Goal: Task Accomplishment & Management: Manage account settings

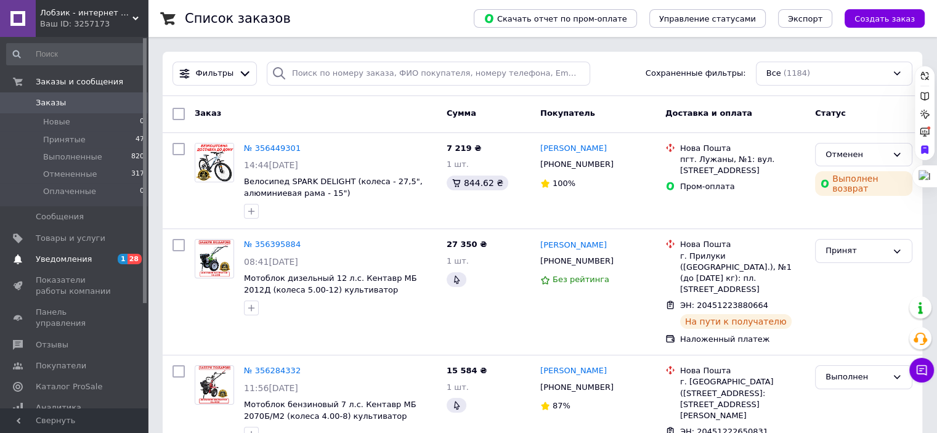
click at [71, 262] on span "Уведомления" at bounding box center [64, 259] width 56 height 11
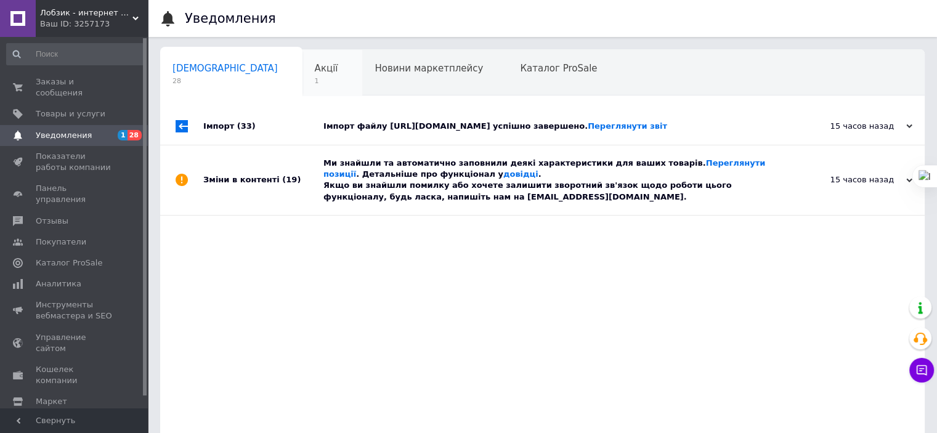
click at [315, 76] on span "1" at bounding box center [326, 80] width 23 height 9
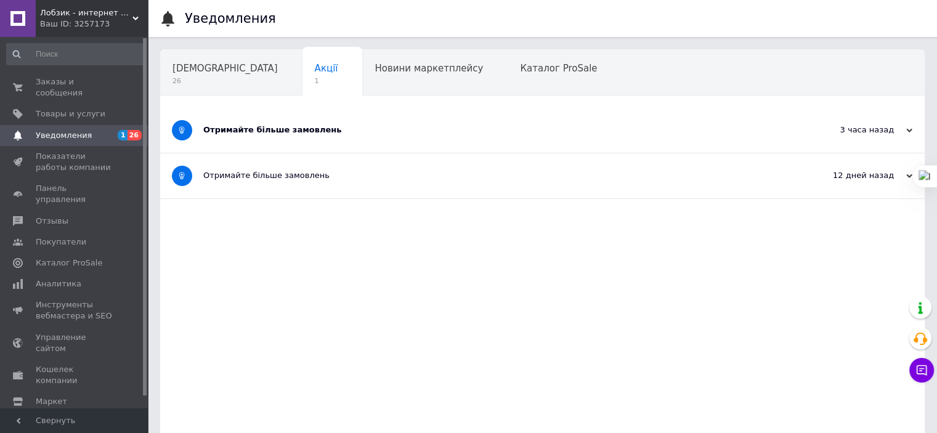
click at [277, 126] on div "Отримайте більше замовлень" at bounding box center [496, 129] width 586 height 11
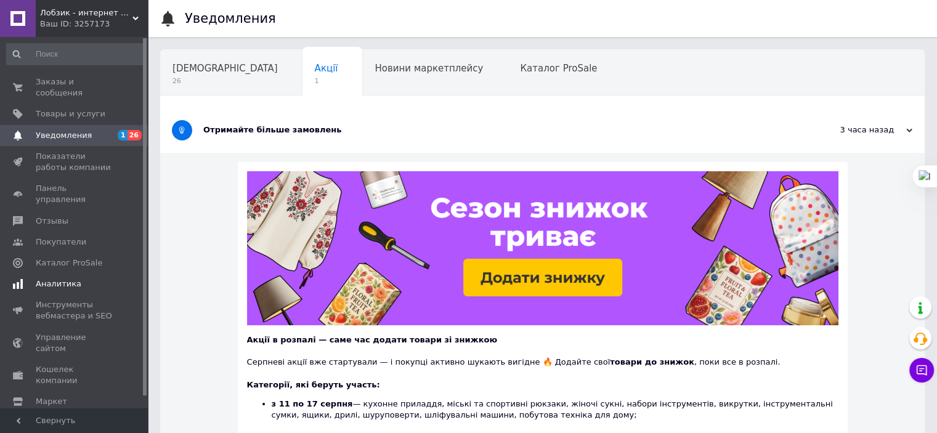
click at [63, 279] on span "Аналитика" at bounding box center [59, 284] width 46 height 11
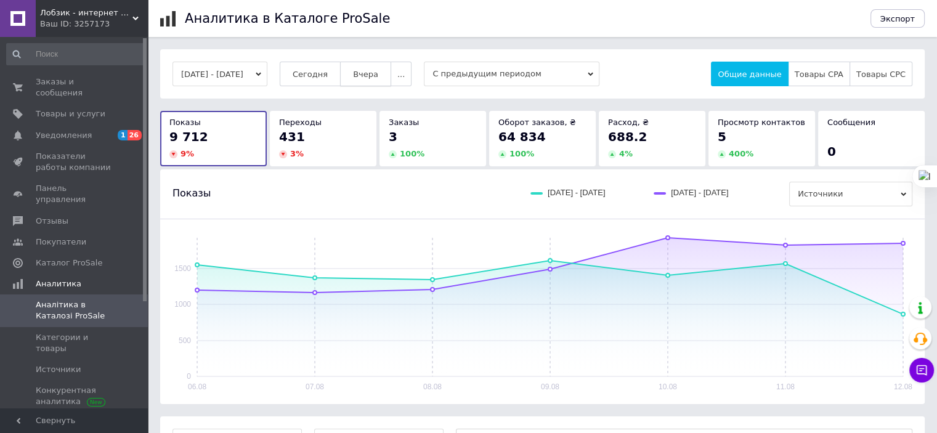
click at [378, 77] on span "Вчера" at bounding box center [365, 74] width 25 height 9
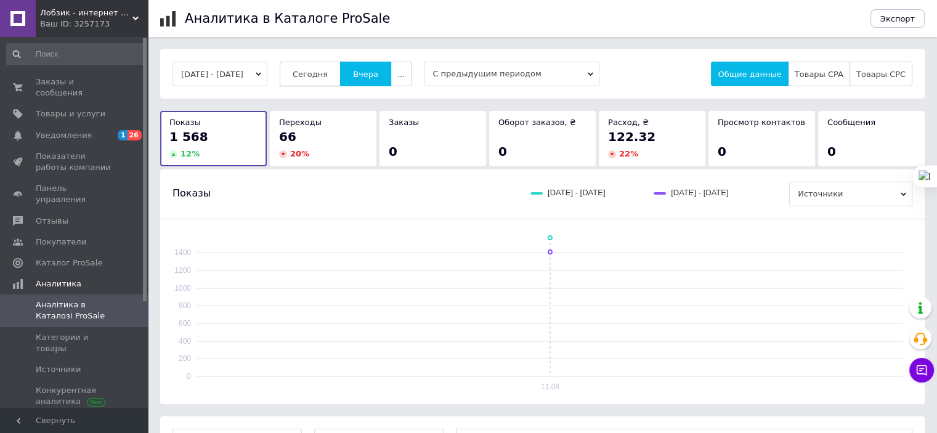
click at [328, 76] on span "Сегодня" at bounding box center [310, 74] width 35 height 9
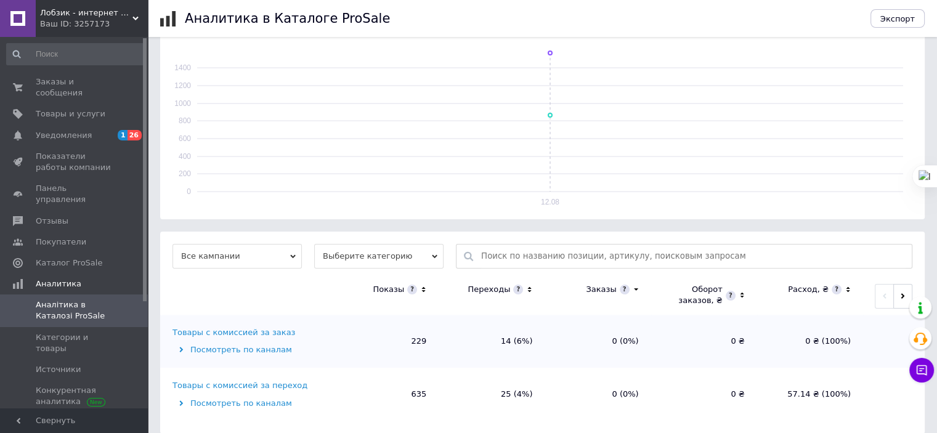
scroll to position [197, 0]
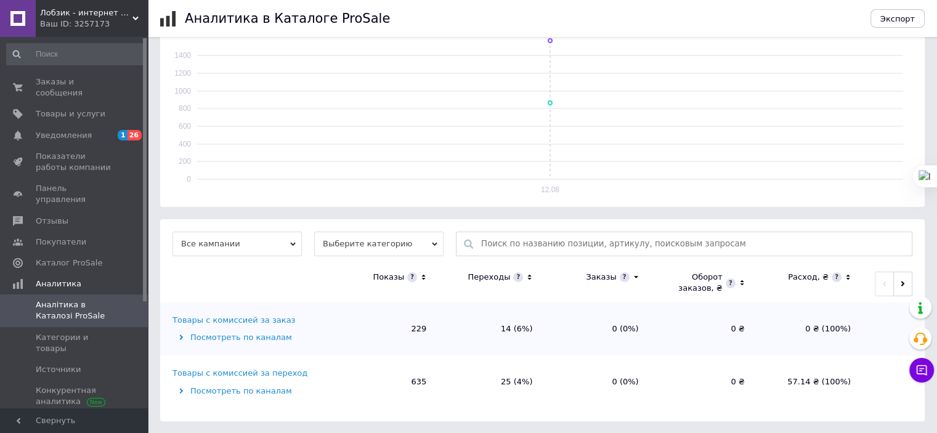
click at [251, 315] on div "Товары с комиссией за заказ" at bounding box center [234, 320] width 123 height 11
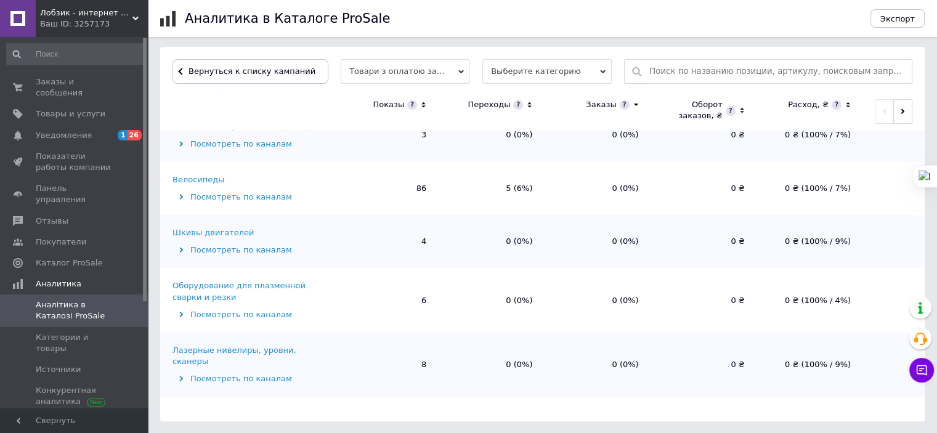
scroll to position [1329, 0]
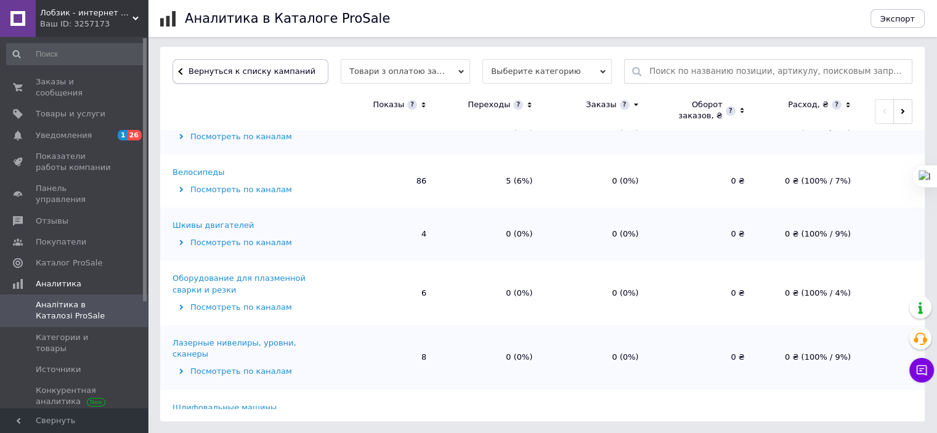
click at [283, 73] on span "Вернуться к списку кампаний" at bounding box center [252, 71] width 127 height 9
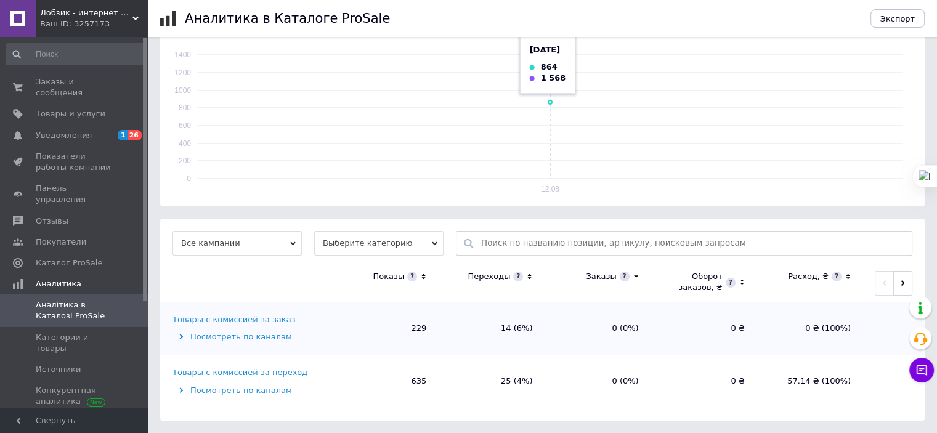
scroll to position [197, 0]
click at [274, 372] on div "Товары с комиссией за переход" at bounding box center [240, 373] width 135 height 11
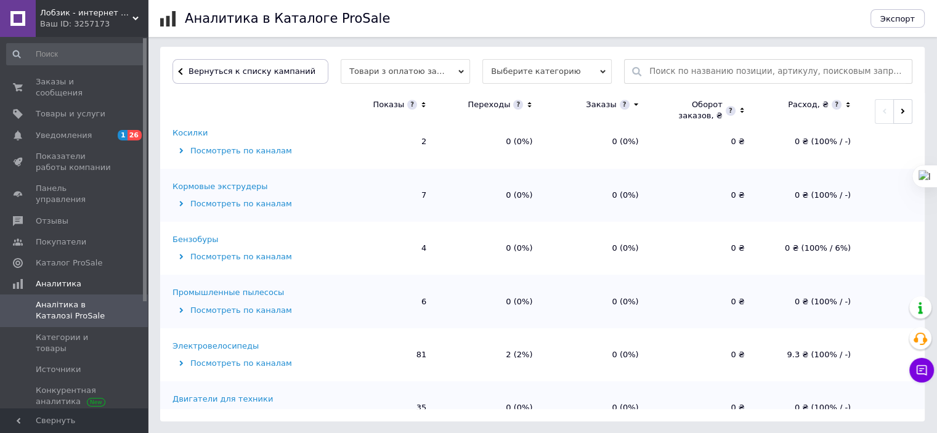
scroll to position [0, 0]
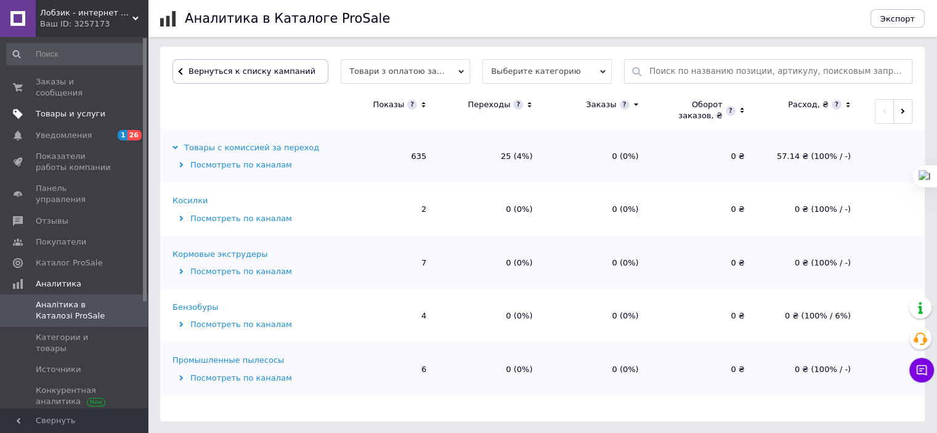
click at [86, 108] on span "Товары и услуги" at bounding box center [71, 113] width 70 height 11
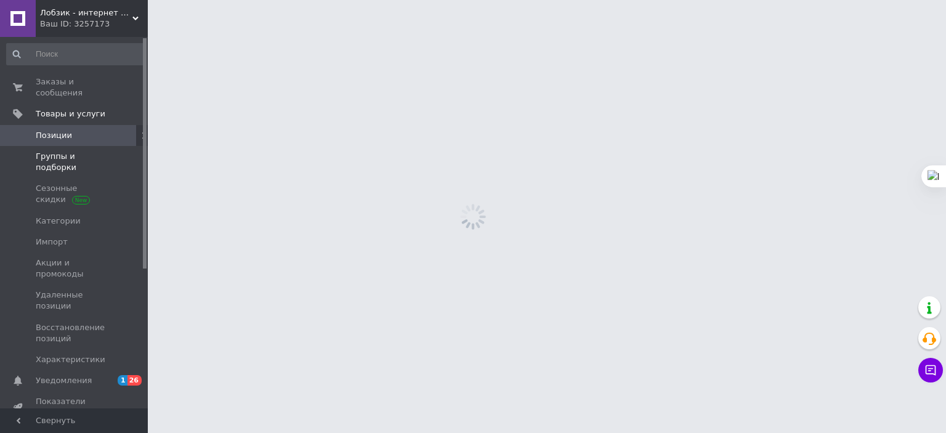
click at [89, 151] on span "Группы и подборки" at bounding box center [75, 162] width 78 height 22
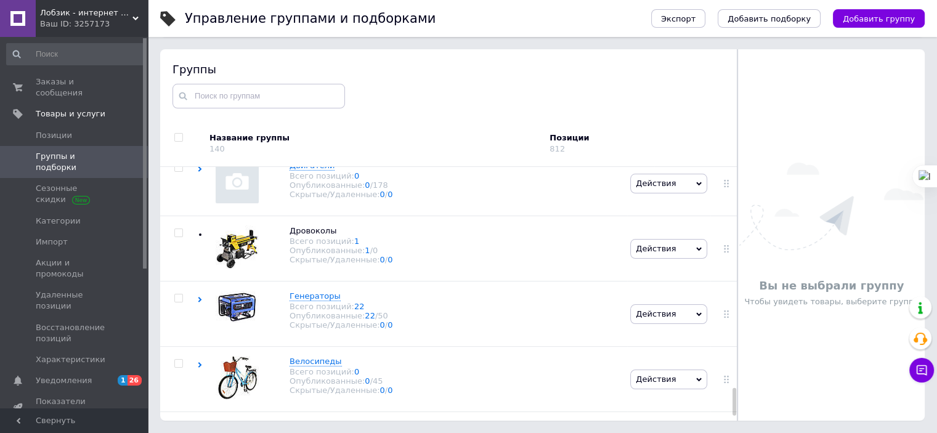
scroll to position [2089, 0]
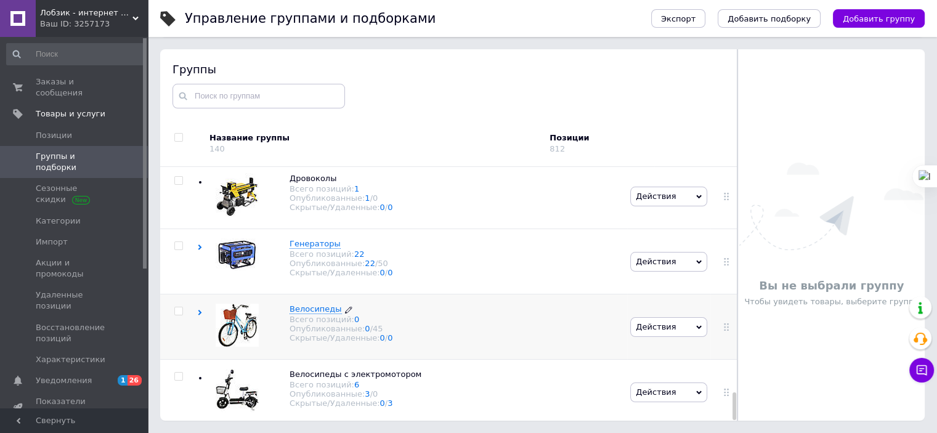
click at [323, 308] on span "Велосипеды" at bounding box center [316, 308] width 52 height 9
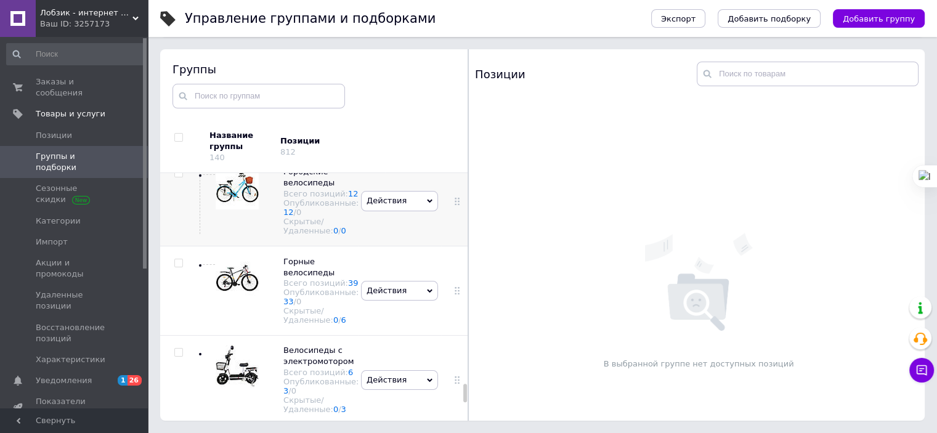
scroll to position [3061, 0]
click at [421, 127] on span "Действия" at bounding box center [399, 117] width 77 height 20
click at [394, 206] on li "Добавить подгруппу" at bounding box center [400, 192] width 76 height 28
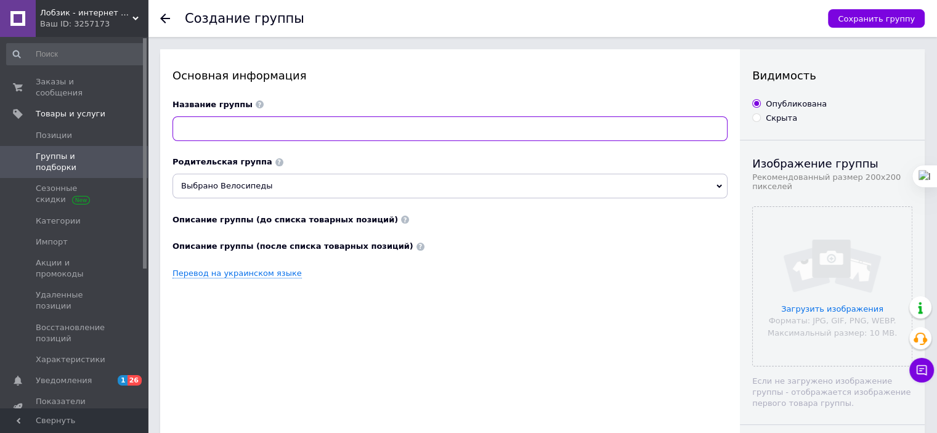
click at [226, 130] on input at bounding box center [450, 128] width 555 height 25
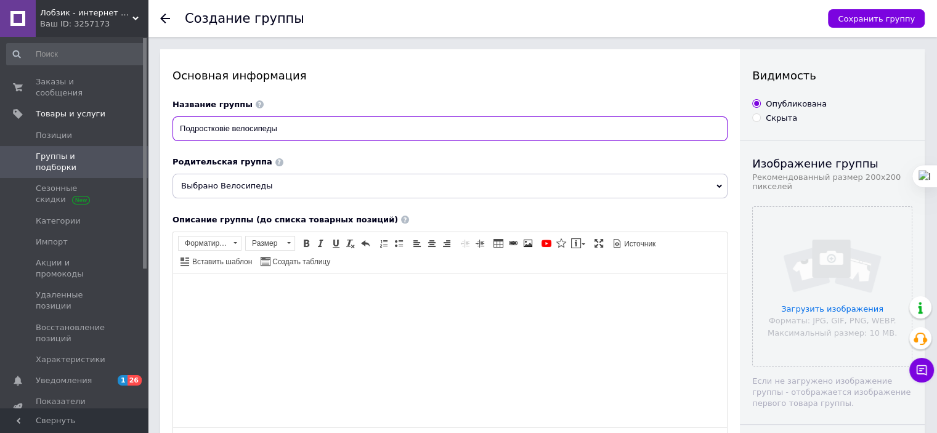
click at [226, 132] on input "Подростковіе велосипеды" at bounding box center [450, 128] width 555 height 25
type input "Подростковые велосипеды"
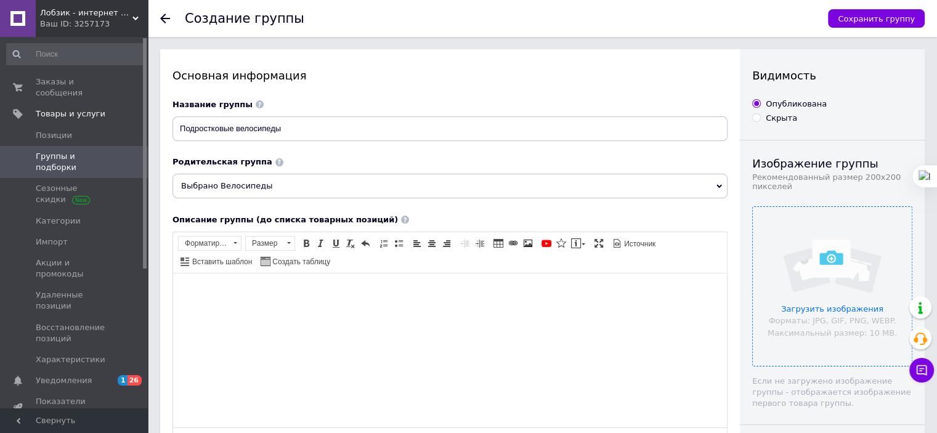
click at [819, 320] on input "file" at bounding box center [832, 286] width 159 height 159
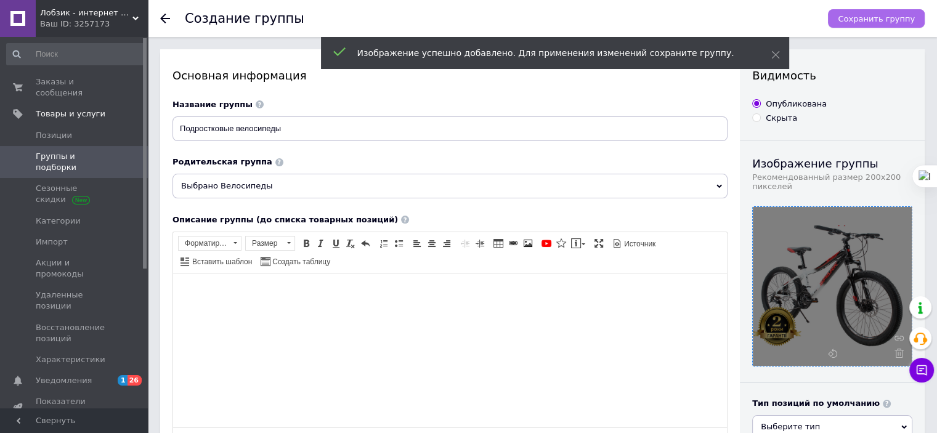
click at [861, 18] on span "Сохранить группу" at bounding box center [876, 18] width 77 height 9
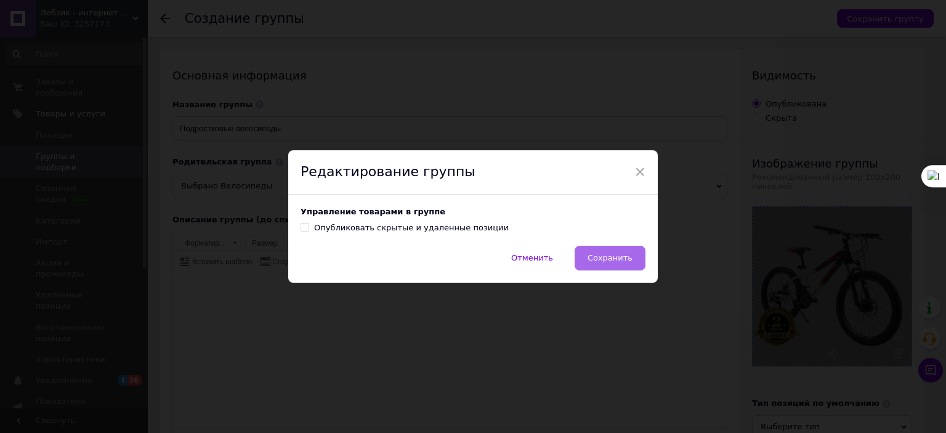
click at [624, 254] on span "Сохранить" at bounding box center [610, 257] width 45 height 9
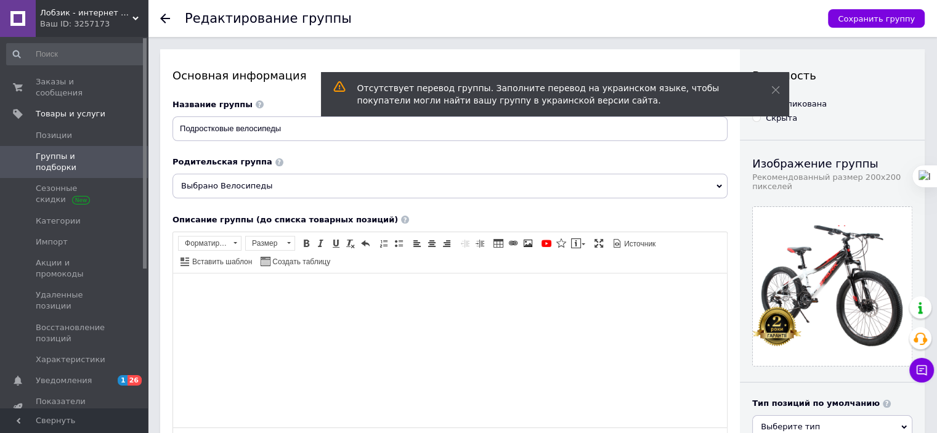
click at [60, 9] on span "Лобзик - интернет магазин" at bounding box center [86, 12] width 92 height 11
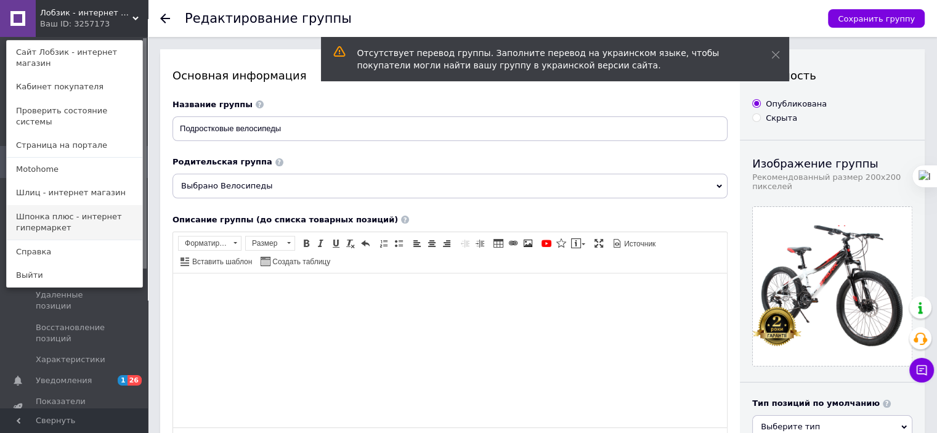
click at [49, 205] on link "Шпонка плюс - интернет гипермаркет" at bounding box center [75, 222] width 136 height 35
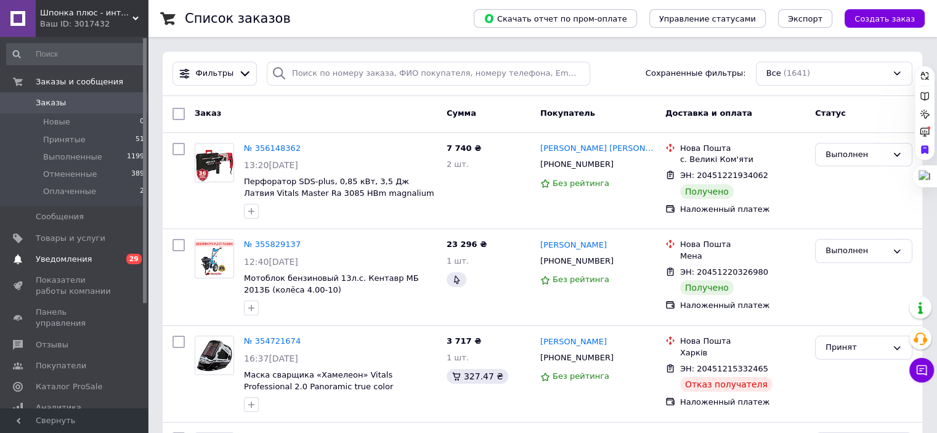
click at [67, 261] on span "Уведомления" at bounding box center [64, 259] width 56 height 11
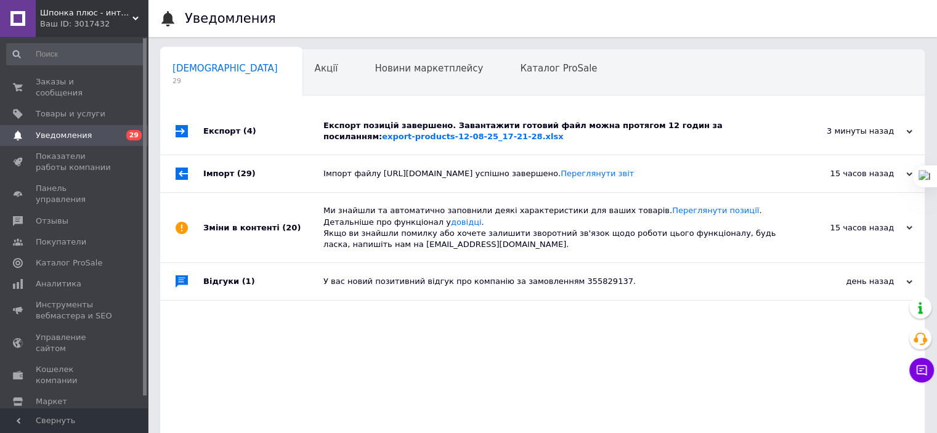
click at [749, 118] on div "Експорт позицій завершено. Завантажити готовий файл можна протягом 12 годин за …" at bounding box center [557, 131] width 466 height 47
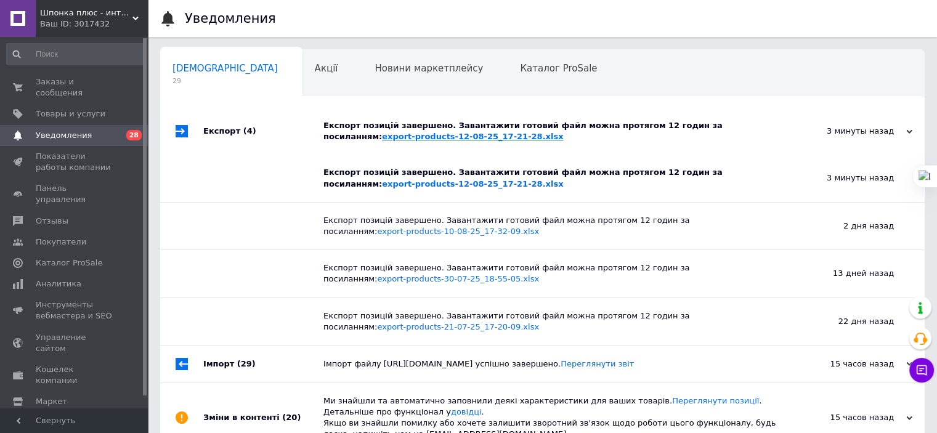
click at [563, 132] on link "export-products-12-08-25_17-21-28.xlsx" at bounding box center [472, 136] width 181 height 9
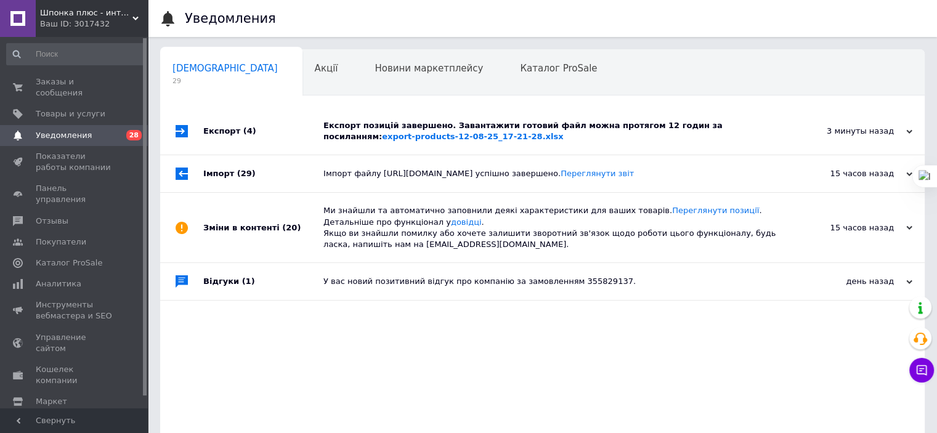
click at [68, 14] on span "Шпонка плюс - интернет гипермаркет" at bounding box center [86, 12] width 92 height 11
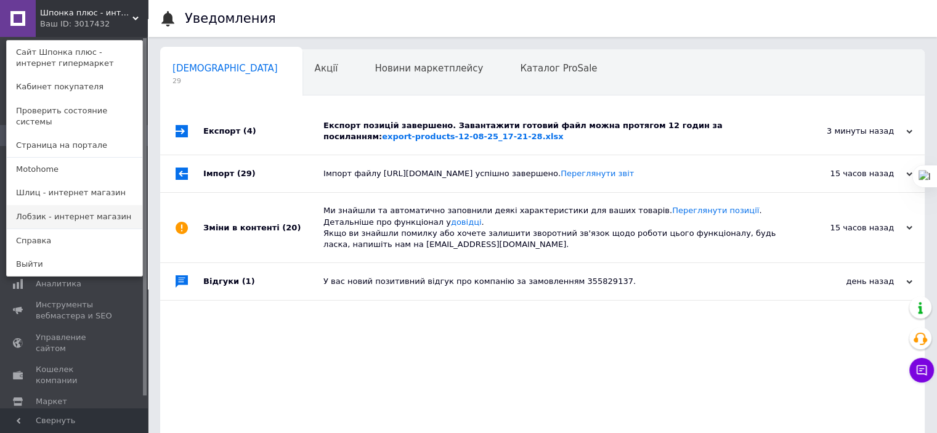
click at [51, 205] on link "Лобзик - интернет магазин" at bounding box center [75, 216] width 136 height 23
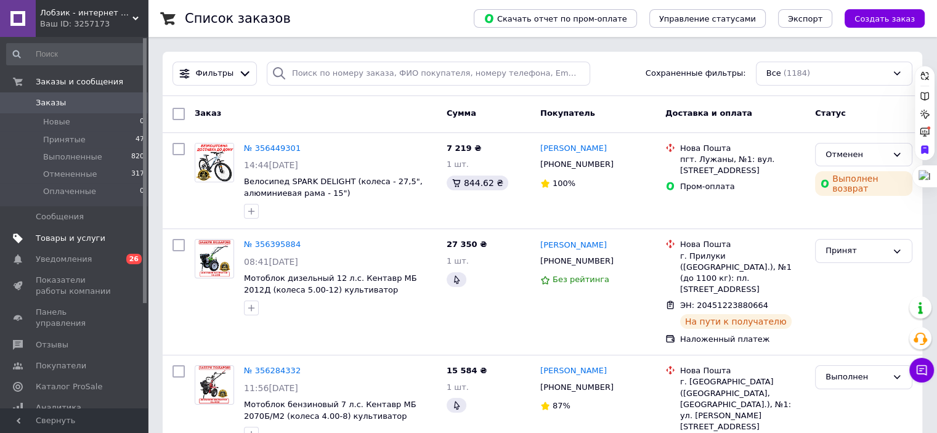
click at [73, 240] on span "Товары и услуги" at bounding box center [71, 238] width 70 height 11
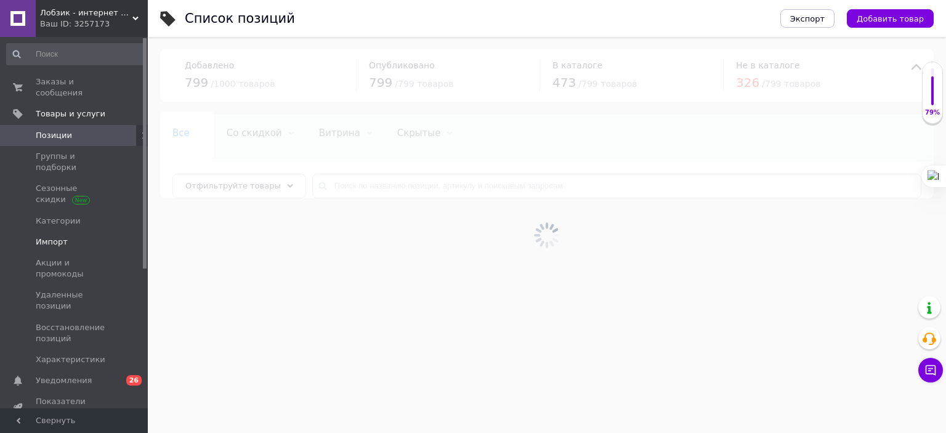
click at [60, 237] on span "Импорт" at bounding box center [52, 242] width 32 height 11
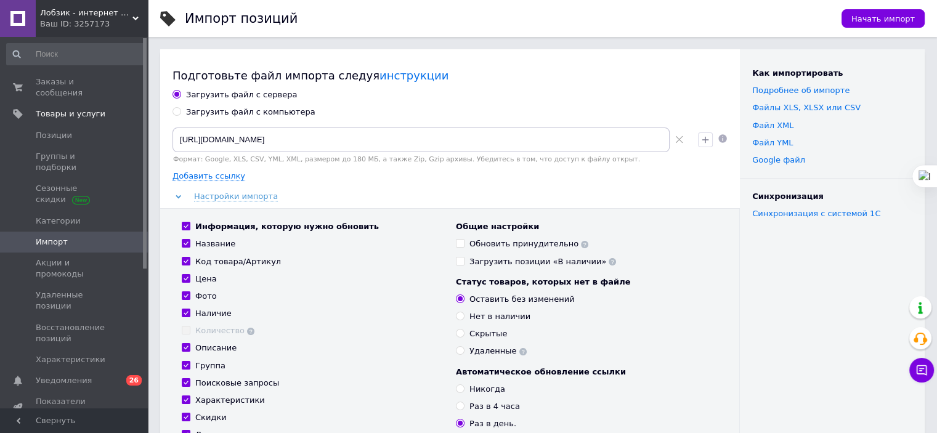
click at [177, 112] on input "Загрузить файл с компьютера" at bounding box center [177, 111] width 8 height 8
radio input "true"
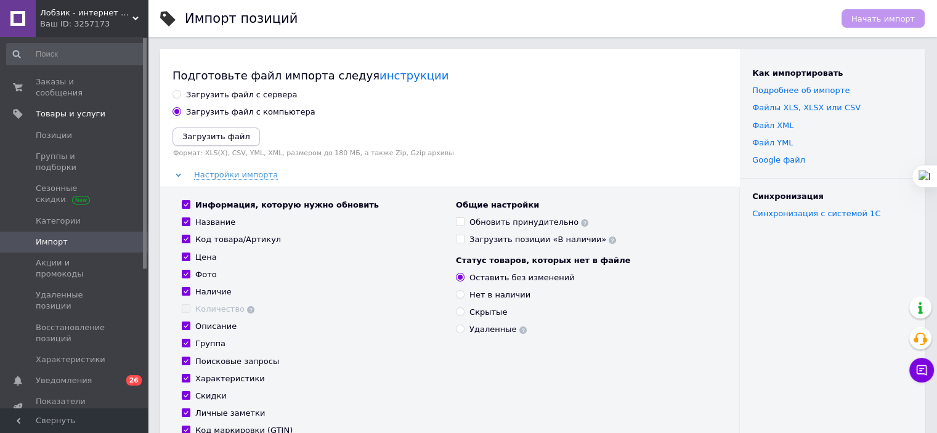
click at [208, 136] on icon "Загрузить файл" at bounding box center [216, 136] width 68 height 9
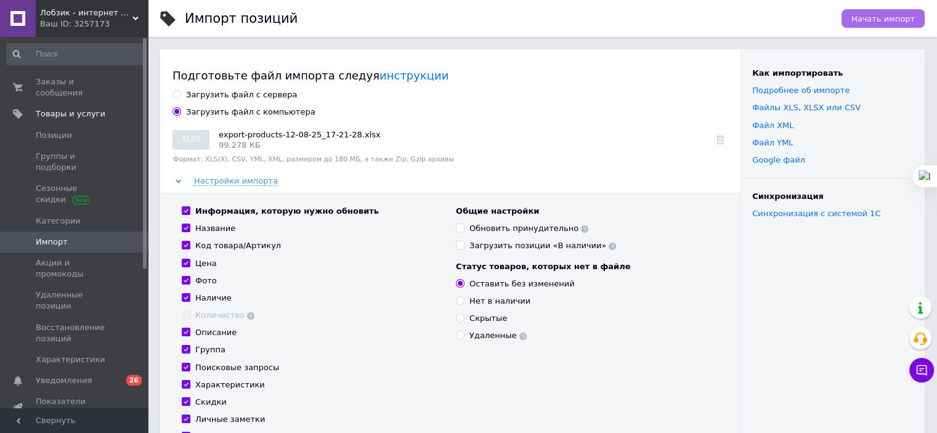
click at [869, 22] on span "Начать импорт" at bounding box center [883, 18] width 63 height 9
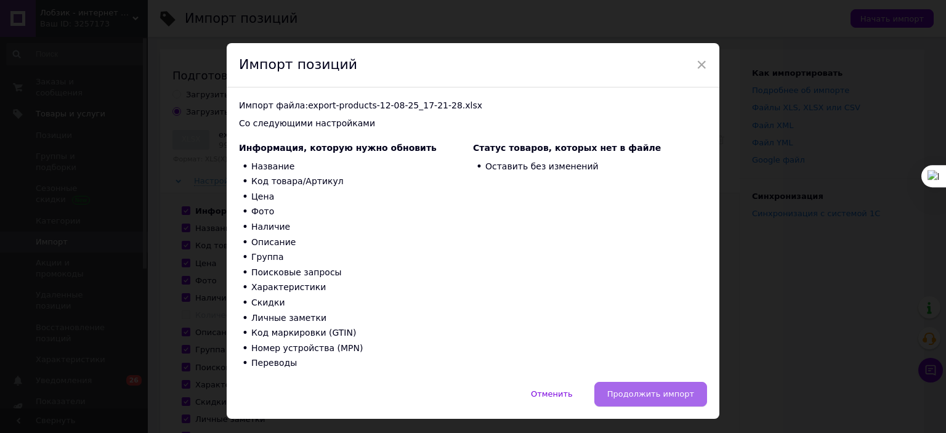
click at [629, 386] on button "Продолжить импорт" at bounding box center [651, 394] width 113 height 25
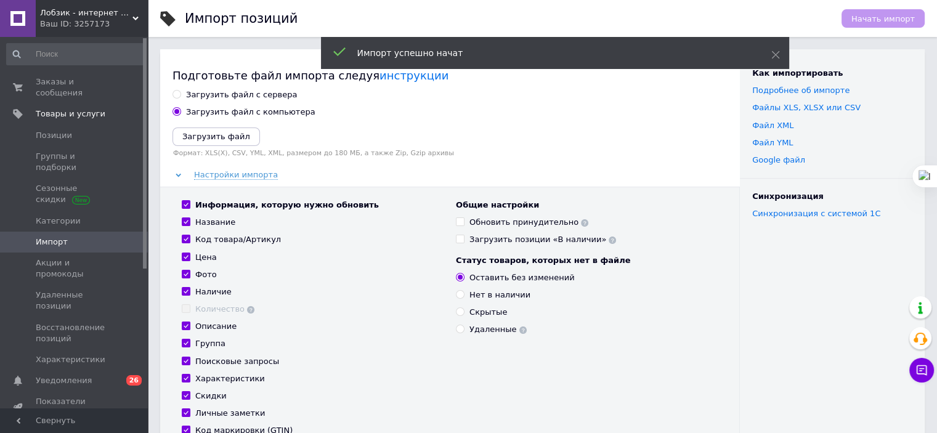
click at [65, 9] on span "Лобзик - интернет магазин" at bounding box center [86, 12] width 92 height 11
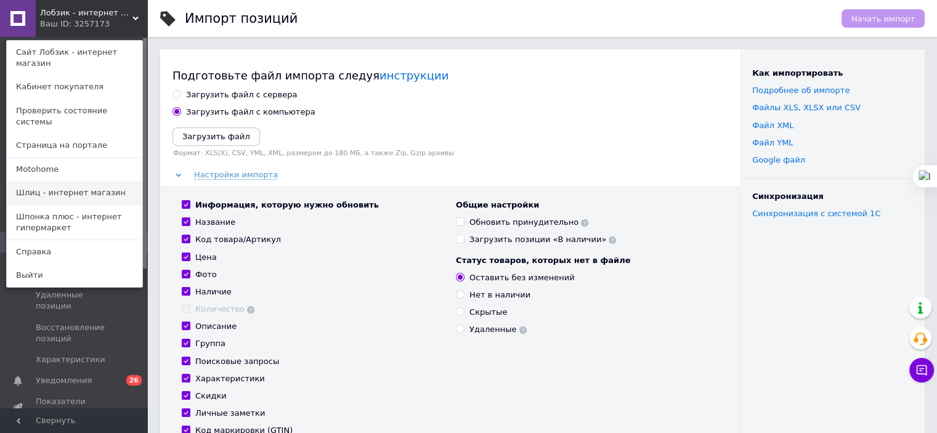
click at [53, 181] on link "Шлиц - интернет магазин" at bounding box center [75, 192] width 136 height 23
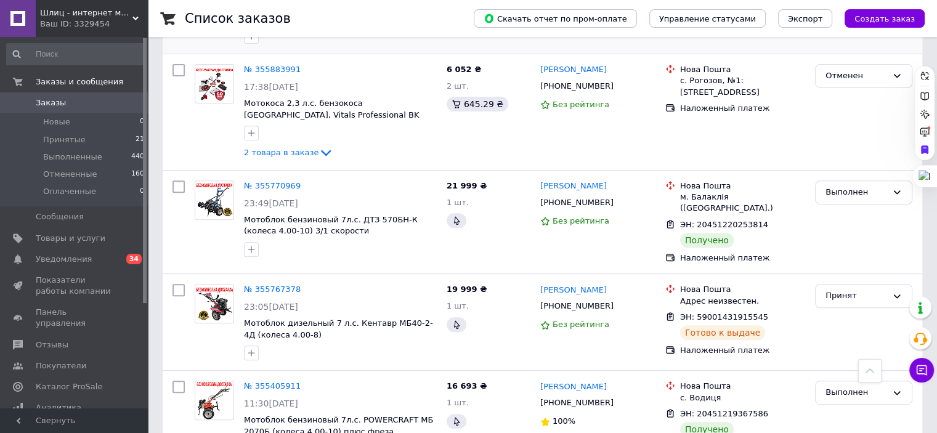
scroll to position [493, 0]
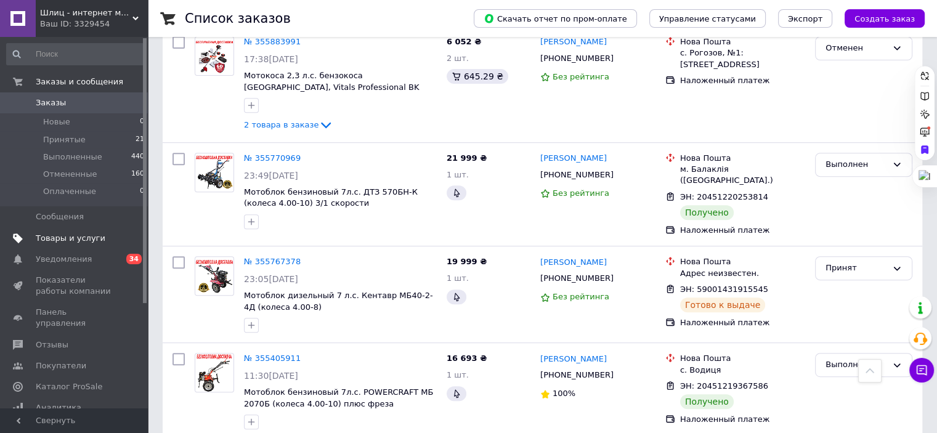
click at [67, 234] on span "Товары и услуги" at bounding box center [71, 238] width 70 height 11
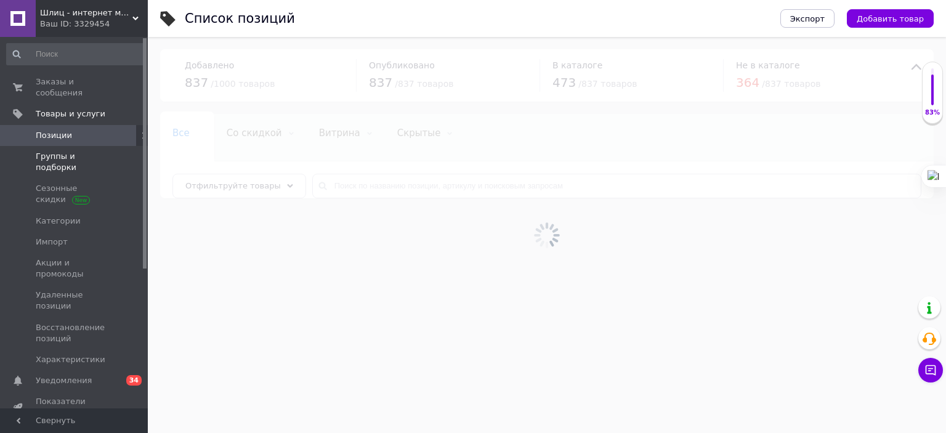
click at [73, 151] on span "Группы и подборки" at bounding box center [75, 162] width 78 height 22
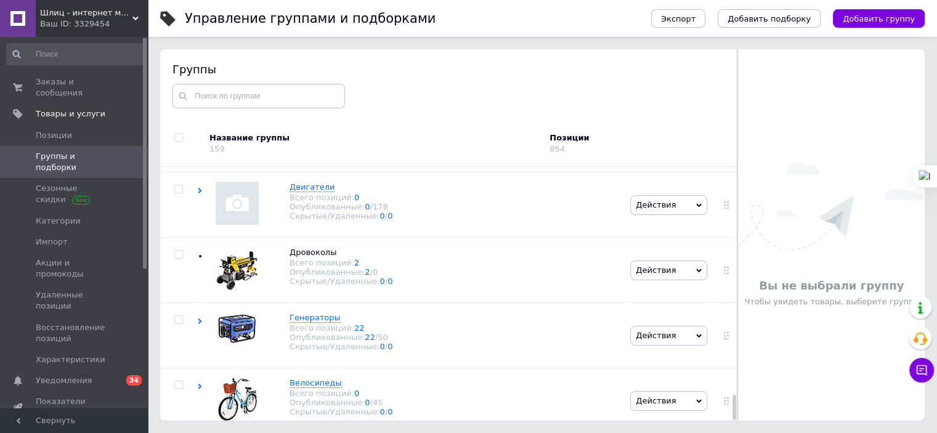
scroll to position [2285, 0]
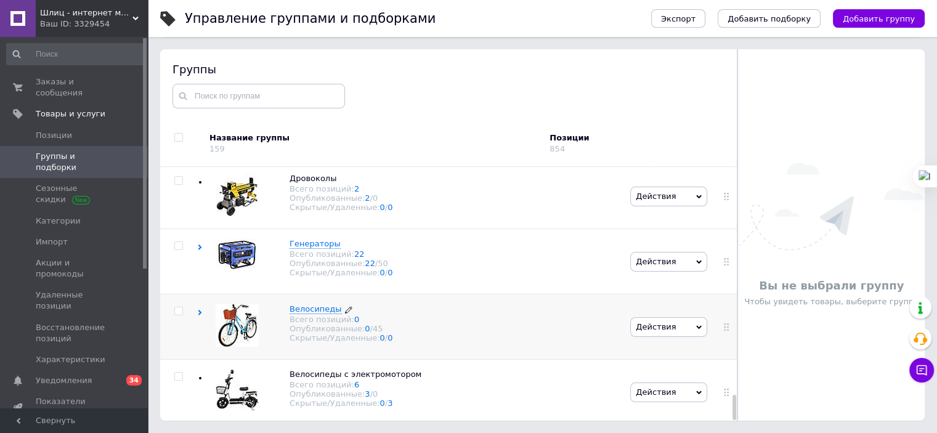
click at [311, 305] on span "Велосипеды" at bounding box center [316, 308] width 52 height 9
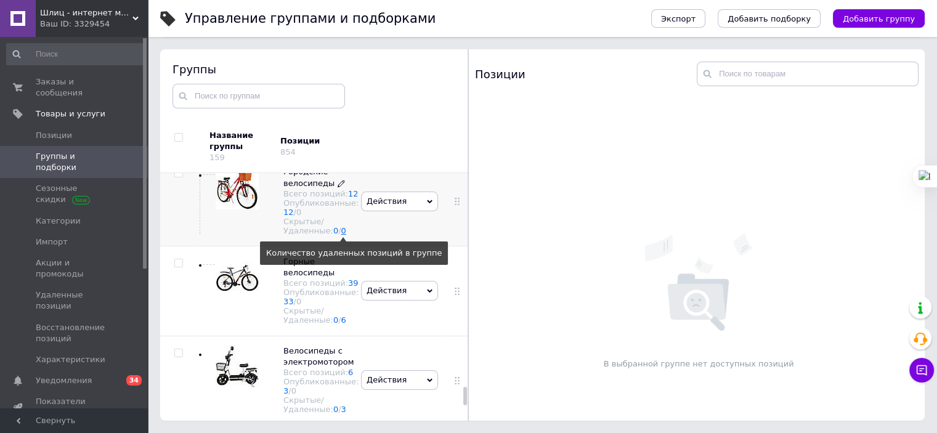
scroll to position [3396, 0]
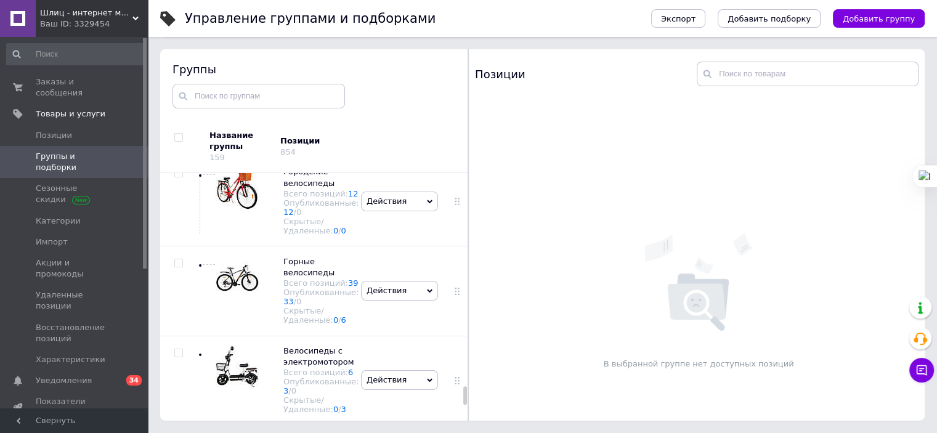
click at [415, 128] on span "Действия" at bounding box center [399, 118] width 77 height 20
click at [396, 206] on li "Добавить подгруппу" at bounding box center [400, 192] width 76 height 28
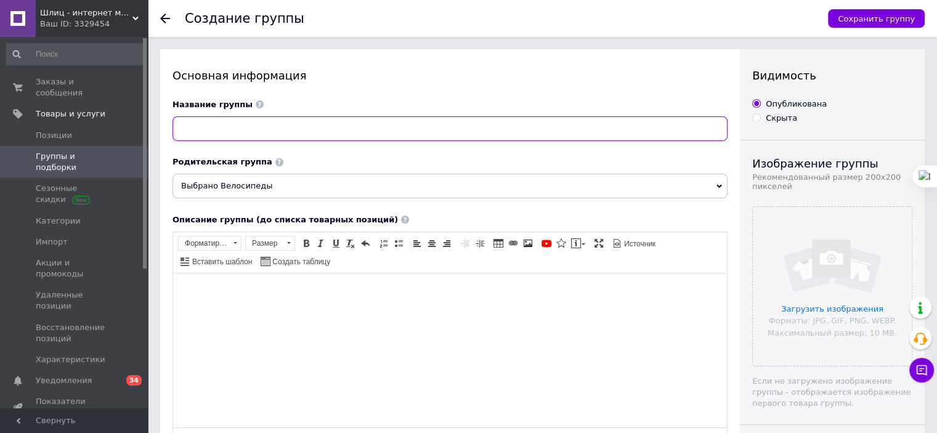
click at [236, 137] on input at bounding box center [450, 128] width 555 height 25
type input "Подростковые велосипеды"
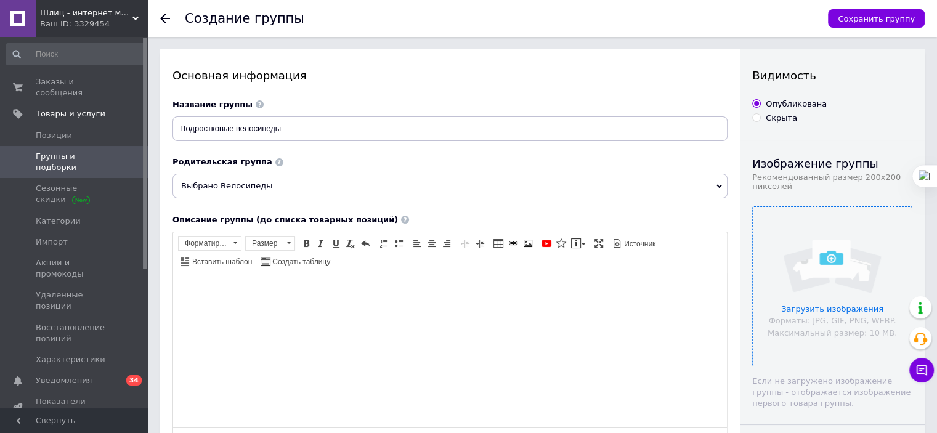
click at [816, 319] on input "file" at bounding box center [832, 286] width 159 height 159
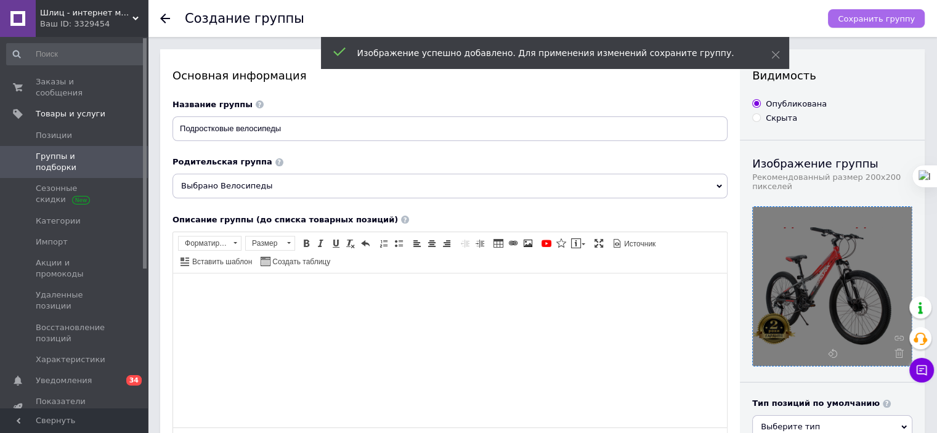
click at [885, 18] on span "Сохранить группу" at bounding box center [876, 18] width 77 height 9
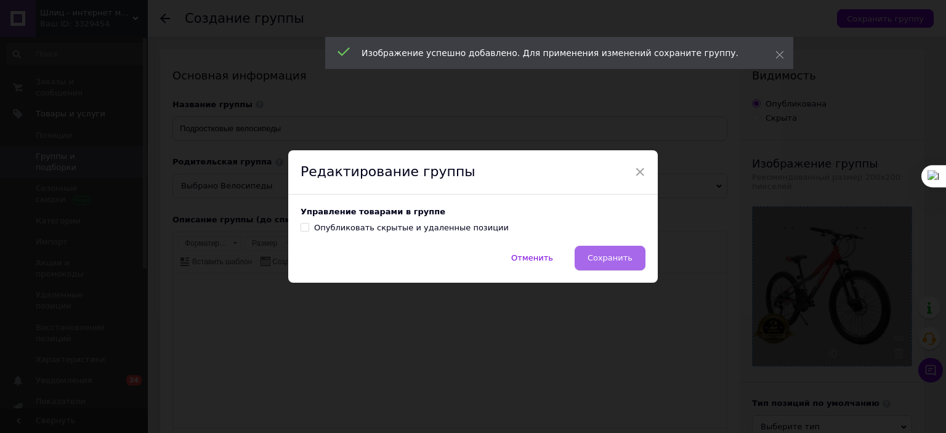
click at [618, 266] on button "Сохранить" at bounding box center [610, 258] width 71 height 25
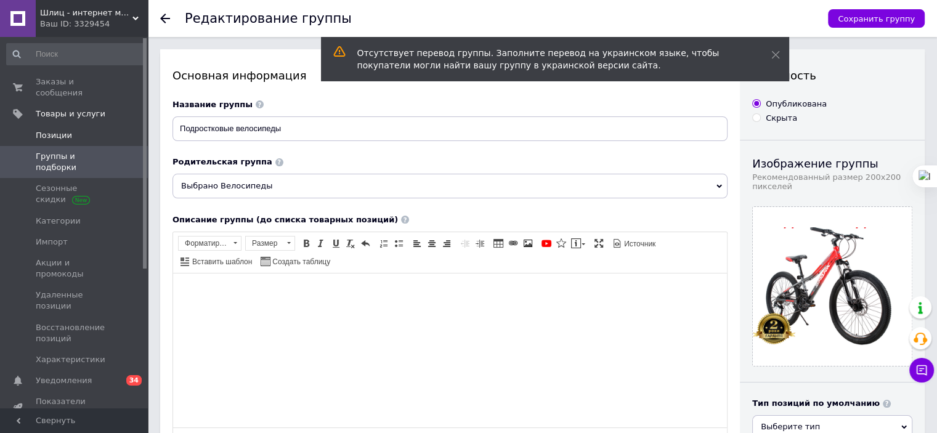
click at [62, 130] on span "Позиции" at bounding box center [54, 135] width 36 height 11
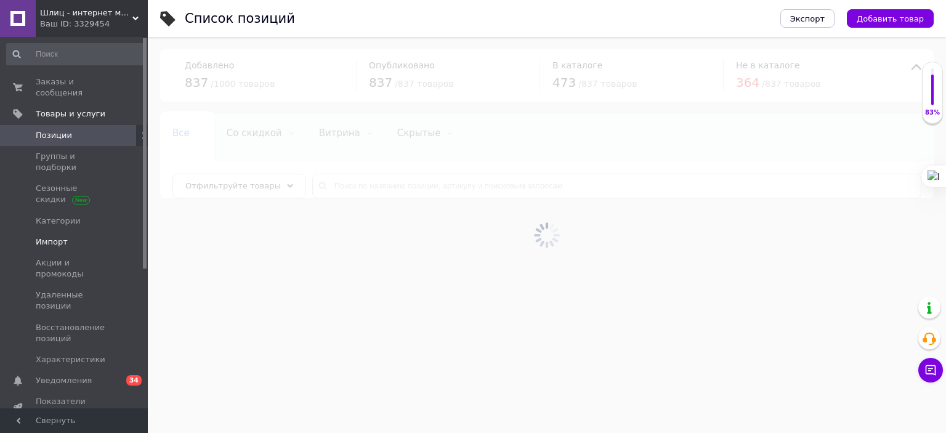
click at [64, 237] on span "Импорт" at bounding box center [52, 242] width 32 height 11
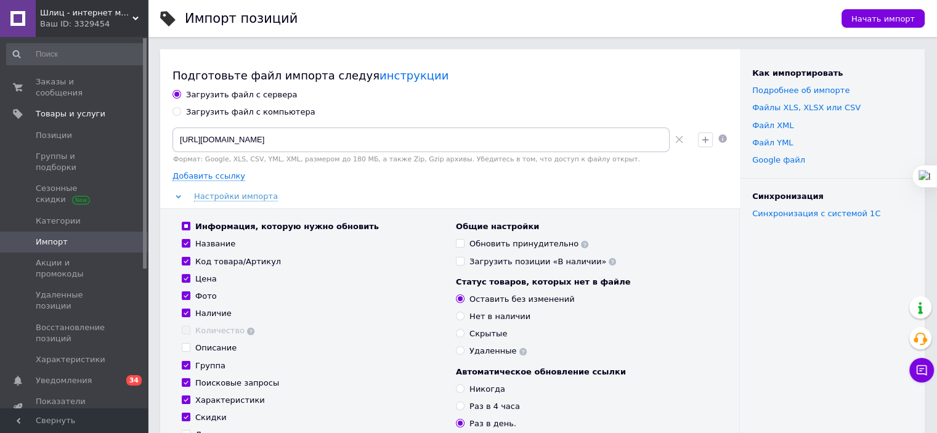
click at [177, 112] on input "Загрузить файл с компьютера" at bounding box center [177, 111] width 8 height 8
radio input "true"
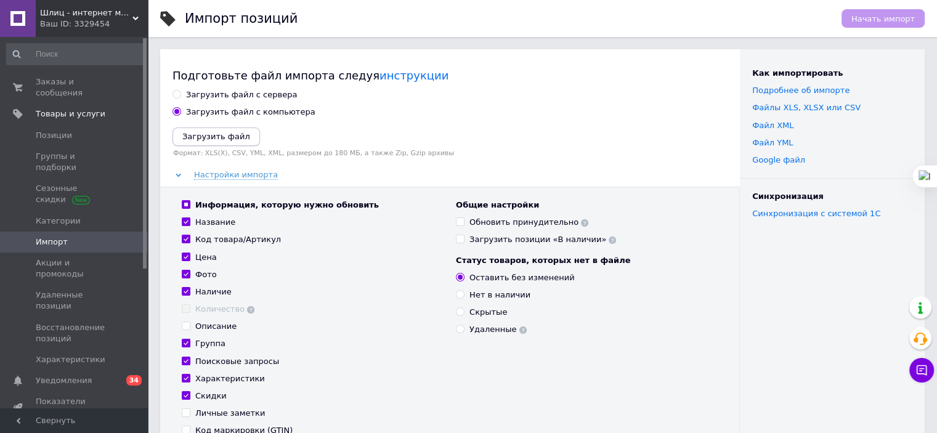
click at [201, 135] on icon "Загрузить файл" at bounding box center [216, 136] width 68 height 9
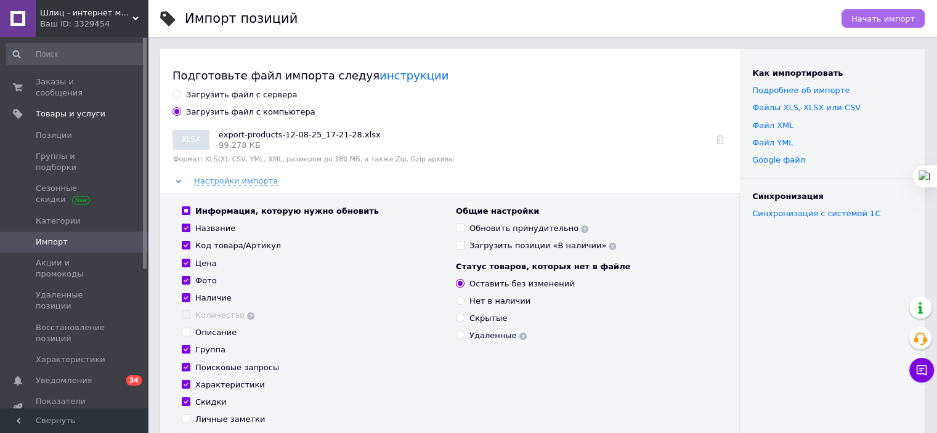
click at [877, 16] on span "Начать импорт" at bounding box center [883, 18] width 63 height 9
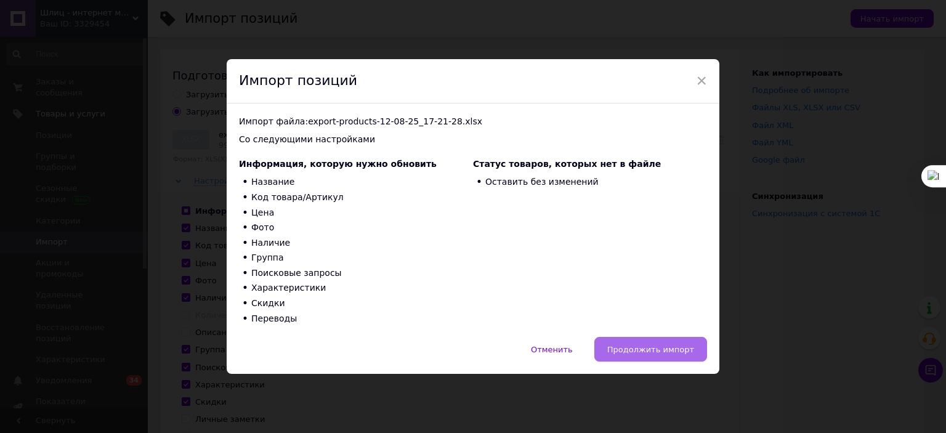
click at [646, 349] on span "Продолжить импорт" at bounding box center [651, 349] width 87 height 9
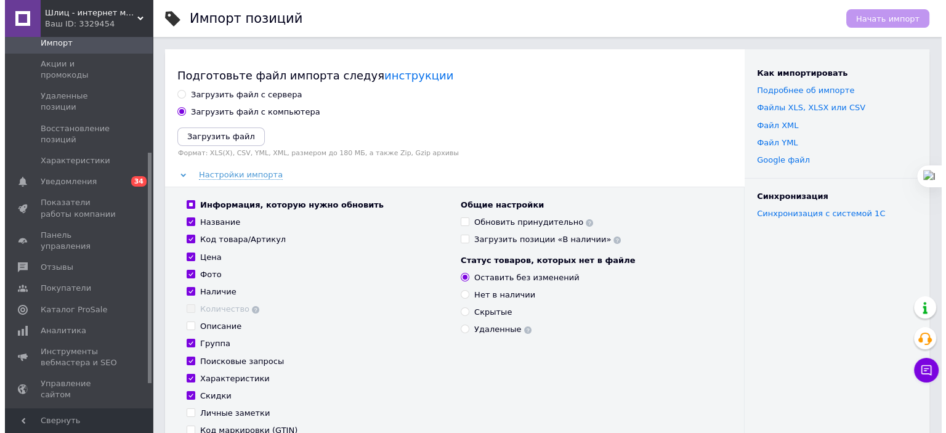
scroll to position [224, 0]
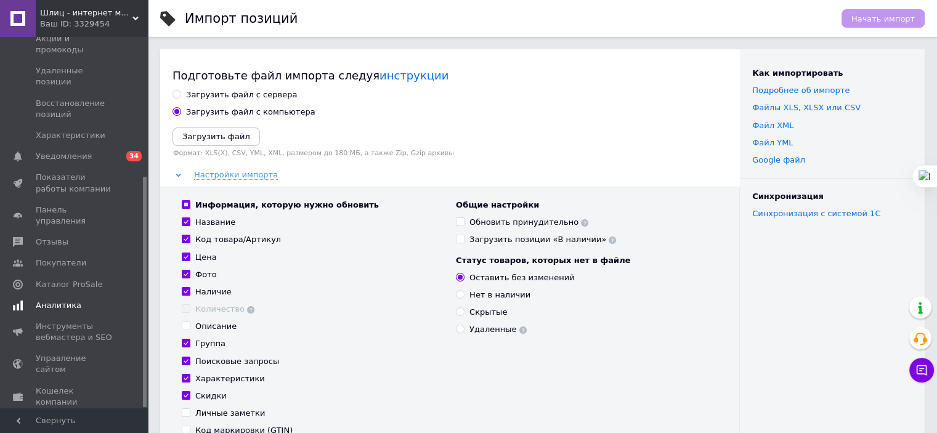
click at [65, 300] on span "Аналитика" at bounding box center [59, 305] width 46 height 11
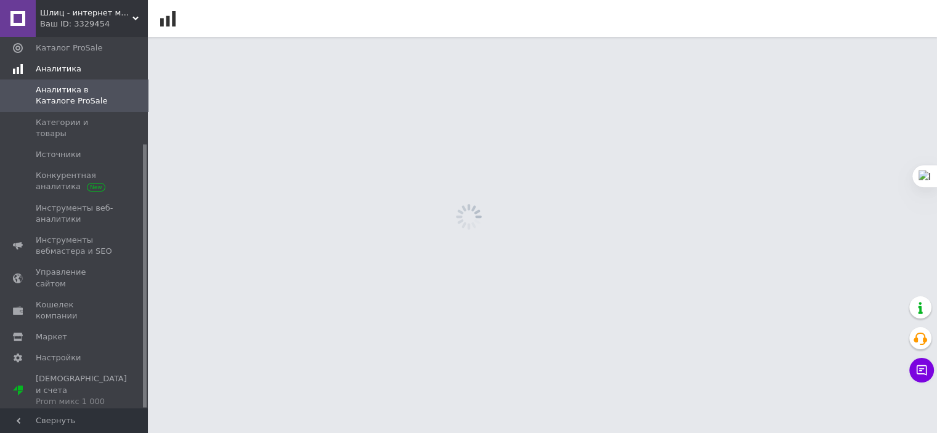
scroll to position [151, 0]
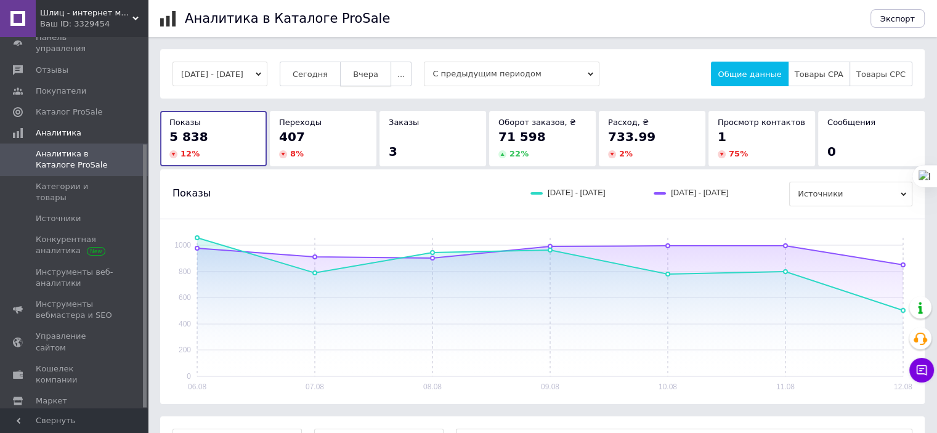
click at [378, 76] on span "Вчера" at bounding box center [365, 74] width 25 height 9
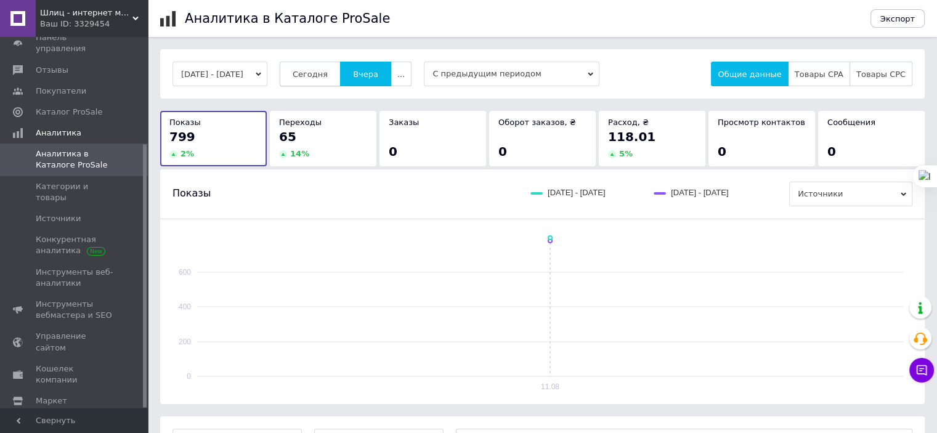
click at [328, 71] on span "Сегодня" at bounding box center [310, 74] width 35 height 9
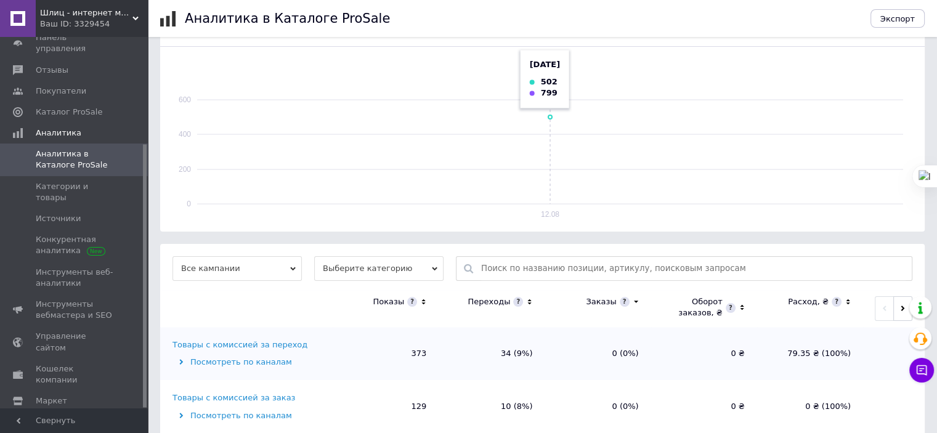
scroll to position [197, 0]
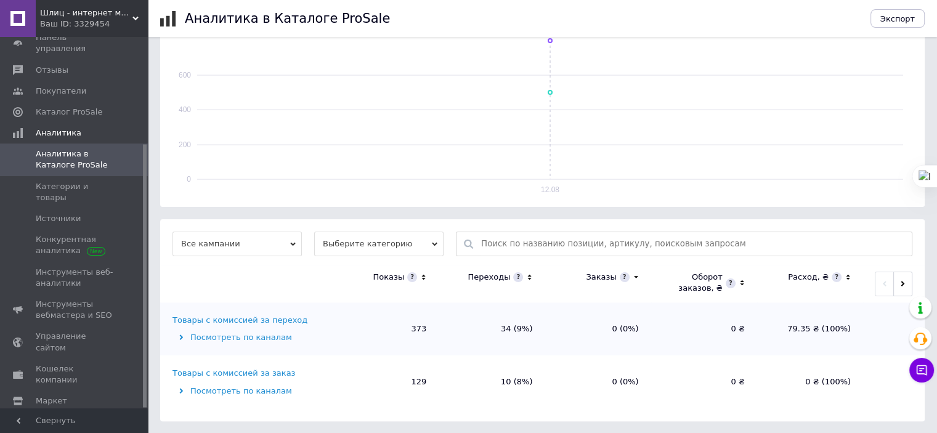
click at [263, 320] on div "Товары с комиссией за переход" at bounding box center [240, 320] width 135 height 11
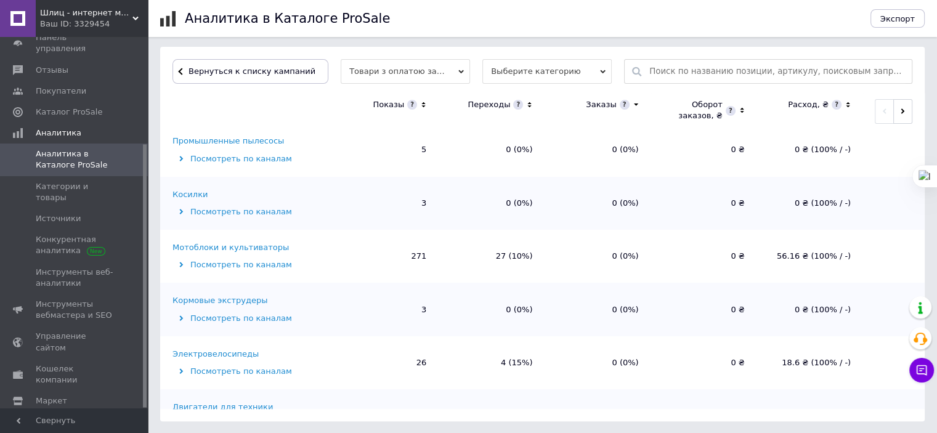
scroll to position [0, 0]
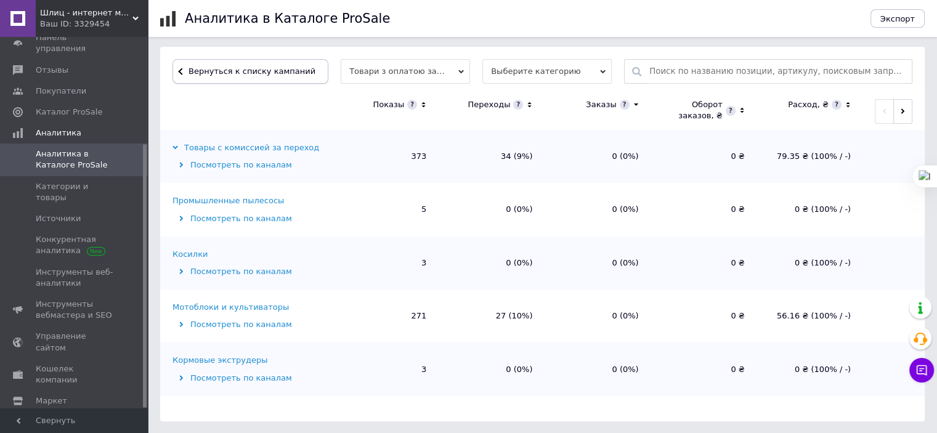
click at [268, 67] on span "Вернуться к списку кампаний" at bounding box center [252, 71] width 127 height 9
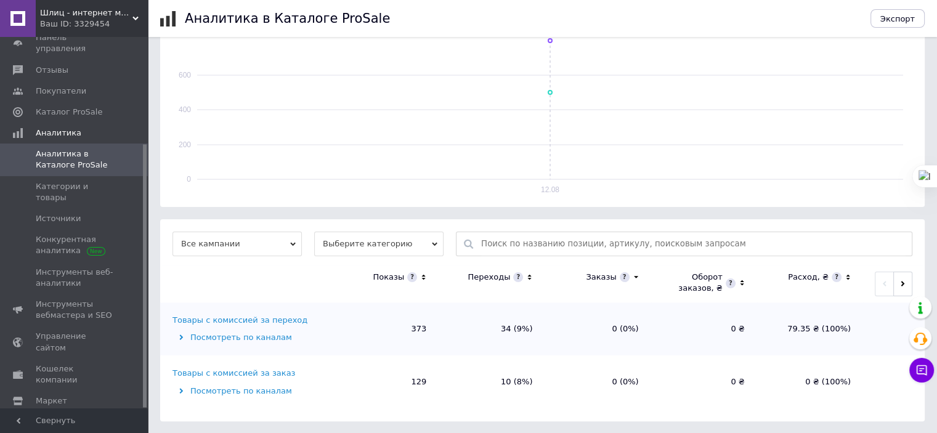
scroll to position [197, 0]
click at [283, 320] on div "Товары с комиссией за переход" at bounding box center [240, 320] width 135 height 11
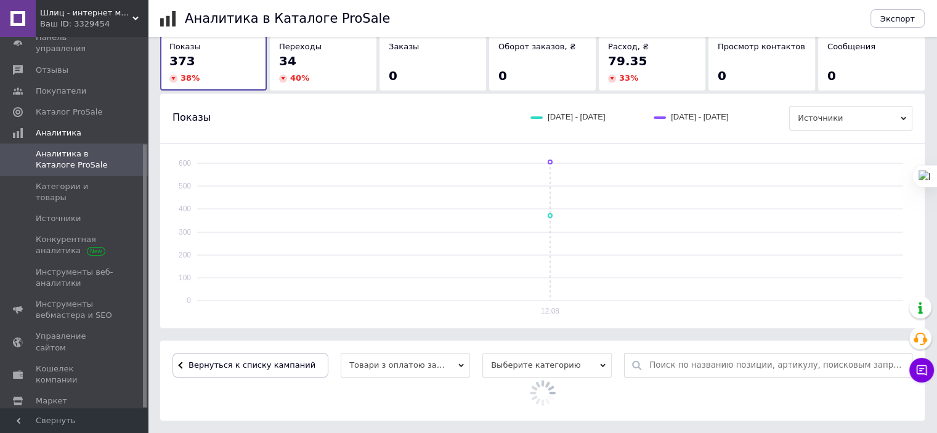
scroll to position [370, 0]
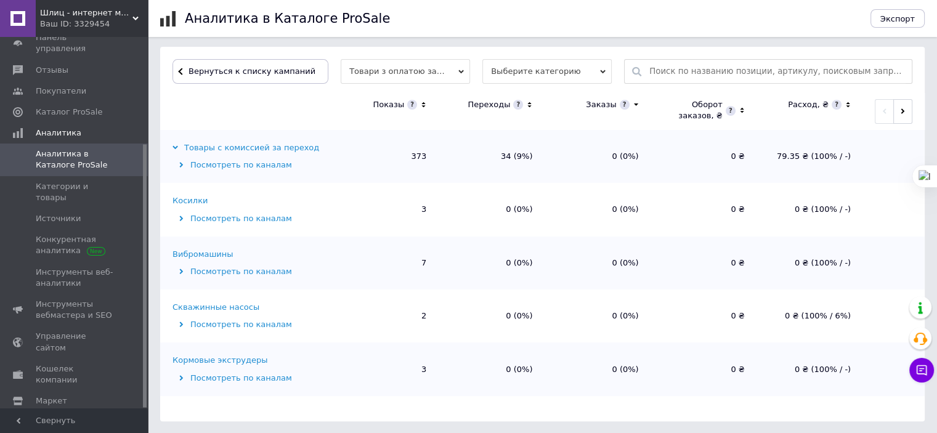
click at [267, 71] on span "Вернуться к списку кампаний" at bounding box center [252, 71] width 127 height 9
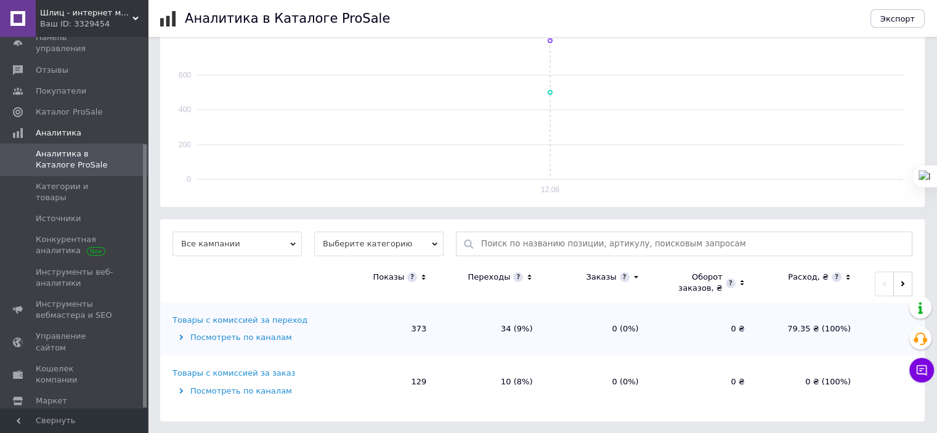
click at [272, 368] on div "Товары с комиссией за заказ" at bounding box center [234, 373] width 123 height 11
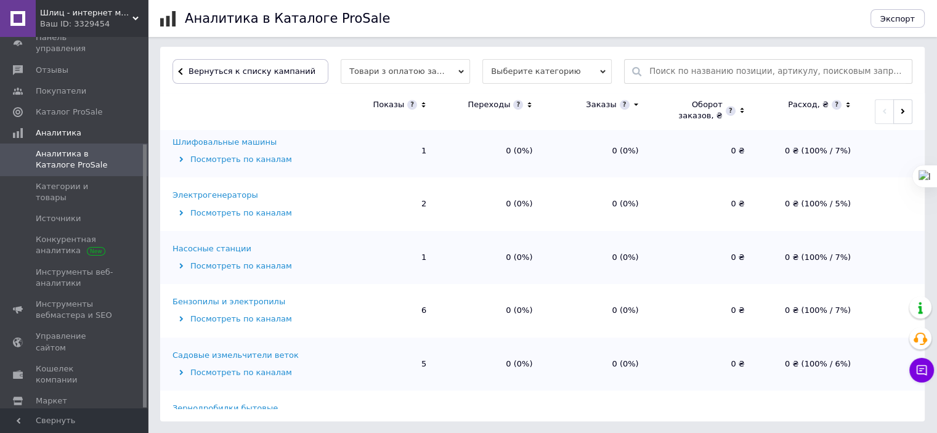
scroll to position [690, 0]
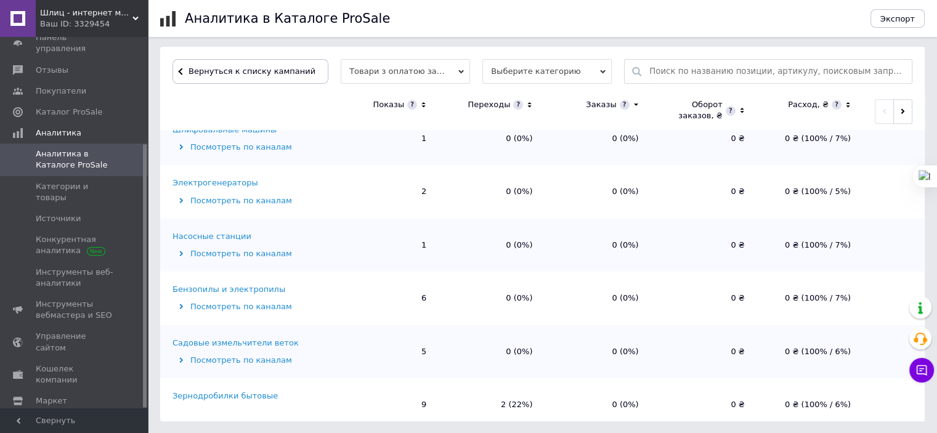
click at [83, 10] on span "Шлиц - интернет магазин" at bounding box center [86, 12] width 92 height 11
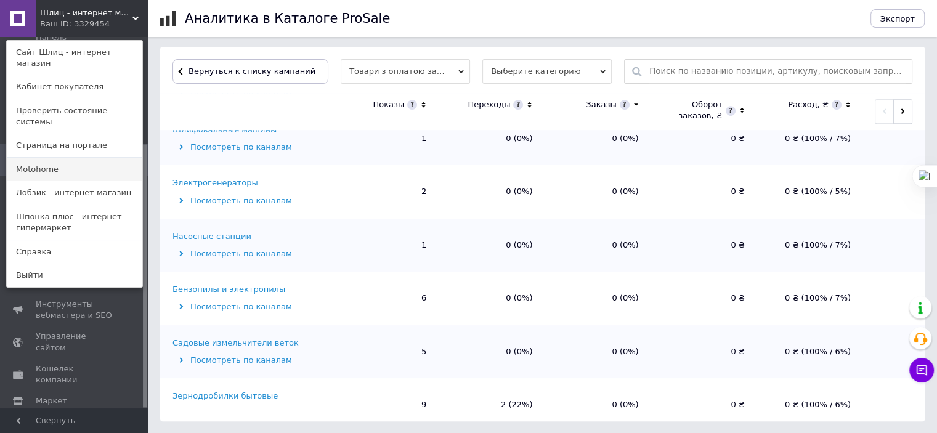
click at [61, 158] on link "Motohome" at bounding box center [75, 169] width 136 height 23
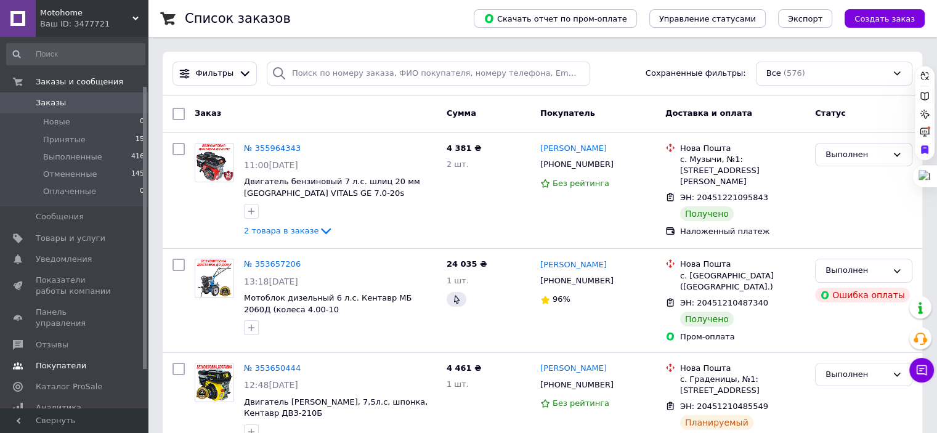
scroll to position [115, 0]
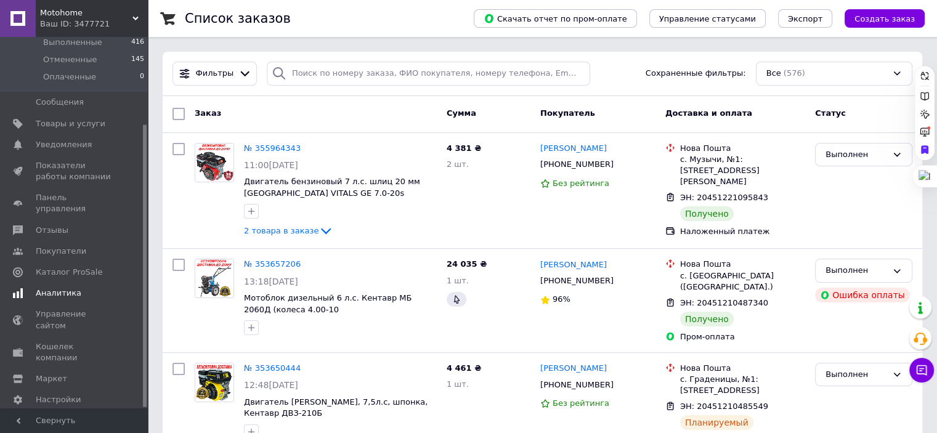
click at [65, 288] on span "Аналитика" at bounding box center [59, 293] width 46 height 11
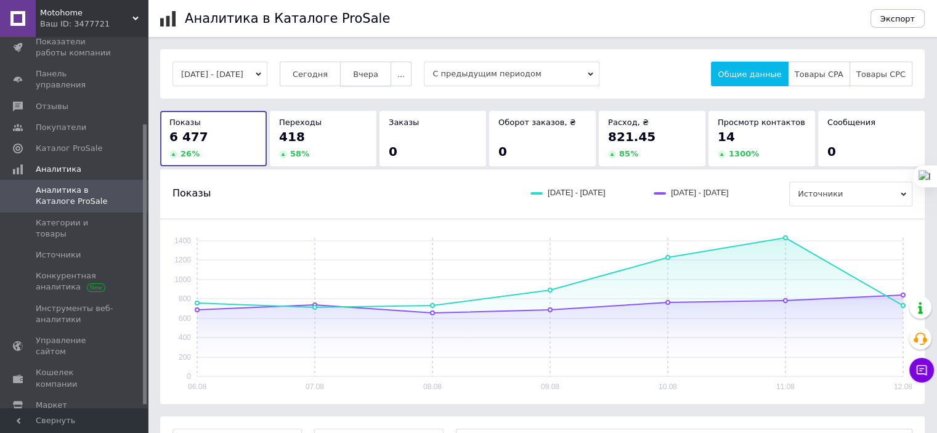
click at [378, 73] on span "Вчера" at bounding box center [365, 74] width 25 height 9
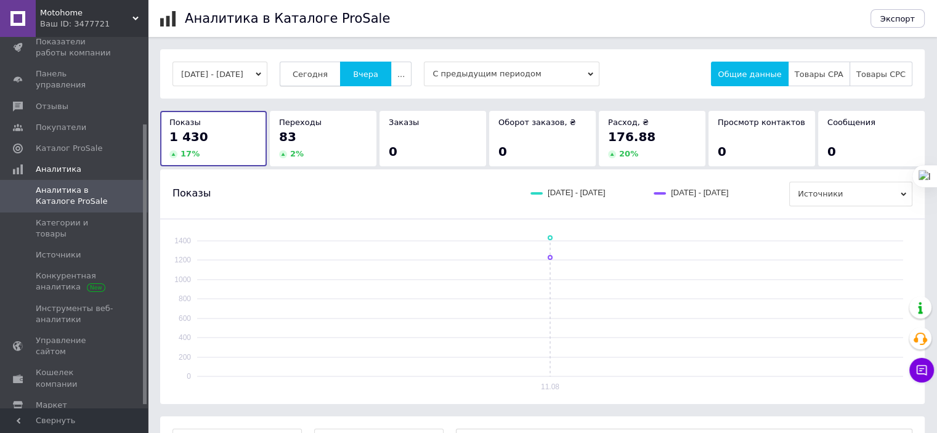
click at [325, 75] on span "Сегодня" at bounding box center [310, 74] width 35 height 9
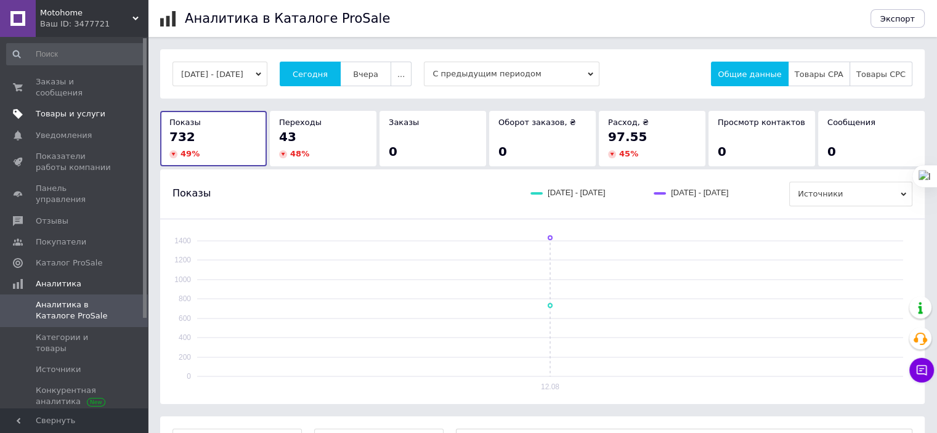
click at [69, 108] on span "Товары и услуги" at bounding box center [71, 113] width 70 height 11
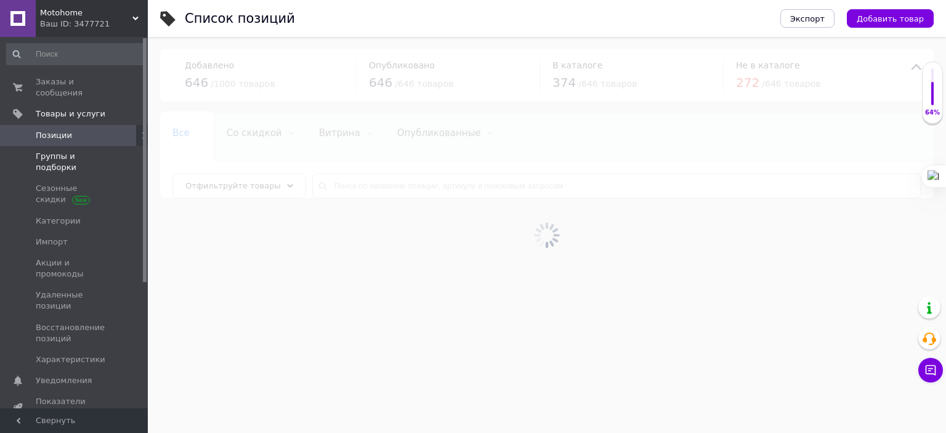
click at [84, 151] on span "Группы и подборки" at bounding box center [75, 162] width 78 height 22
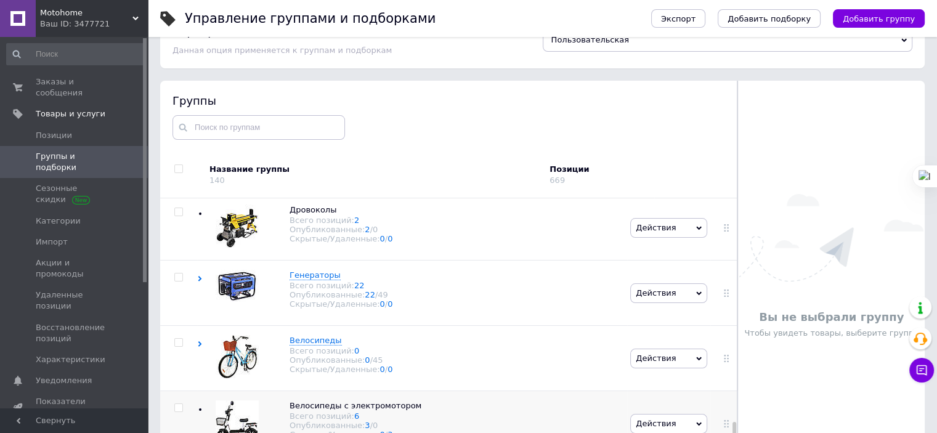
scroll to position [70, 0]
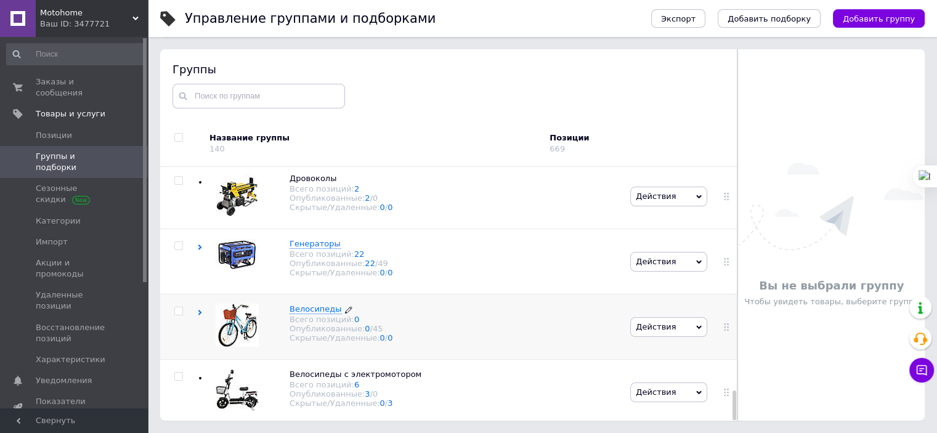
click at [308, 304] on span "Велосипеды" at bounding box center [316, 308] width 52 height 9
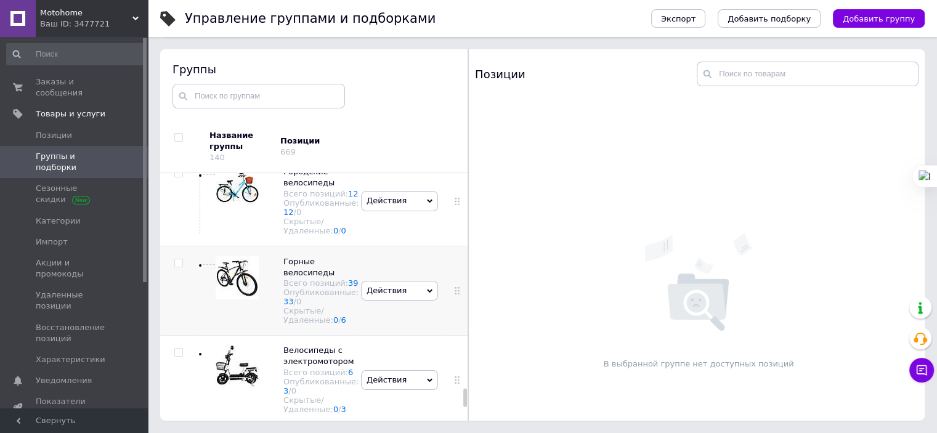
scroll to position [3011, 0]
click at [423, 127] on span "Действия" at bounding box center [399, 117] width 77 height 20
click at [389, 206] on li "Добавить подгруппу" at bounding box center [400, 192] width 76 height 28
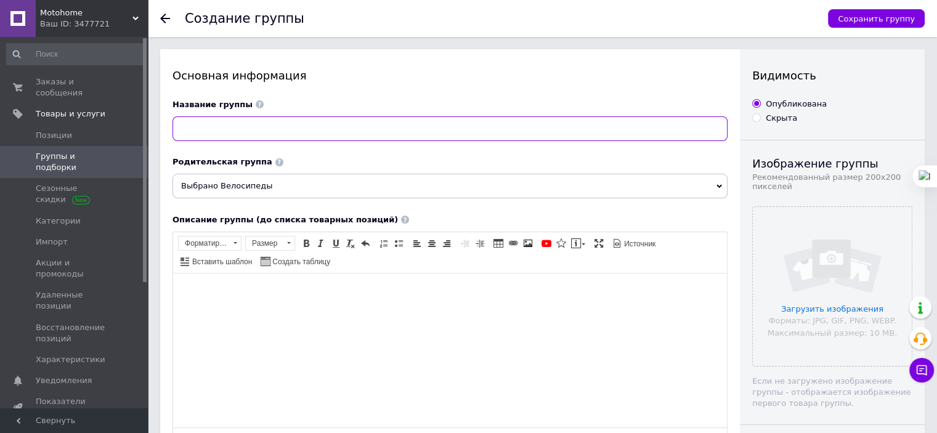
click at [213, 125] on input at bounding box center [450, 128] width 555 height 25
type input "Подростковые велосипеды"
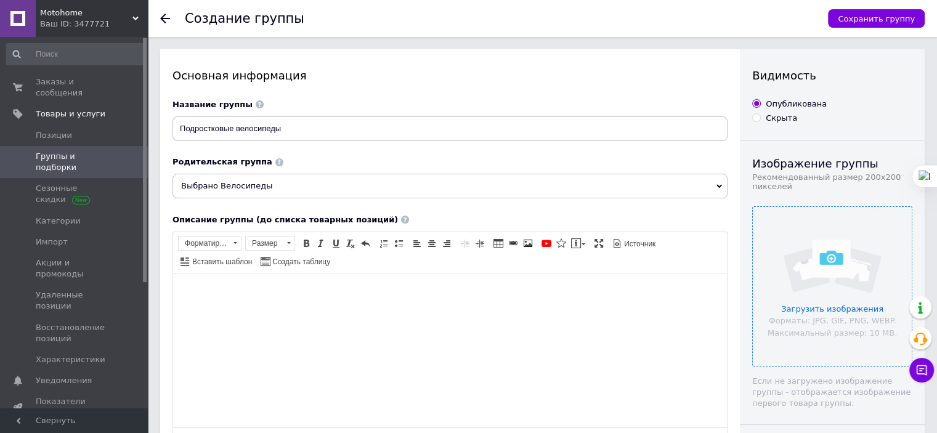
click at [823, 317] on input "file" at bounding box center [832, 286] width 159 height 159
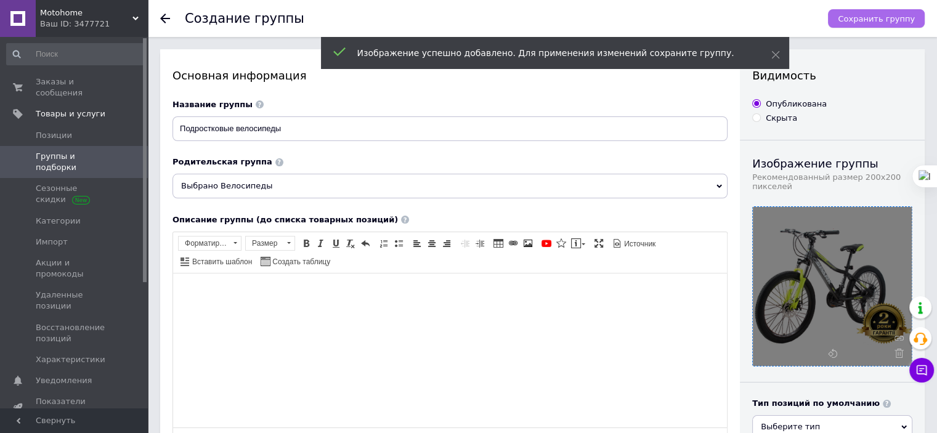
click at [885, 20] on span "Сохранить группу" at bounding box center [876, 18] width 77 height 9
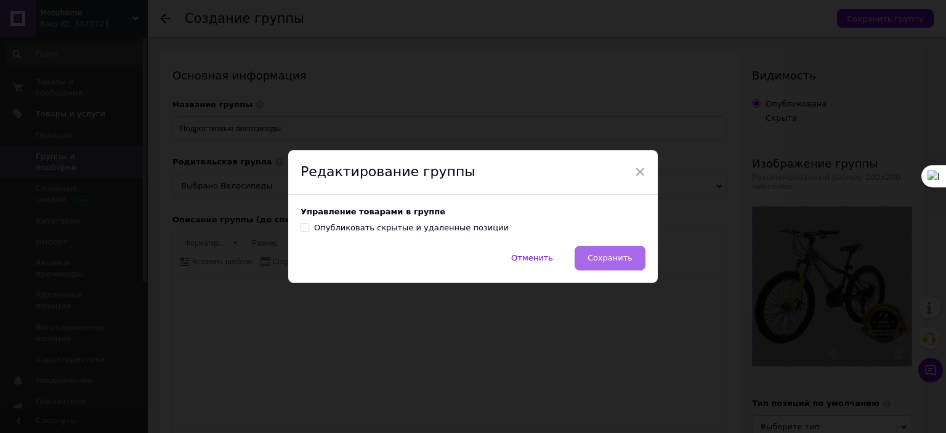
click at [621, 261] on span "Сохранить" at bounding box center [610, 257] width 45 height 9
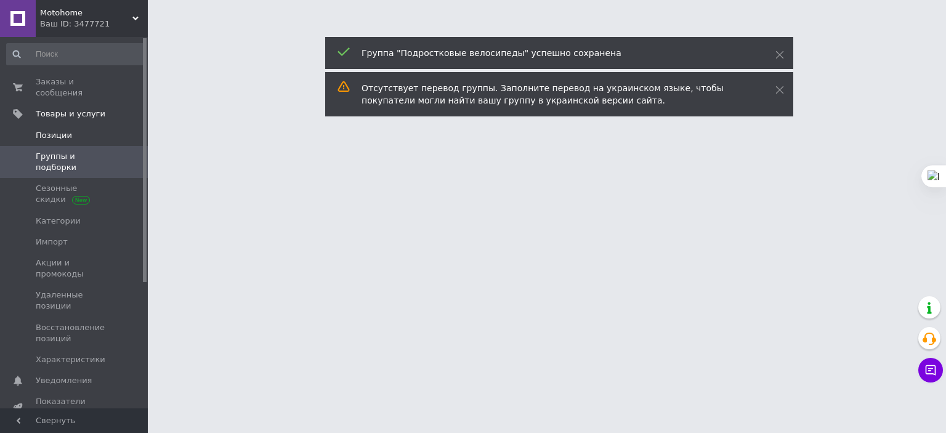
click at [60, 130] on span "Позиции" at bounding box center [54, 135] width 36 height 11
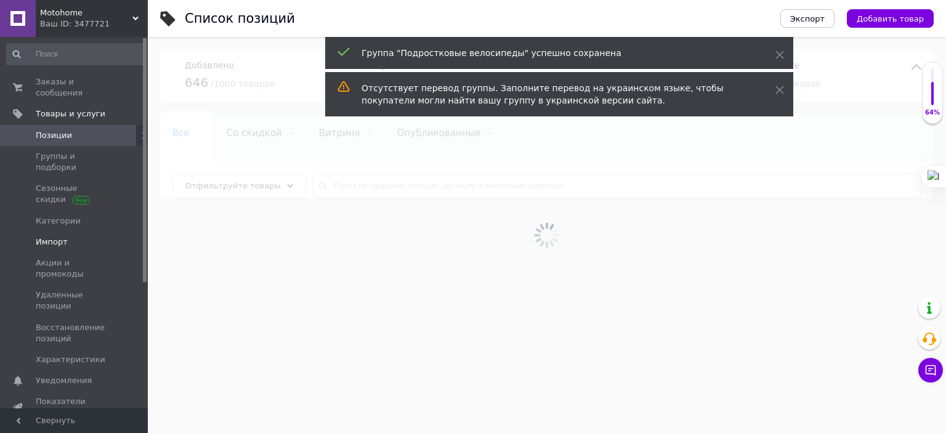
click at [44, 237] on span "Импорт" at bounding box center [52, 242] width 32 height 11
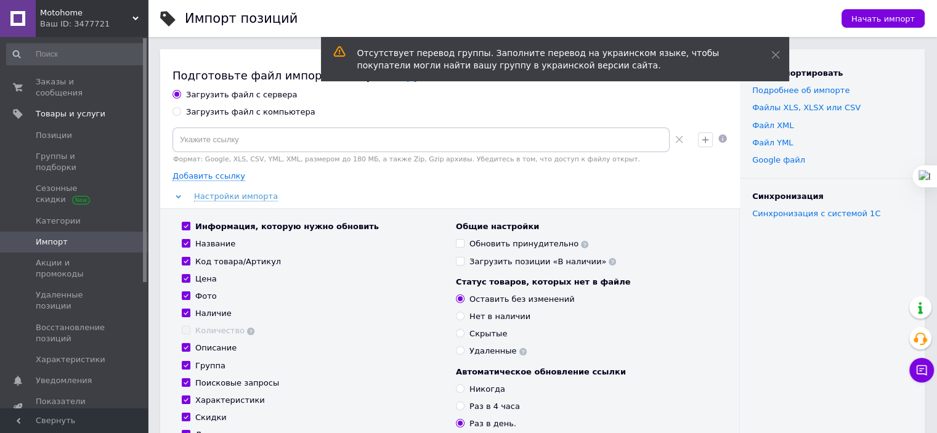
click at [177, 113] on input "Загрузить файл с компьютера" at bounding box center [177, 111] width 8 height 8
radio input "true"
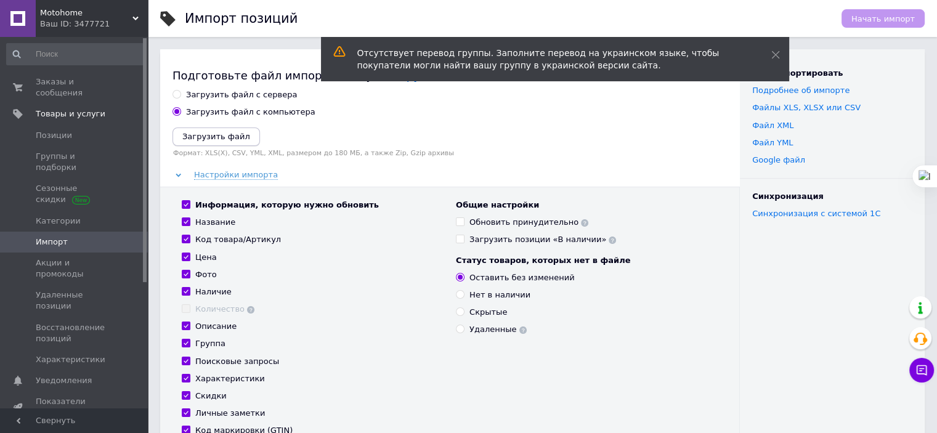
click at [212, 134] on icon "Загрузить файл" at bounding box center [216, 136] width 68 height 9
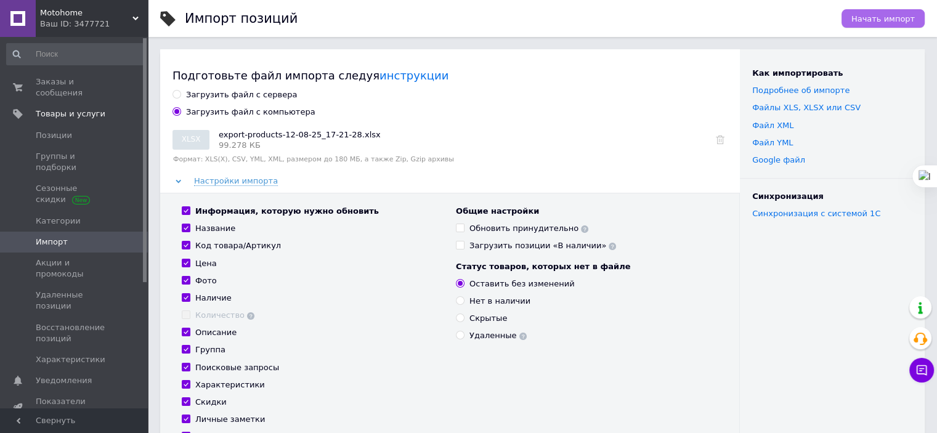
click at [893, 20] on span "Начать импорт" at bounding box center [883, 18] width 63 height 9
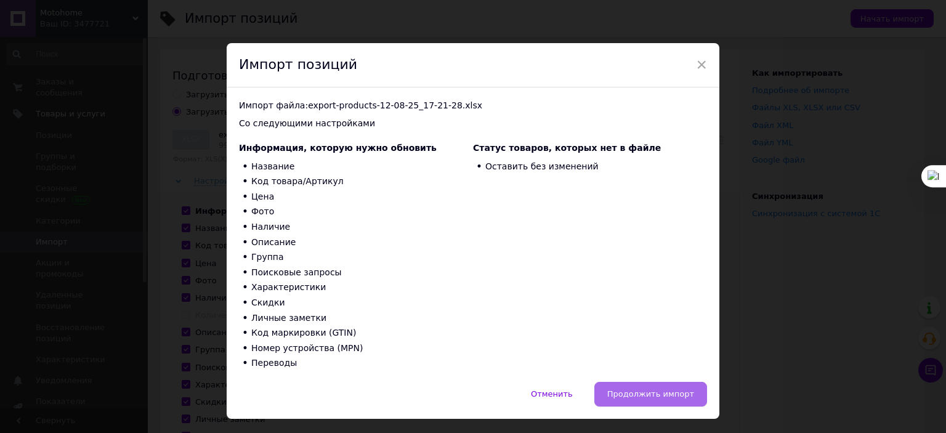
click at [639, 392] on span "Продолжить импорт" at bounding box center [651, 393] width 87 height 9
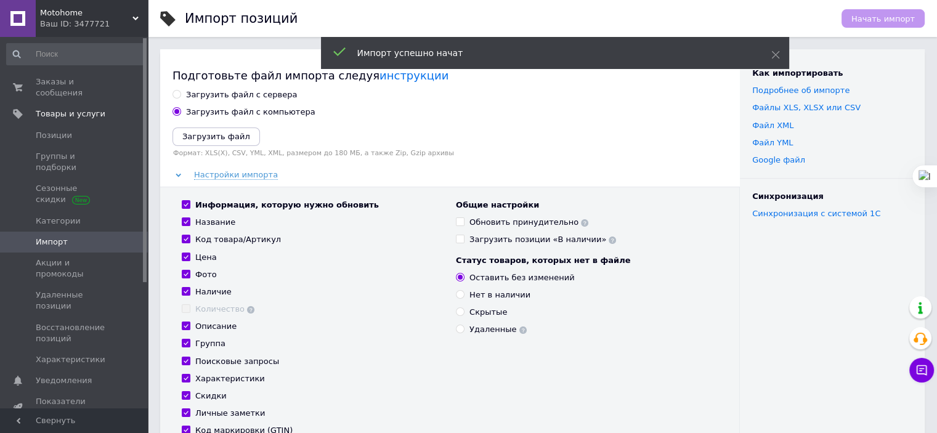
click at [71, 7] on span "Motohome" at bounding box center [86, 12] width 92 height 11
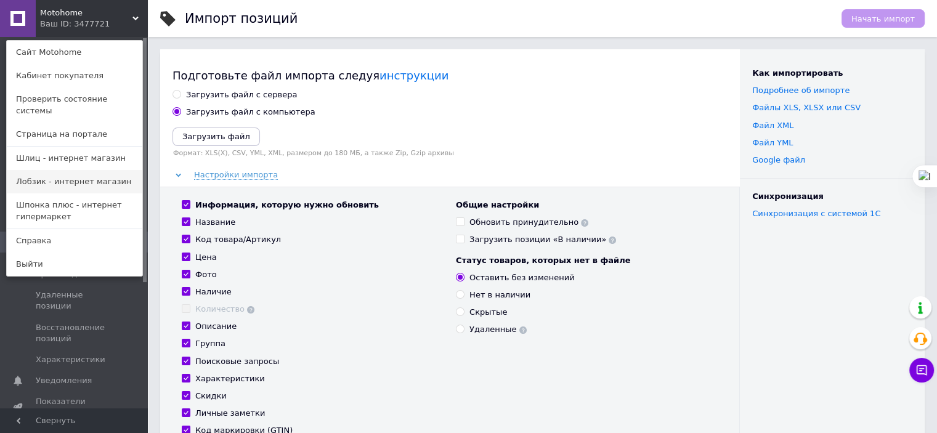
click at [65, 171] on link "Лобзик - интернет магазин" at bounding box center [75, 181] width 136 height 23
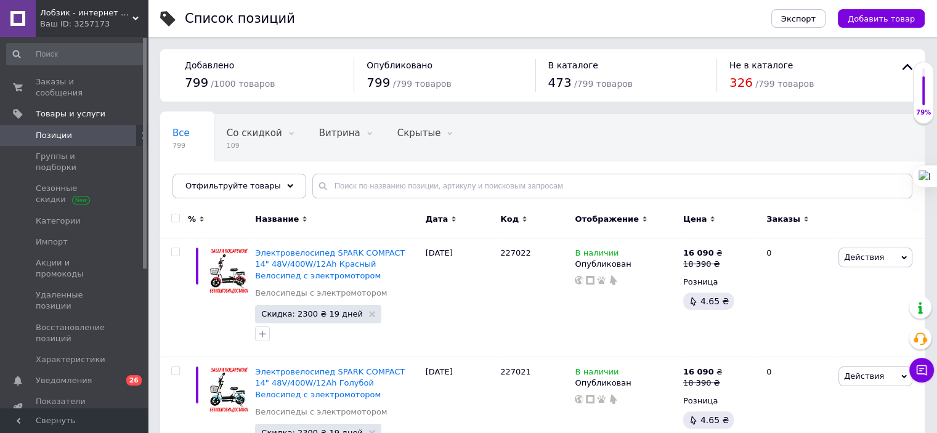
click at [63, 14] on span "Лобзик - интернет магазин" at bounding box center [86, 12] width 92 height 11
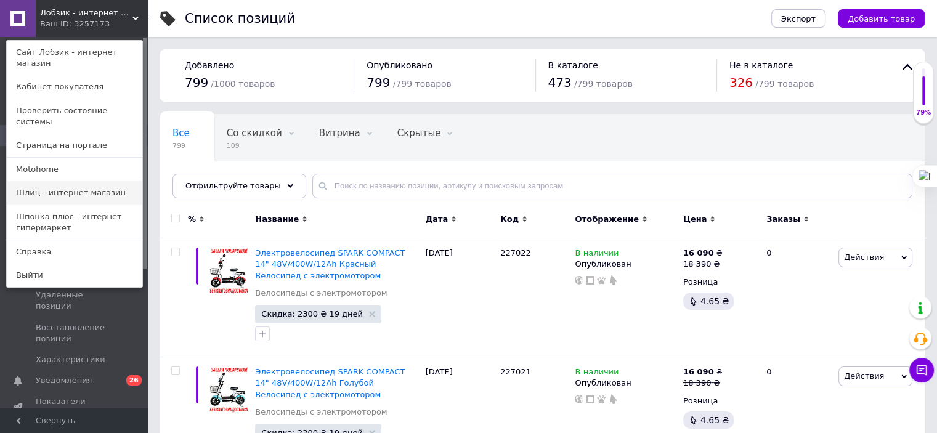
click at [56, 181] on link "Шлиц - интернет магазин" at bounding box center [75, 192] width 136 height 23
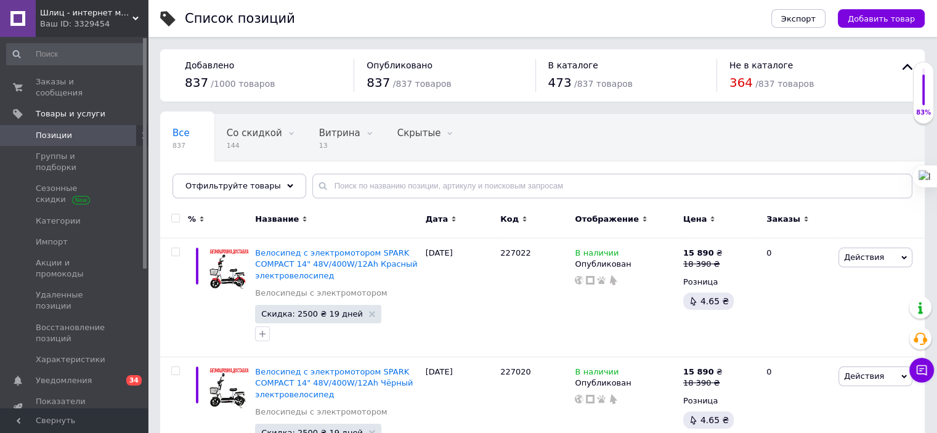
click at [76, 9] on span "Шлиц - интернет магазин" at bounding box center [86, 12] width 92 height 11
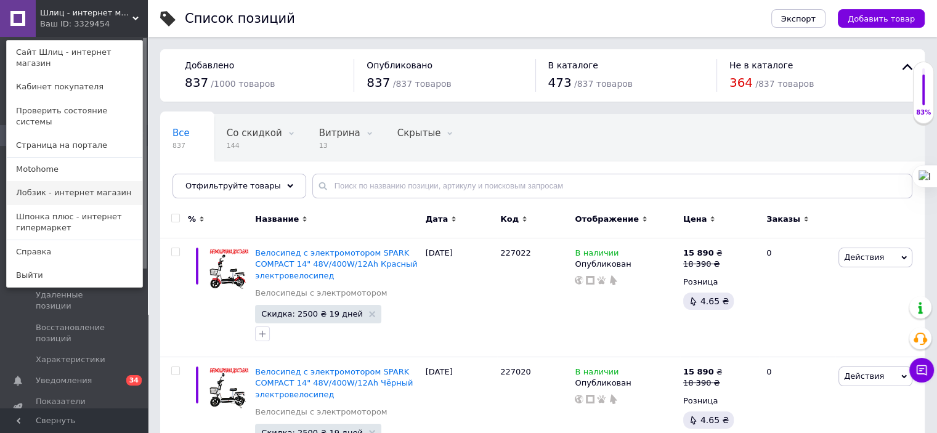
click at [68, 181] on link "Лобзик - интернет магазин" at bounding box center [75, 192] width 136 height 23
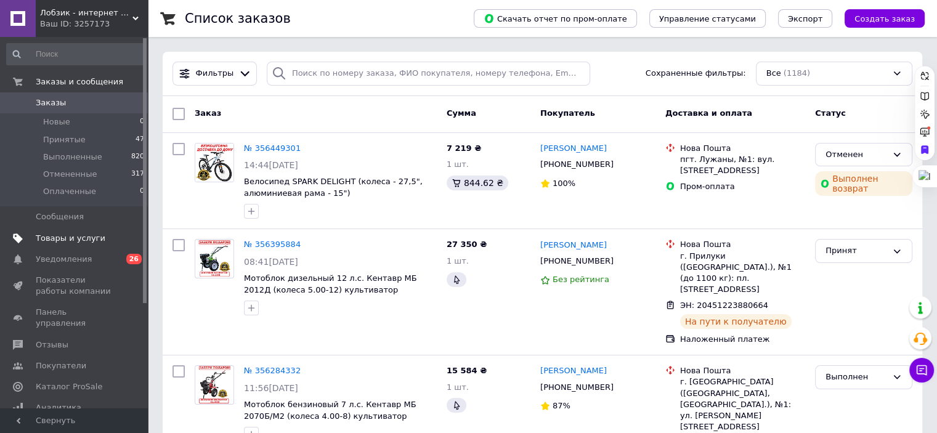
click at [71, 242] on span "Товары и услуги" at bounding box center [71, 238] width 70 height 11
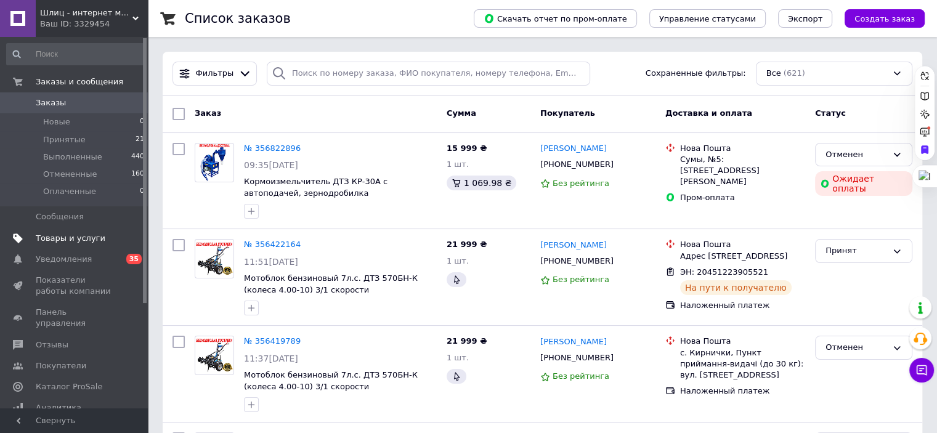
click at [82, 236] on span "Товары и услуги" at bounding box center [71, 238] width 70 height 11
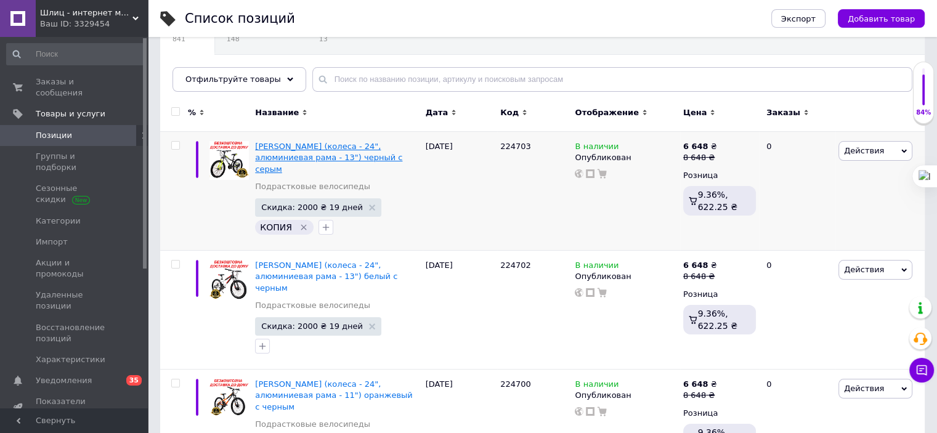
scroll to position [123, 0]
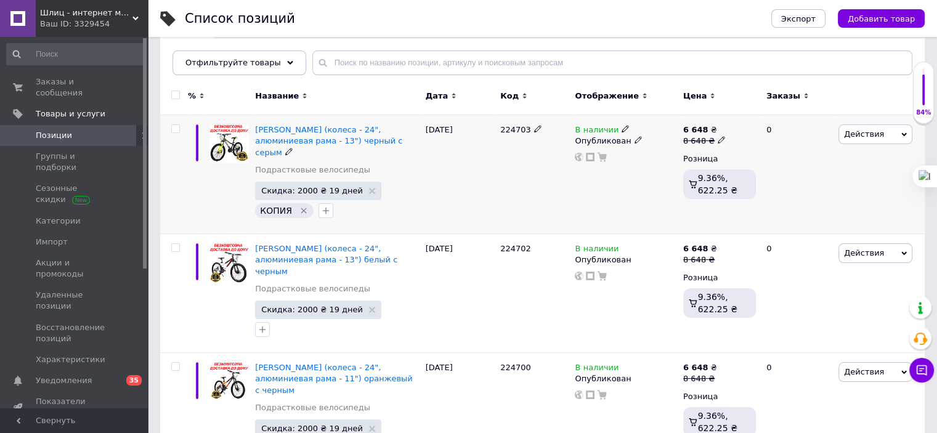
click at [178, 132] on input "checkbox" at bounding box center [175, 129] width 8 height 8
checkbox input "true"
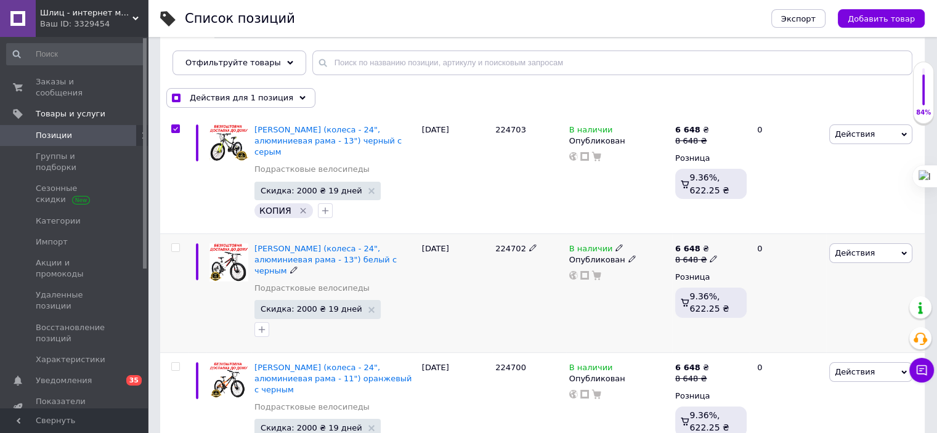
click at [176, 249] on input "checkbox" at bounding box center [175, 248] width 8 height 8
checkbox input "true"
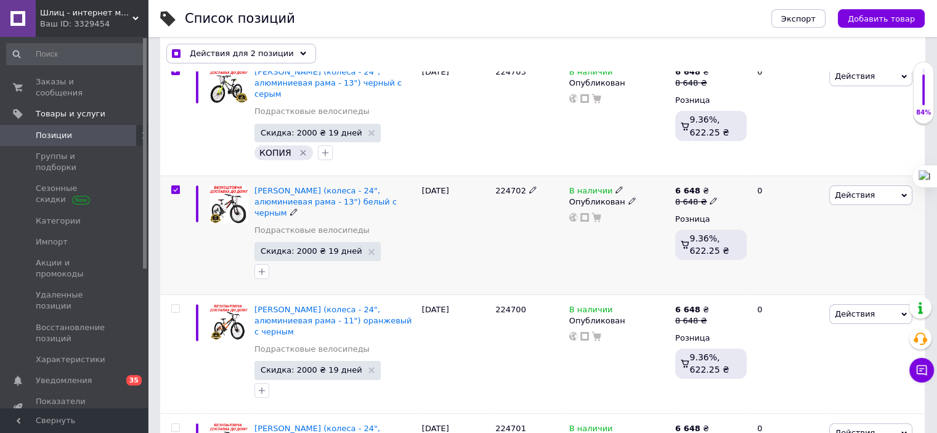
scroll to position [246, 0]
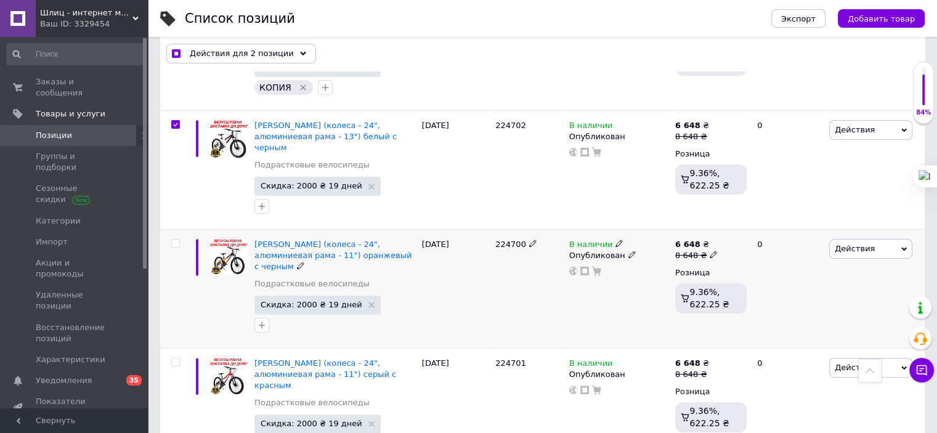
click at [175, 243] on input "checkbox" at bounding box center [175, 244] width 8 height 8
checkbox input "true"
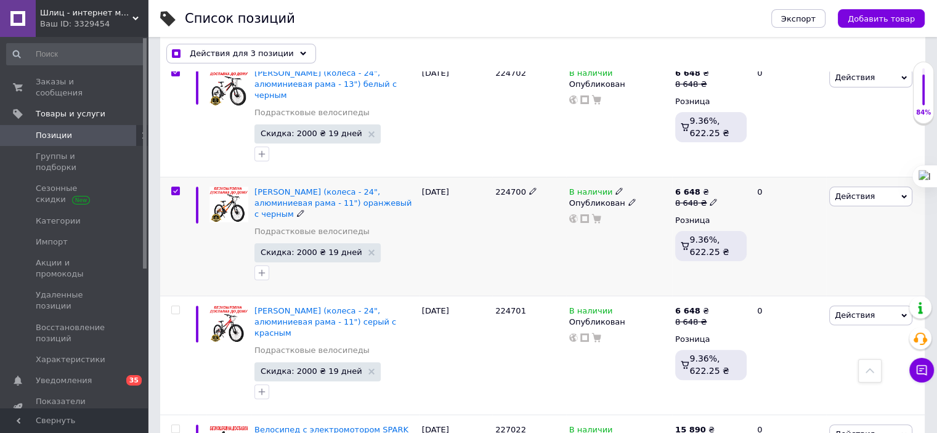
scroll to position [370, 0]
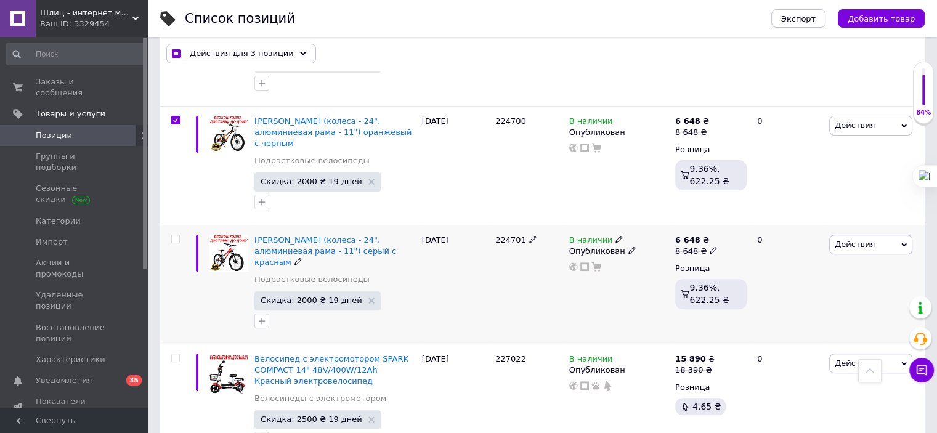
click at [176, 239] on input "checkbox" at bounding box center [175, 239] width 8 height 8
checkbox input "true"
click at [292, 53] on div "Действия для 4 позиции" at bounding box center [241, 54] width 150 height 20
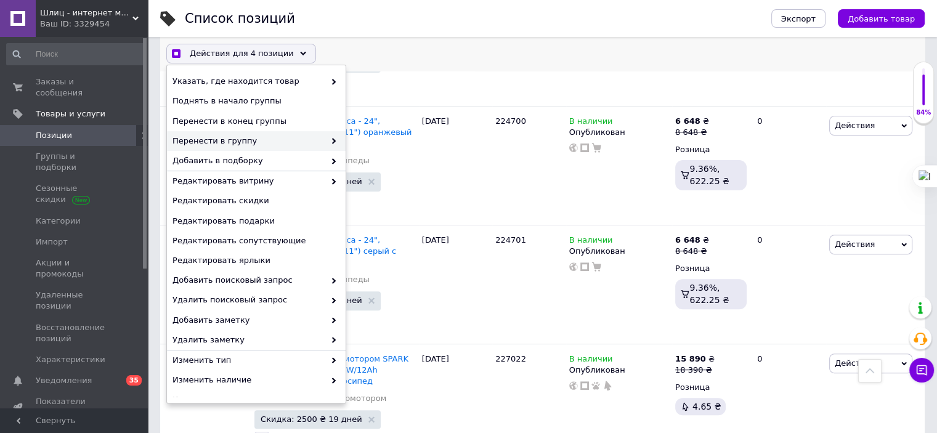
click at [332, 144] on use at bounding box center [334, 142] width 4 height 6
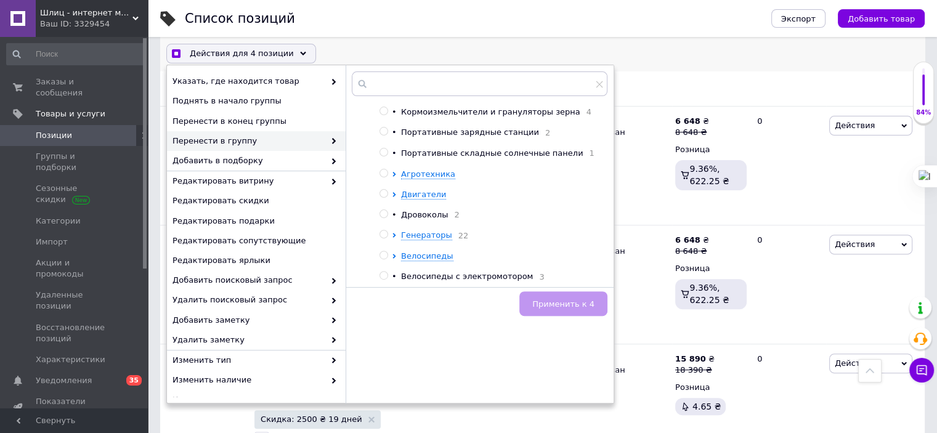
scroll to position [668, 0]
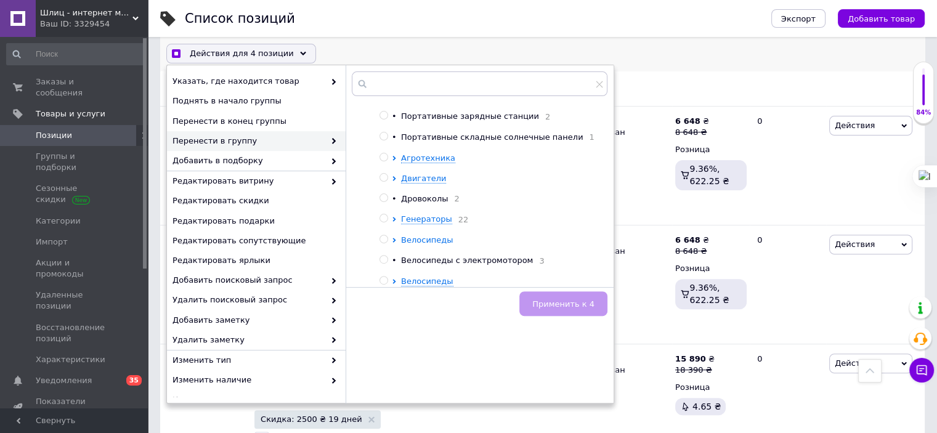
click at [429, 238] on span "Велосипеды" at bounding box center [427, 239] width 52 height 9
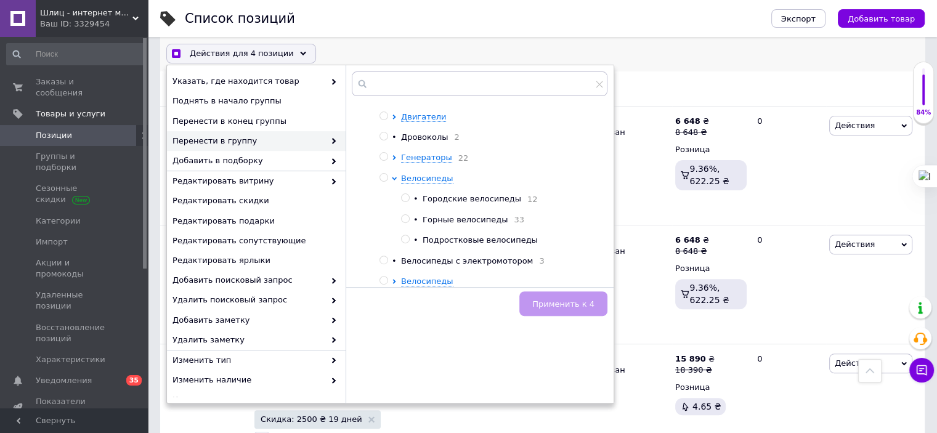
scroll to position [732, 0]
checkbox input "true"
click at [405, 239] on input "radio" at bounding box center [405, 240] width 8 height 8
radio input "true"
click at [581, 315] on button "Применить к 4" at bounding box center [563, 304] width 88 height 25
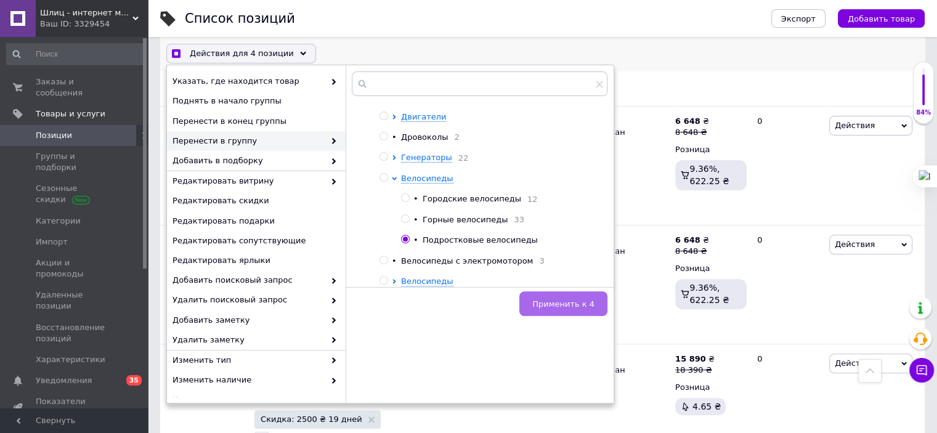
checkbox input "true"
checkbox input "false"
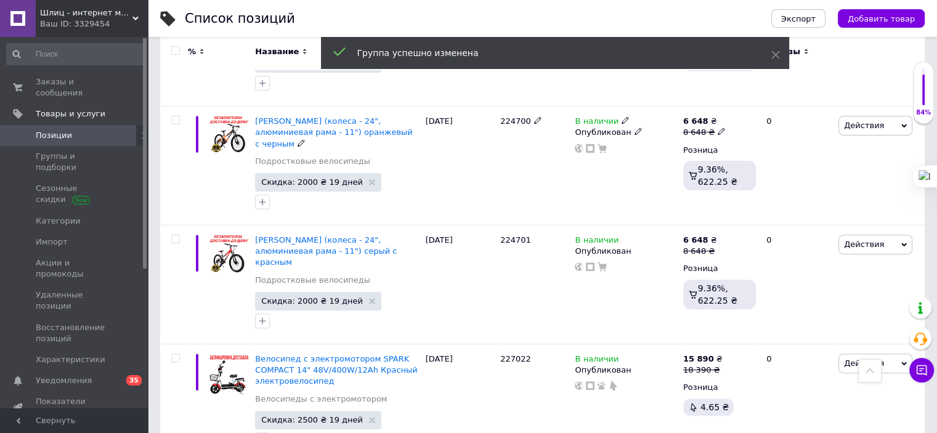
scroll to position [123, 0]
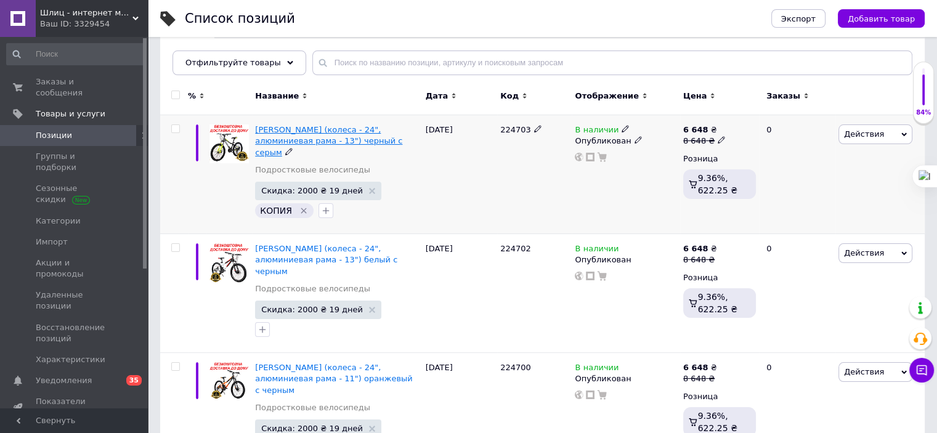
click at [333, 138] on span "[PERSON_NAME] (колеса - 24", алюминиевая рама - 13") черный с серым" at bounding box center [328, 140] width 147 height 31
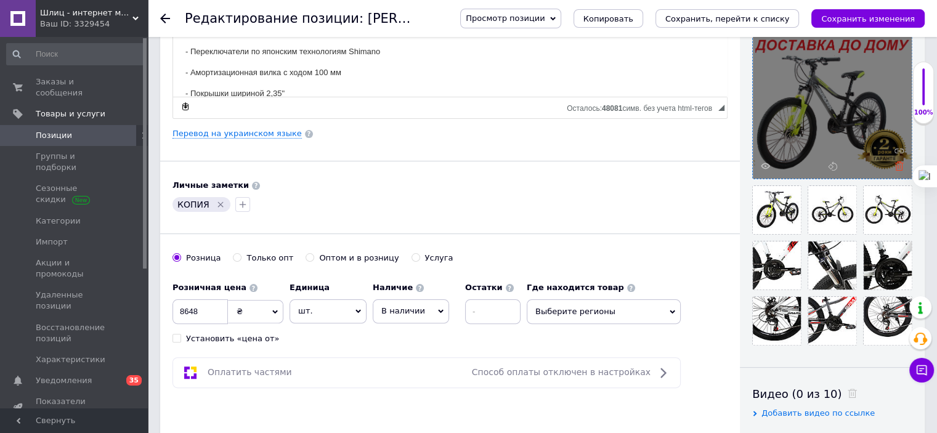
click at [898, 167] on use at bounding box center [899, 165] width 9 height 9
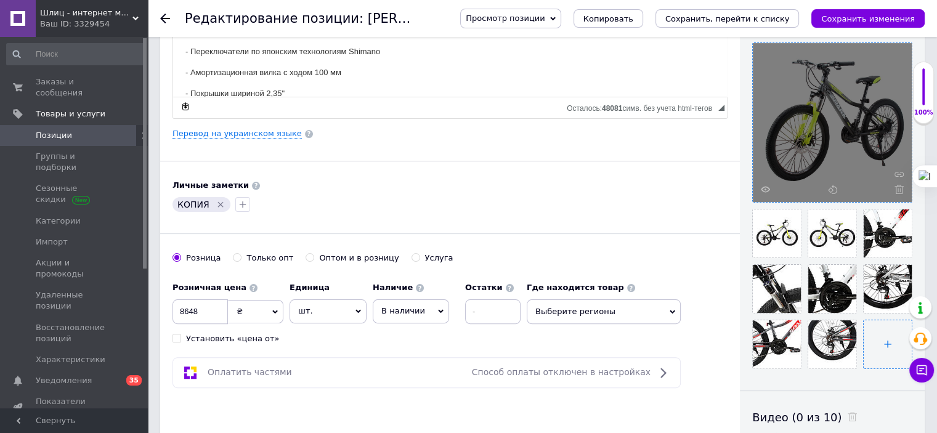
click at [881, 341] on input "file" at bounding box center [888, 344] width 48 height 48
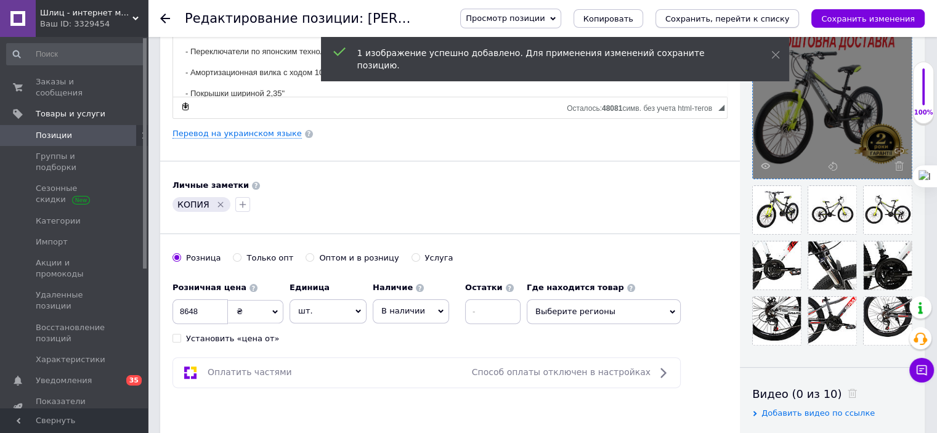
click at [790, 22] on icon "Сохранить, перейти к списку" at bounding box center [727, 18] width 124 height 9
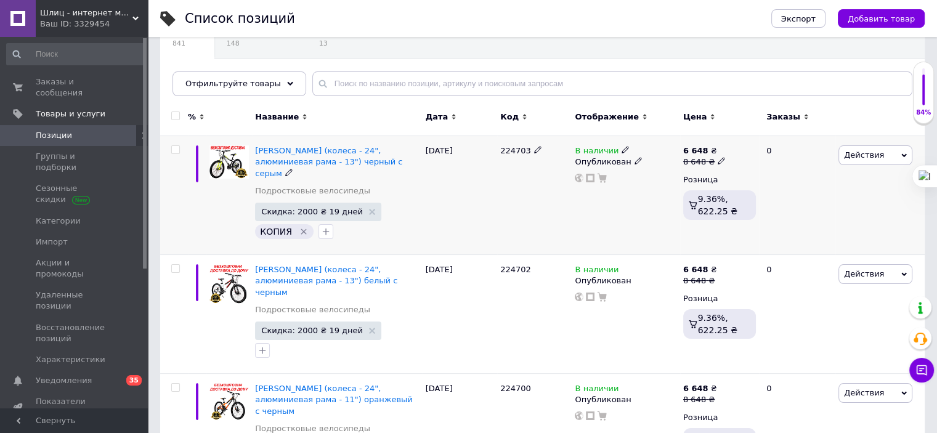
scroll to position [185, 0]
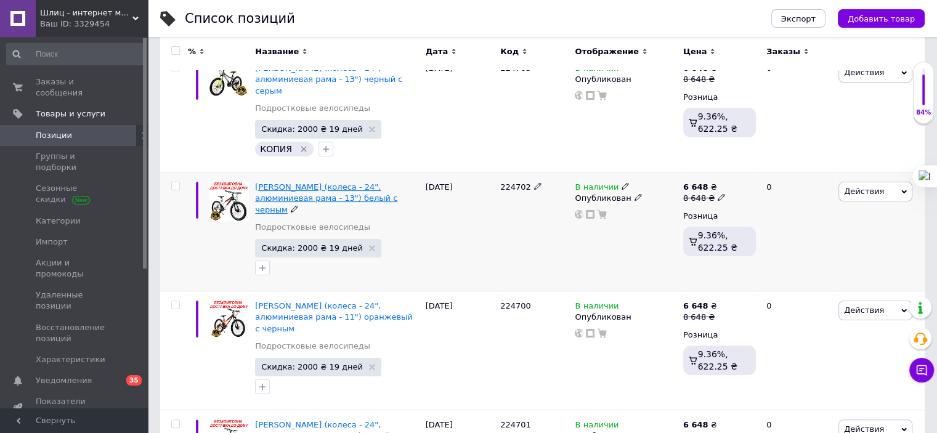
click at [334, 195] on span "[PERSON_NAME] (колеса - 24", алюминиевая рама - 13") белый с черным" at bounding box center [326, 197] width 142 height 31
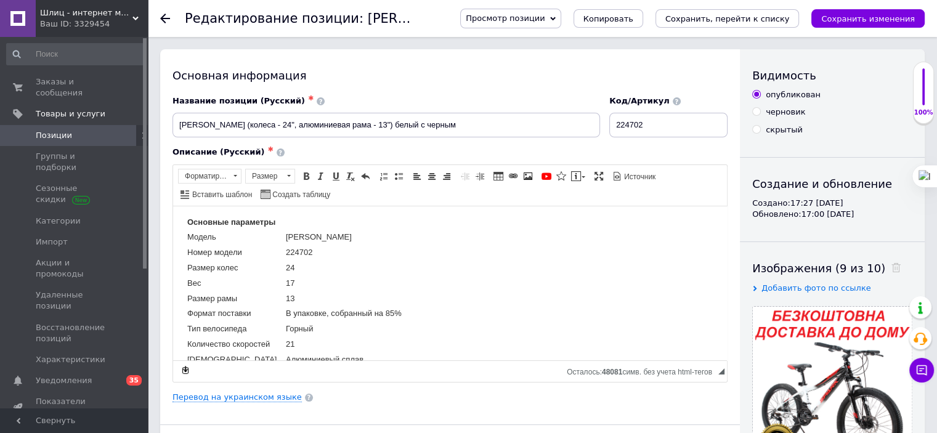
scroll to position [246, 0]
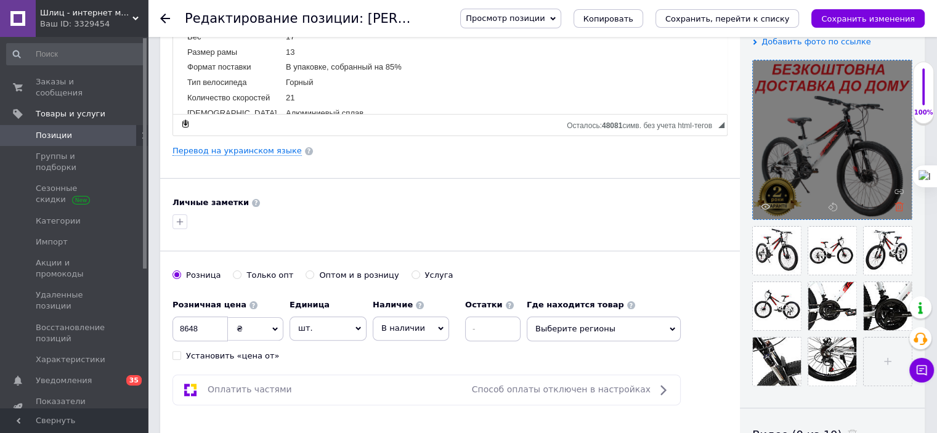
click at [900, 202] on use at bounding box center [899, 206] width 9 height 9
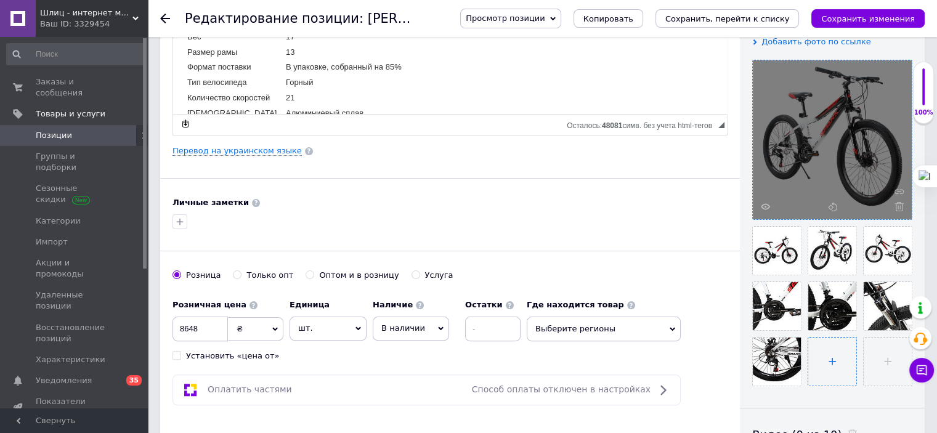
click at [842, 355] on input "file" at bounding box center [832, 362] width 48 height 48
type input "C:\fakepath\7.png"
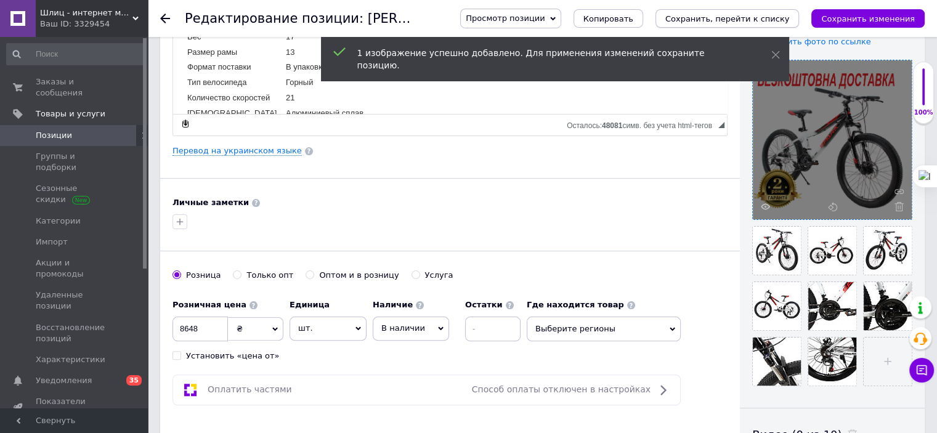
click at [772, 21] on icon "Сохранить, перейти к списку" at bounding box center [727, 18] width 124 height 9
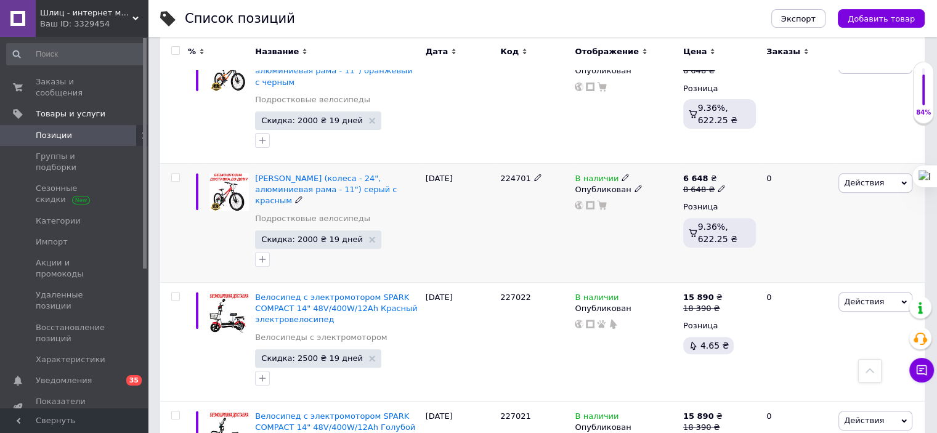
scroll to position [246, 0]
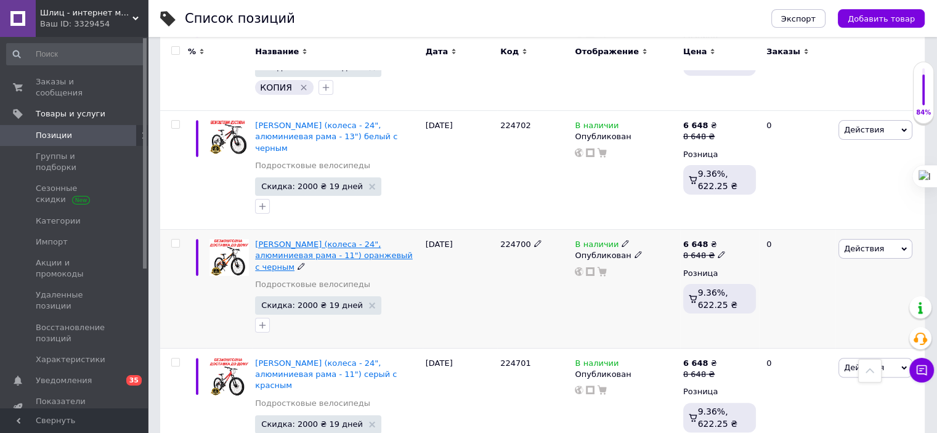
click at [374, 259] on span "[PERSON_NAME] (колеса - 24", алюминиевая рама - 11") оранжевый с черным" at bounding box center [333, 255] width 157 height 31
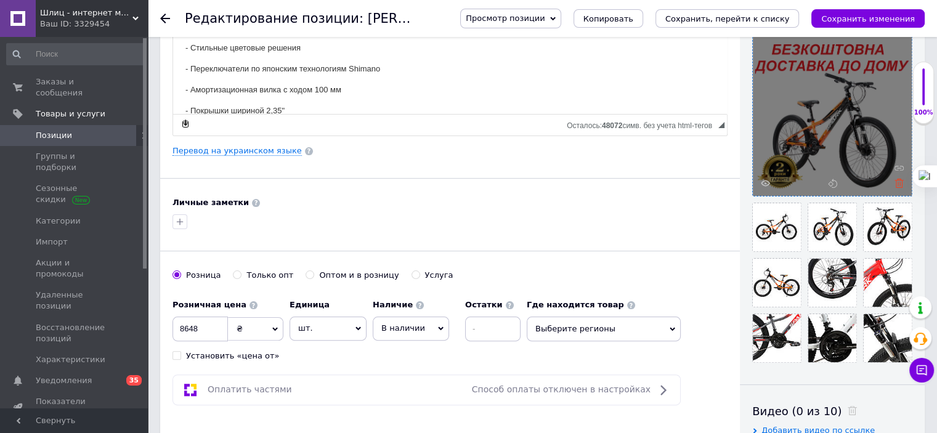
click at [897, 185] on icon at bounding box center [899, 183] width 9 height 9
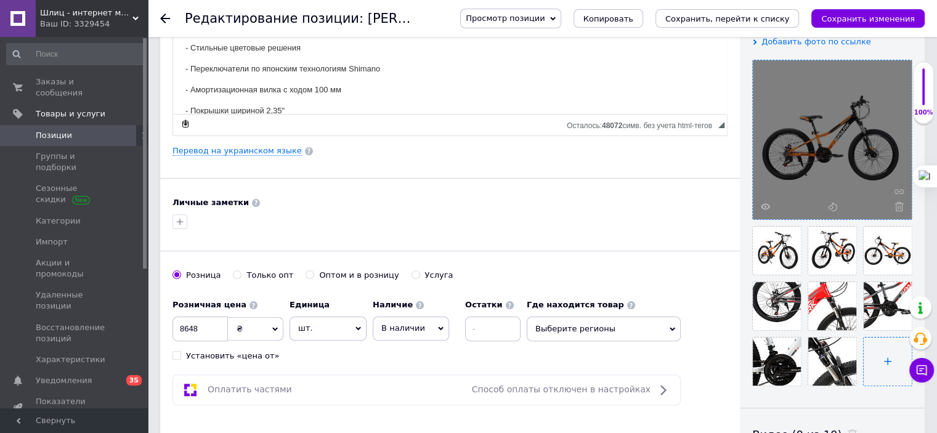
click at [878, 369] on input "file" at bounding box center [888, 362] width 48 height 48
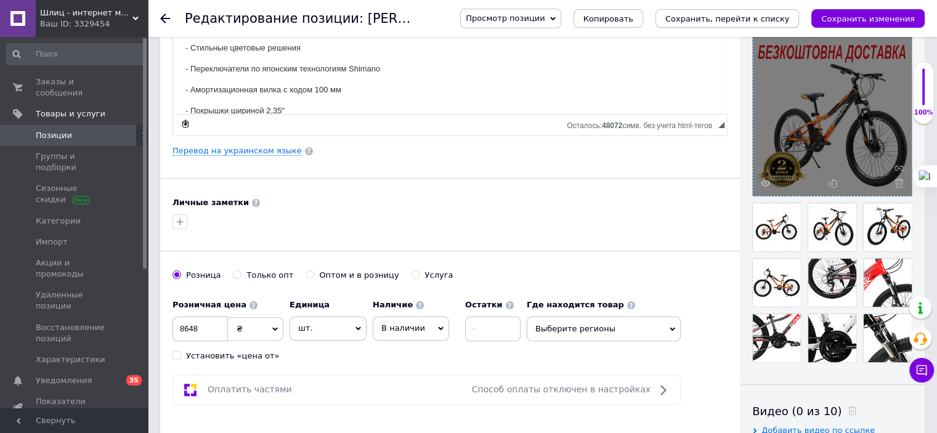
click at [778, 20] on icon "Сохранить, перейти к списку" at bounding box center [727, 18] width 124 height 9
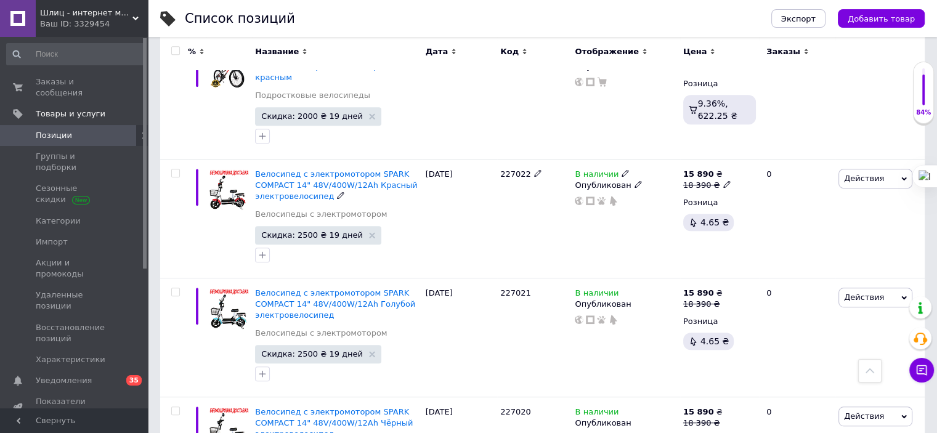
scroll to position [431, 0]
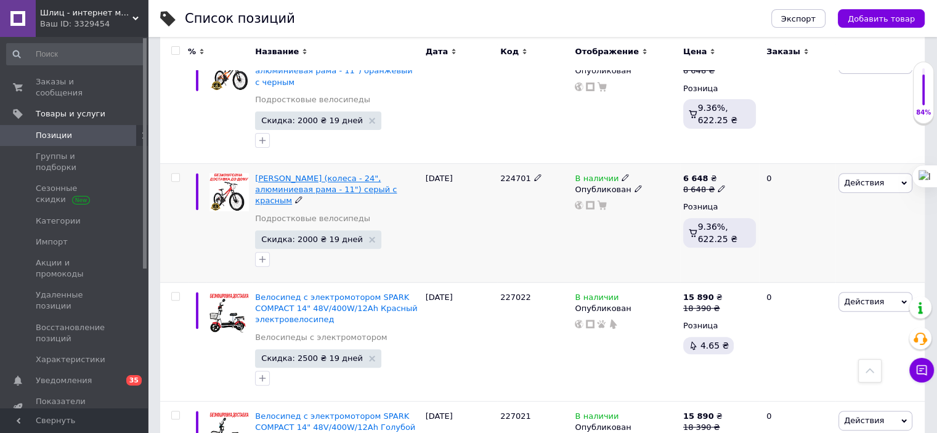
click at [365, 190] on span "[PERSON_NAME] (колеса - 24", алюминиевая рама - 11") серый с красным" at bounding box center [326, 189] width 142 height 31
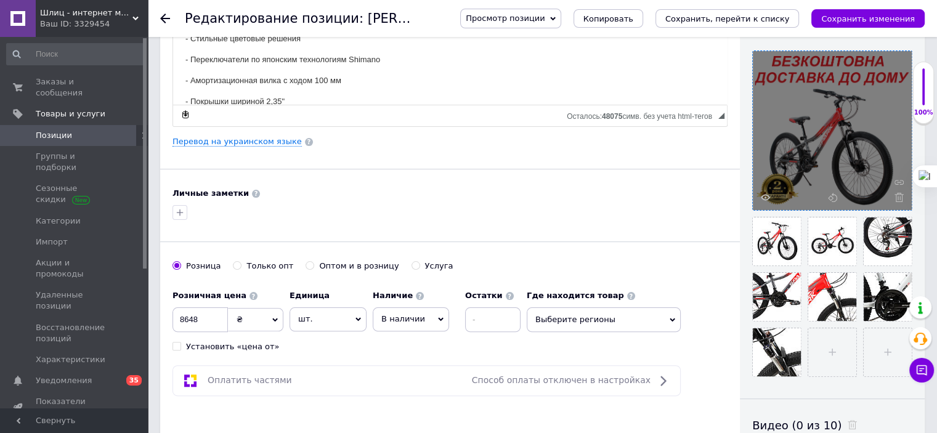
scroll to position [308, 0]
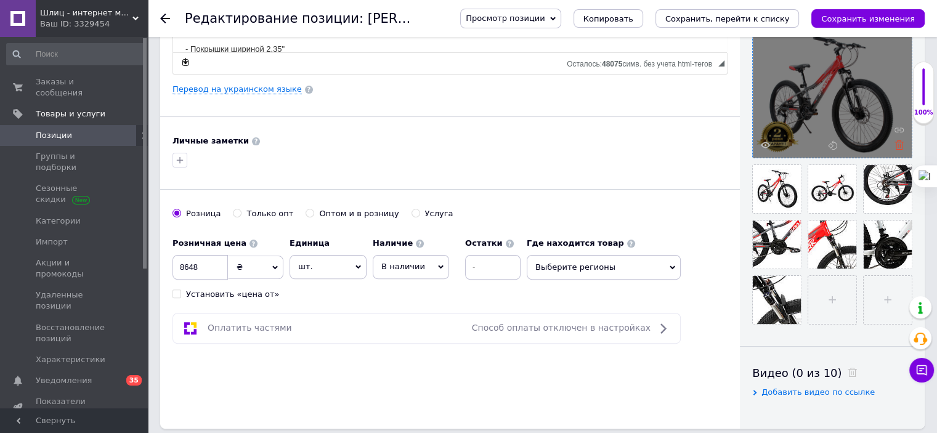
click at [897, 147] on icon at bounding box center [899, 144] width 9 height 9
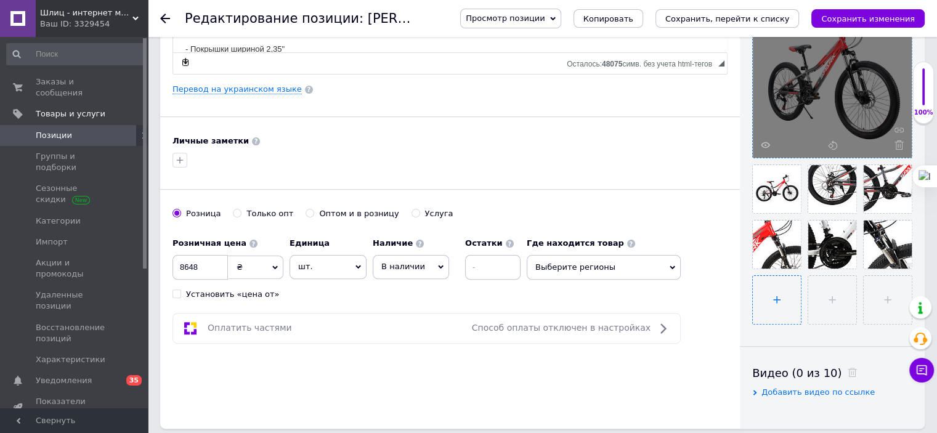
click at [781, 303] on input "file" at bounding box center [777, 300] width 48 height 48
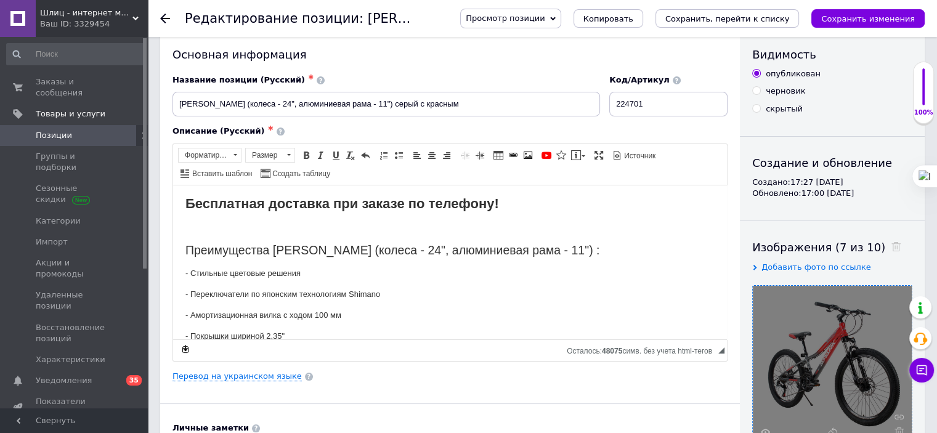
scroll to position [0, 0]
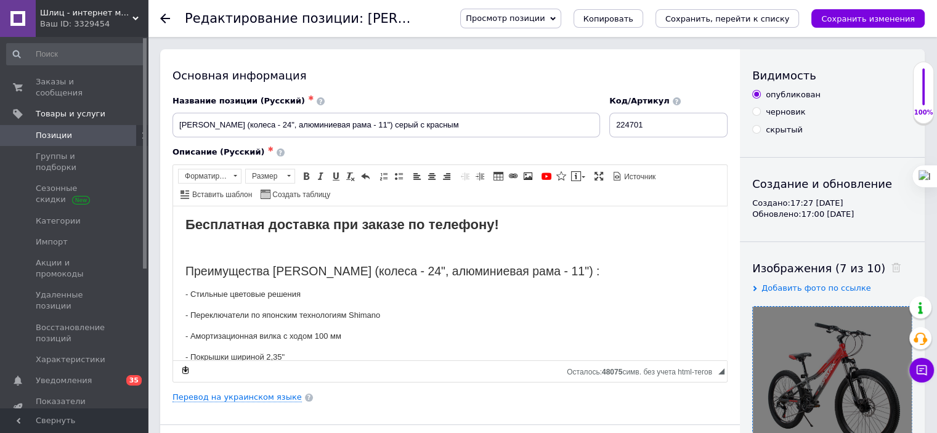
type input "C:\fakepath\77.png"
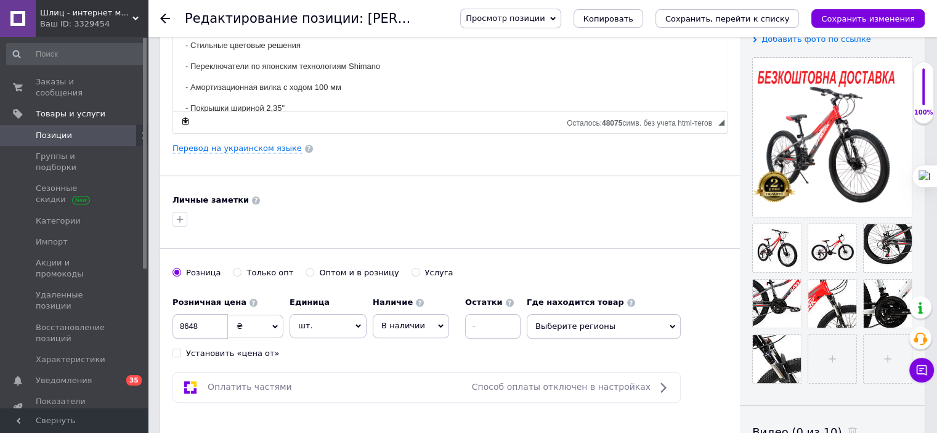
scroll to position [185, 0]
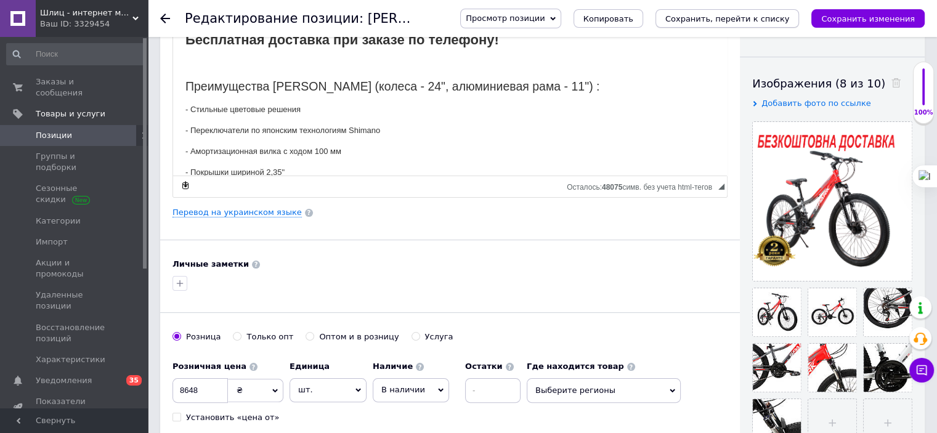
click at [757, 17] on icon "Сохранить, перейти к списку" at bounding box center [727, 18] width 124 height 9
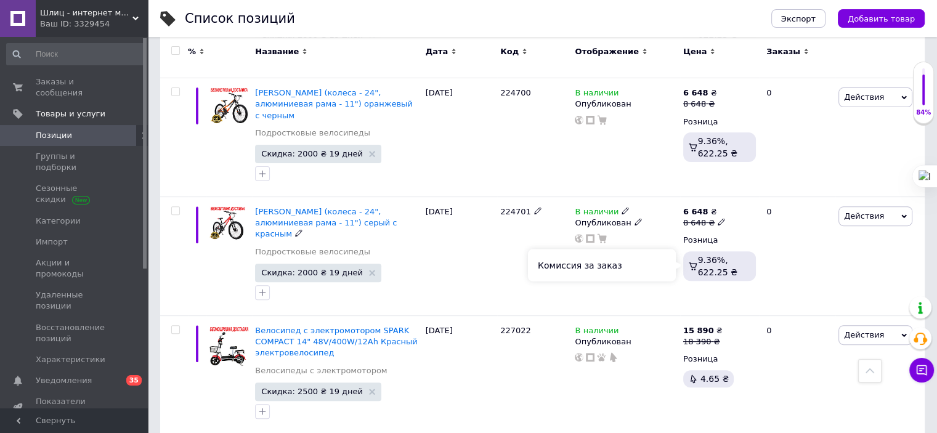
scroll to position [493, 0]
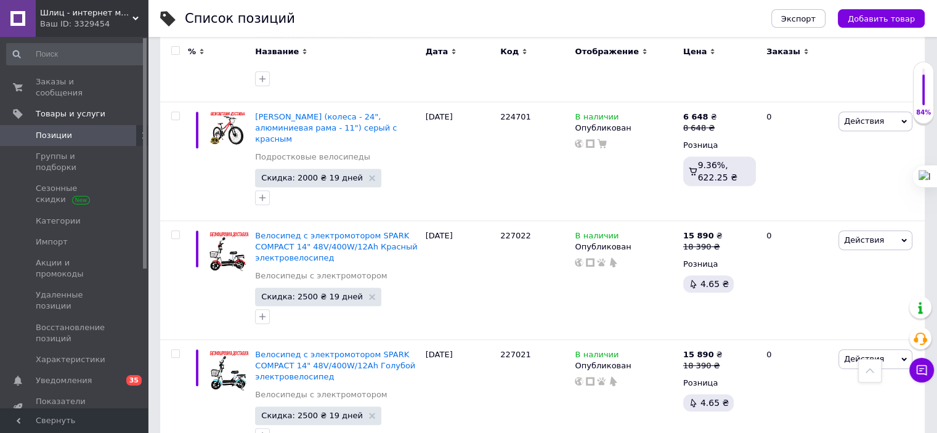
click at [77, 17] on span "Шлиц - интернет магазин" at bounding box center [86, 12] width 92 height 11
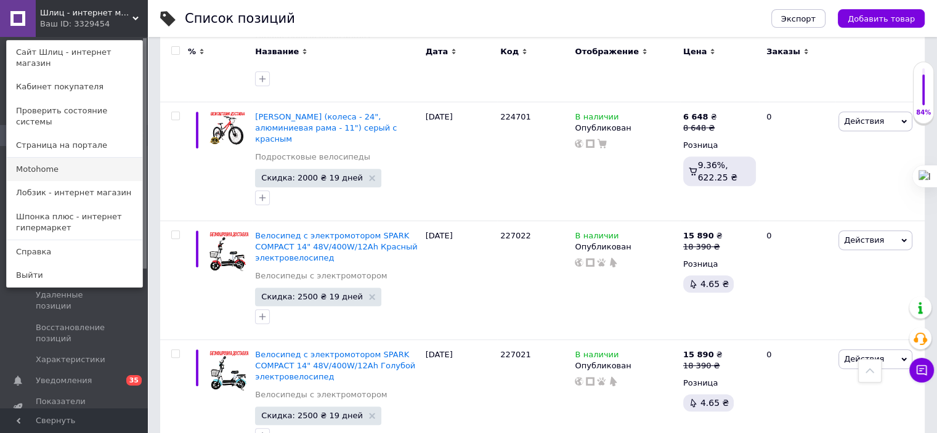
click at [46, 158] on link "Motohome" at bounding box center [75, 169] width 136 height 23
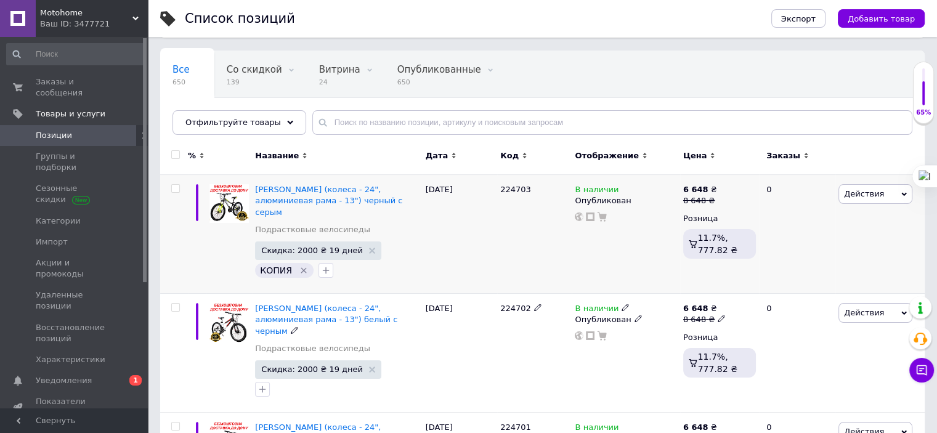
scroll to position [62, 0]
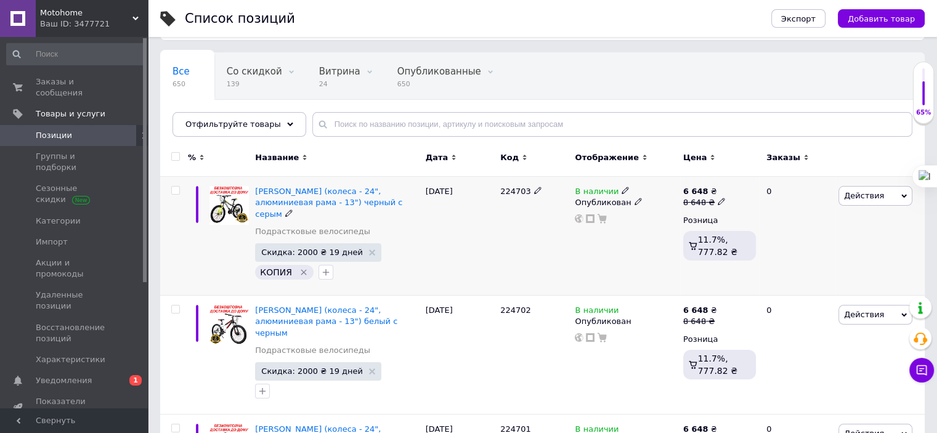
click at [176, 188] on input "checkbox" at bounding box center [175, 191] width 8 height 8
checkbox input "true"
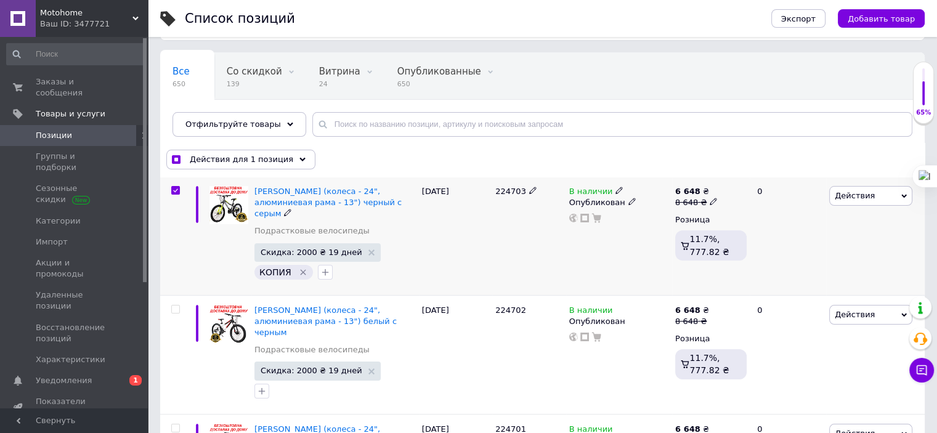
scroll to position [123, 0]
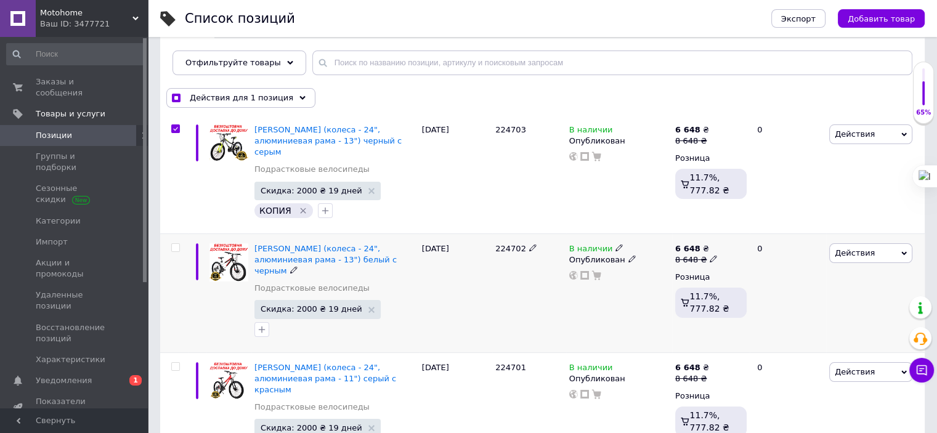
click at [176, 245] on input "checkbox" at bounding box center [175, 248] width 8 height 8
checkbox input "true"
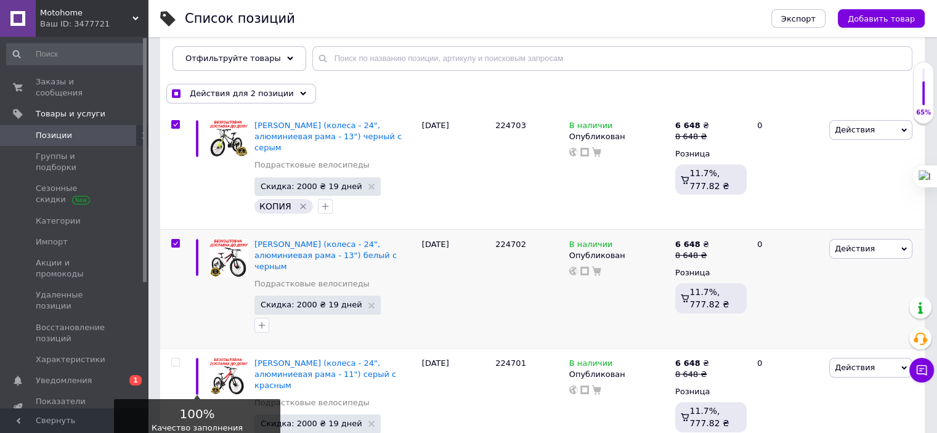
scroll to position [246, 0]
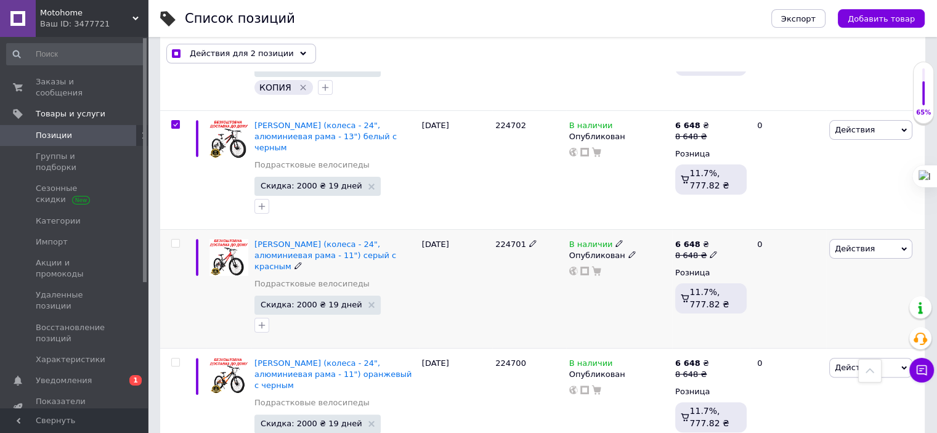
click at [176, 242] on input "checkbox" at bounding box center [175, 244] width 8 height 8
checkbox input "true"
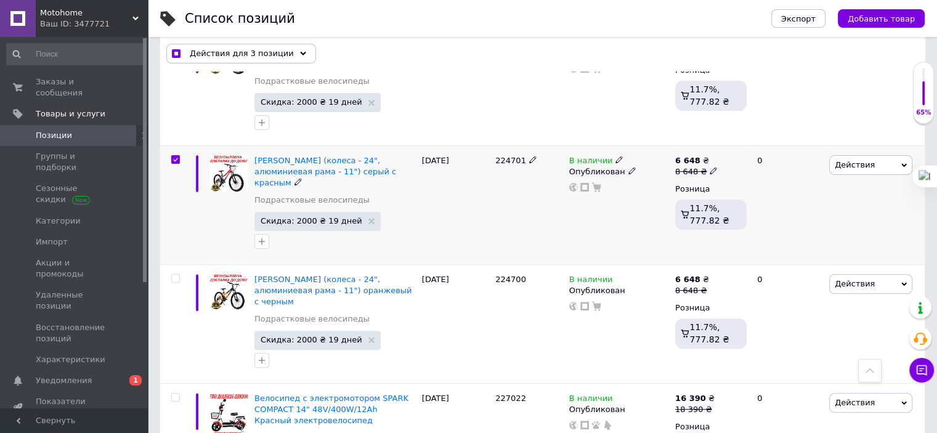
scroll to position [431, 0]
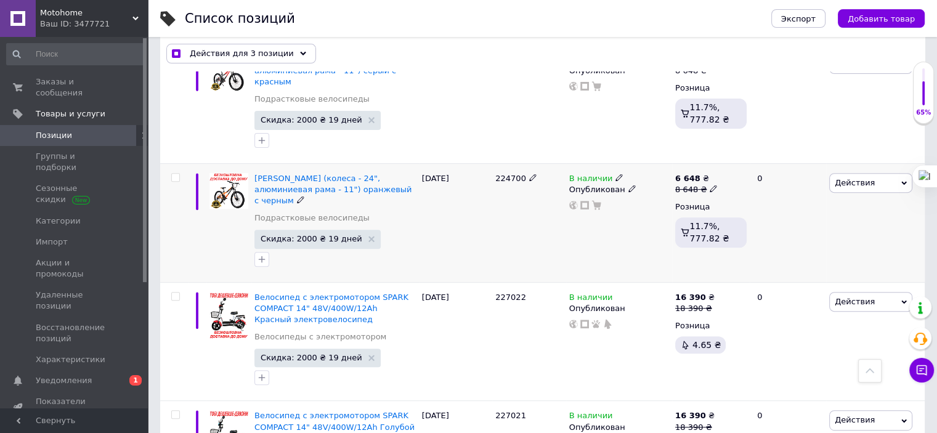
click at [176, 177] on input "checkbox" at bounding box center [175, 178] width 8 height 8
checkbox input "true"
click at [300, 54] on use at bounding box center [303, 54] width 6 height 4
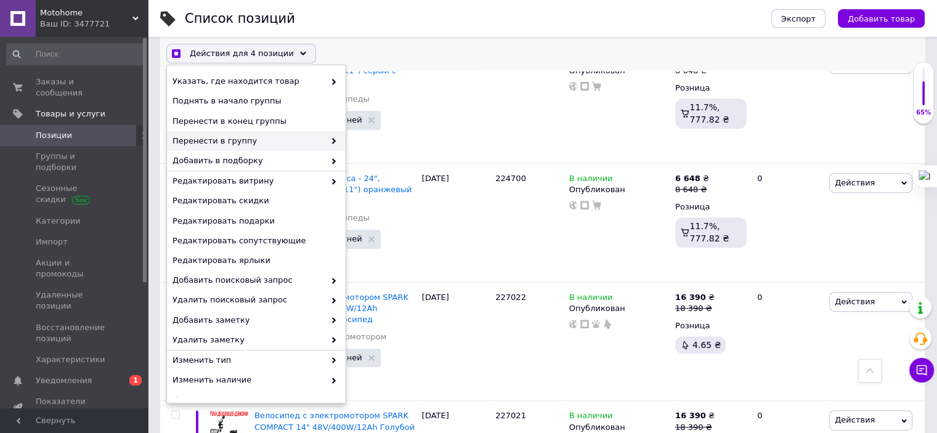
click at [331, 142] on icon at bounding box center [334, 142] width 6 height 6
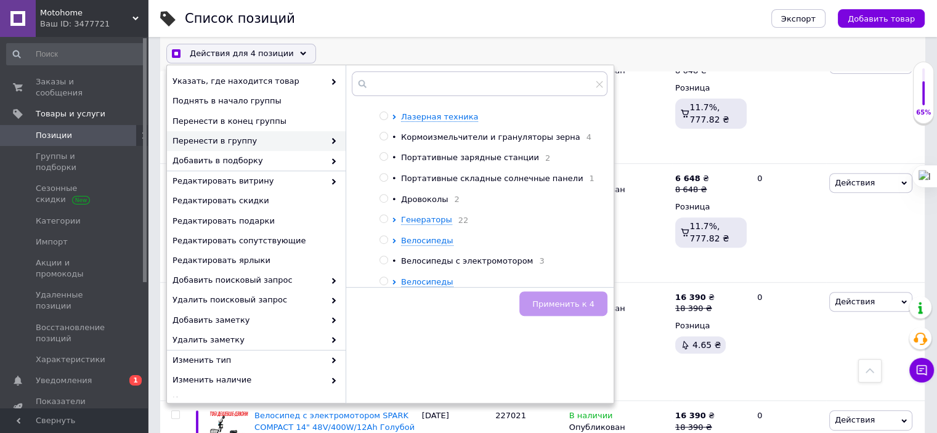
scroll to position [493, 0]
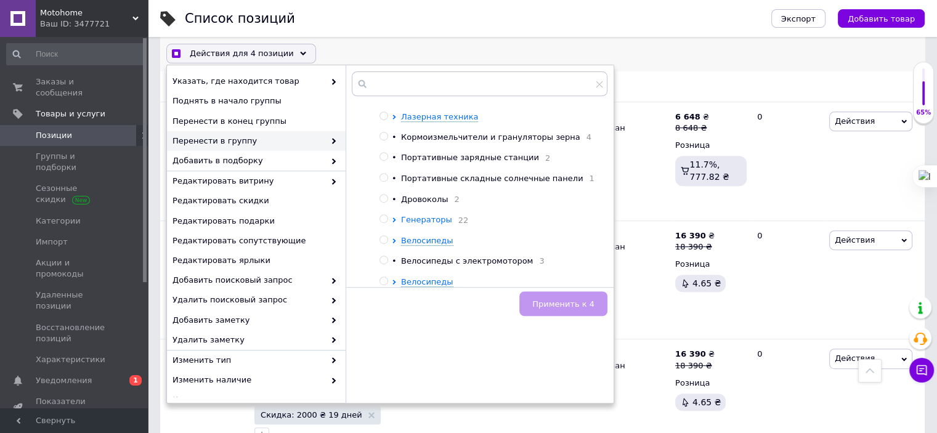
click at [411, 219] on span "Генераторы" at bounding box center [426, 219] width 51 height 9
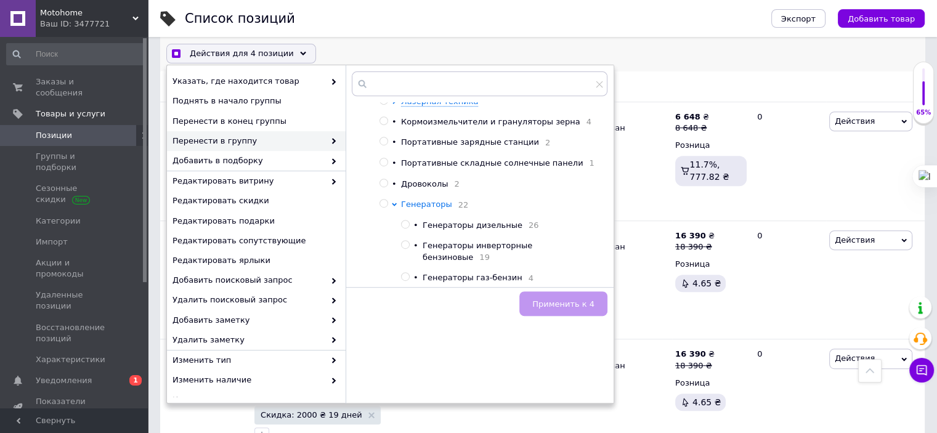
scroll to position [564, 0]
click at [418, 208] on span "Генераторы" at bounding box center [426, 202] width 51 height 9
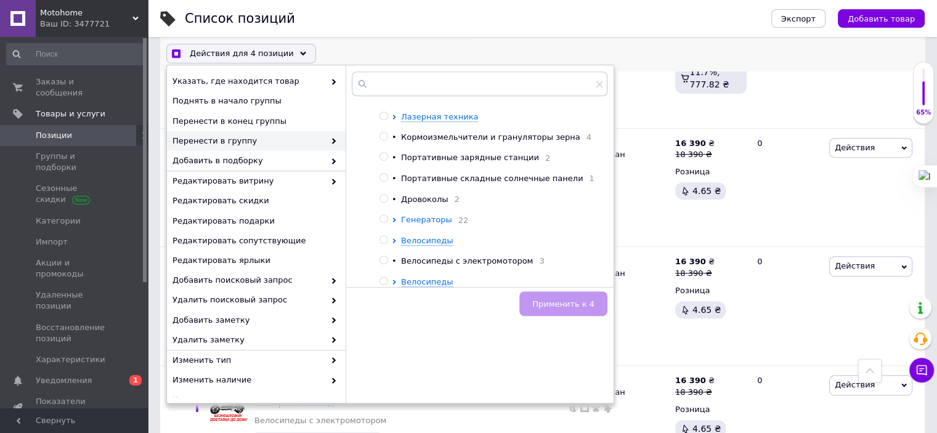
scroll to position [616, 0]
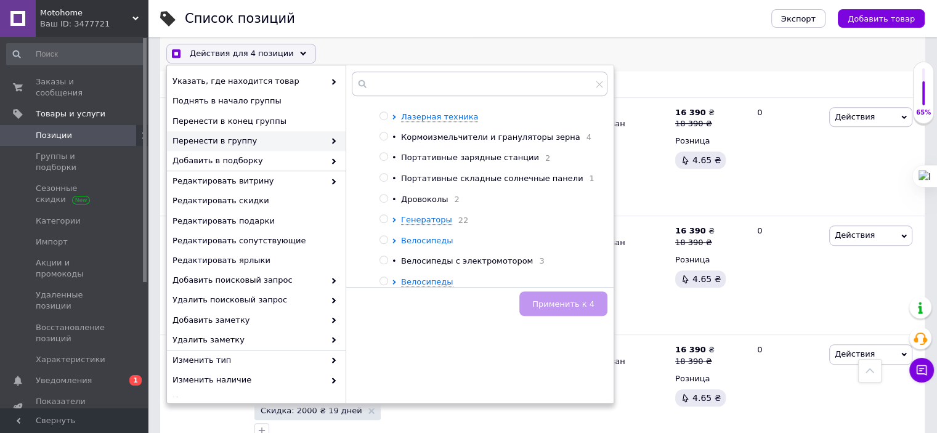
click at [423, 238] on span "Велосипеды" at bounding box center [427, 240] width 52 height 9
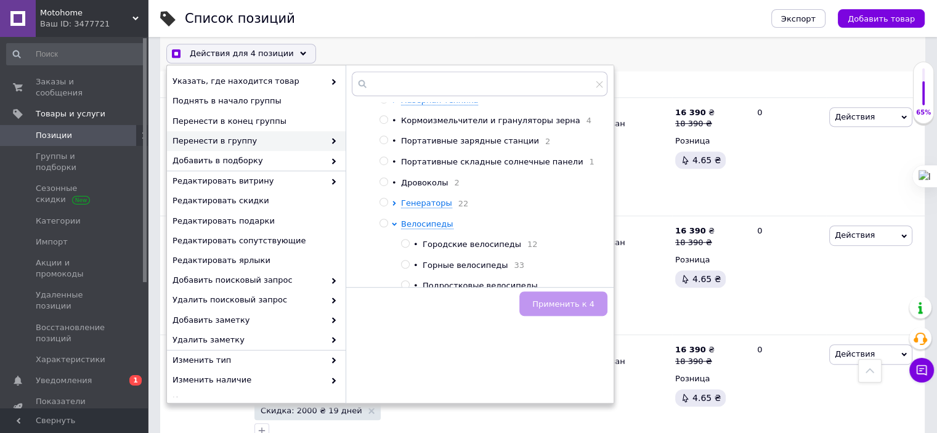
checkbox input "true"
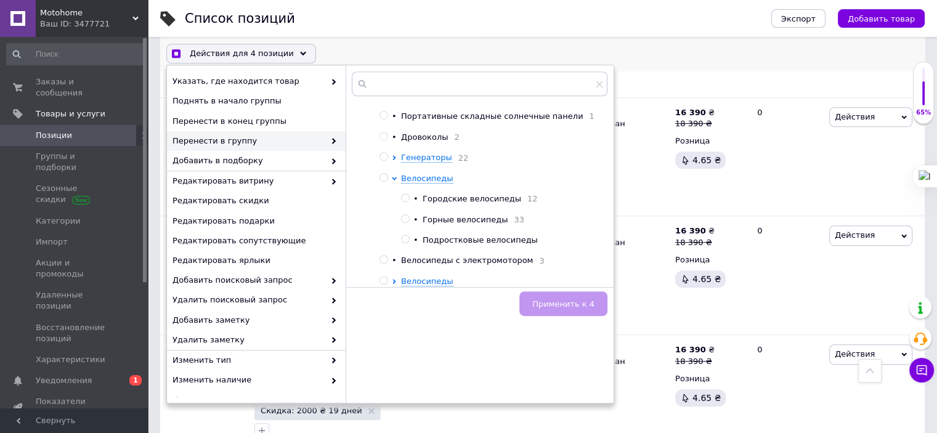
click at [404, 239] on input "radio" at bounding box center [405, 239] width 8 height 8
radio input "true"
click at [574, 310] on button "Применить к 4" at bounding box center [563, 304] width 88 height 25
checkbox input "true"
checkbox input "false"
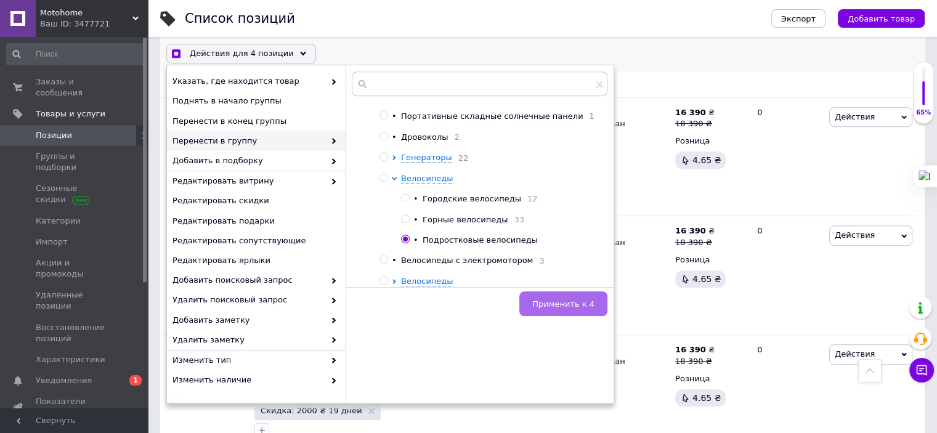
checkbox input "false"
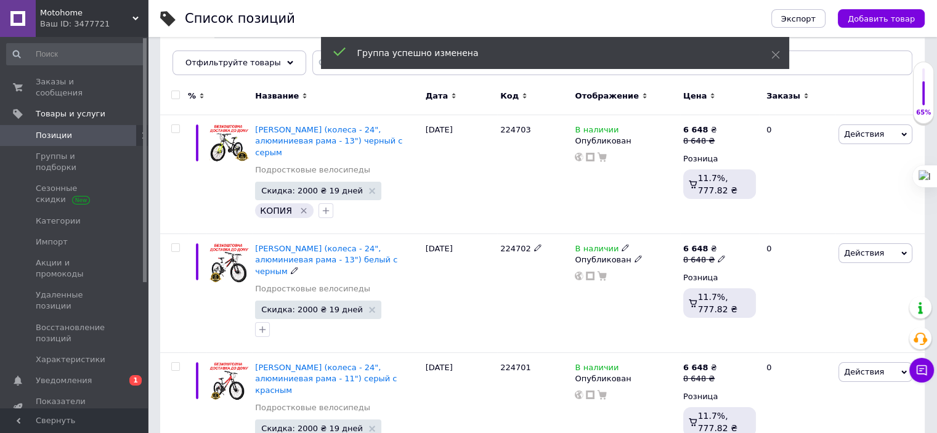
scroll to position [0, 0]
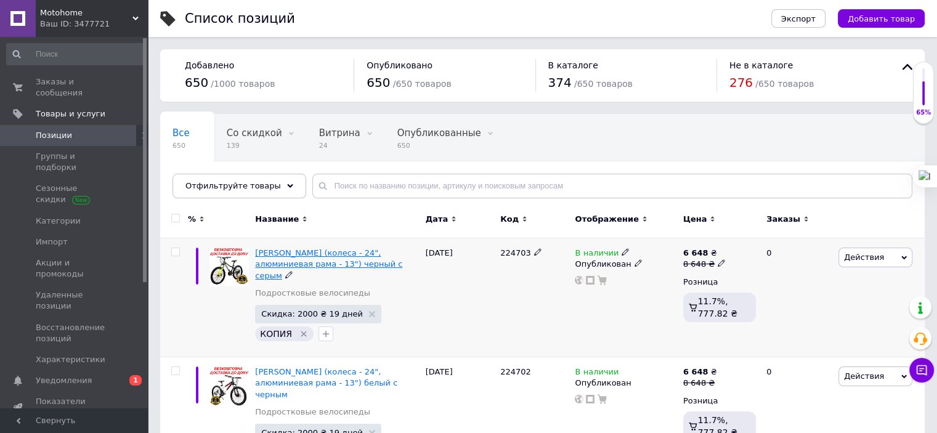
click at [296, 253] on span "[PERSON_NAME] (колеса - 24", алюминиевая рама - 13") черный с серым" at bounding box center [328, 263] width 147 height 31
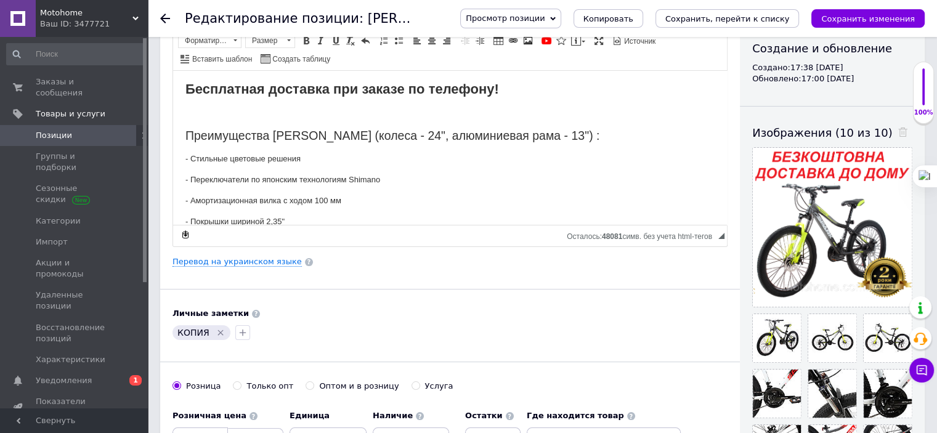
scroll to position [246, 0]
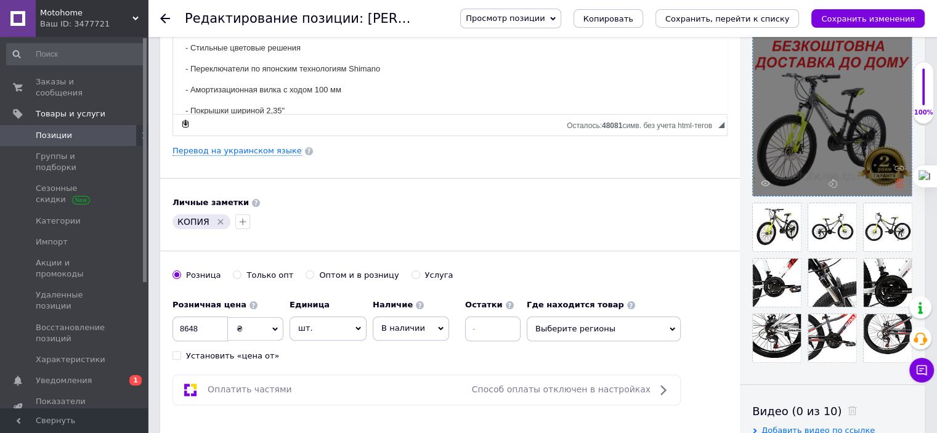
click at [897, 184] on icon at bounding box center [899, 183] width 9 height 9
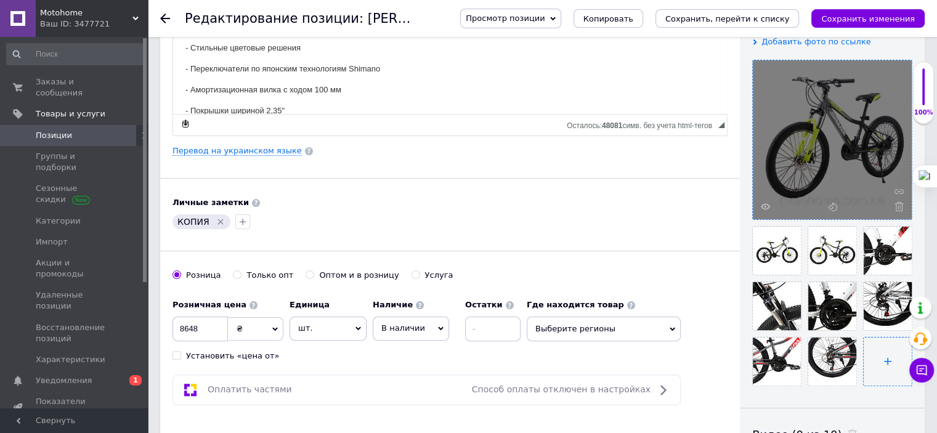
click at [880, 357] on input "file" at bounding box center [888, 362] width 48 height 48
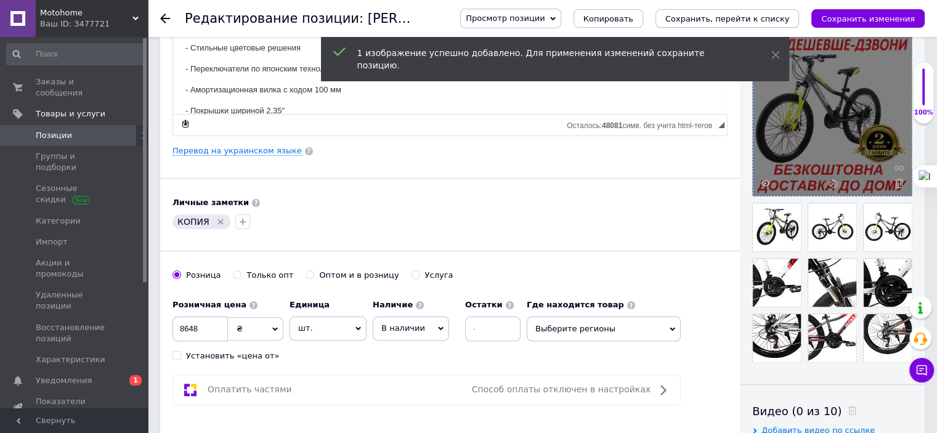
click at [761, 22] on icon "Сохранить, перейти к списку" at bounding box center [727, 18] width 124 height 9
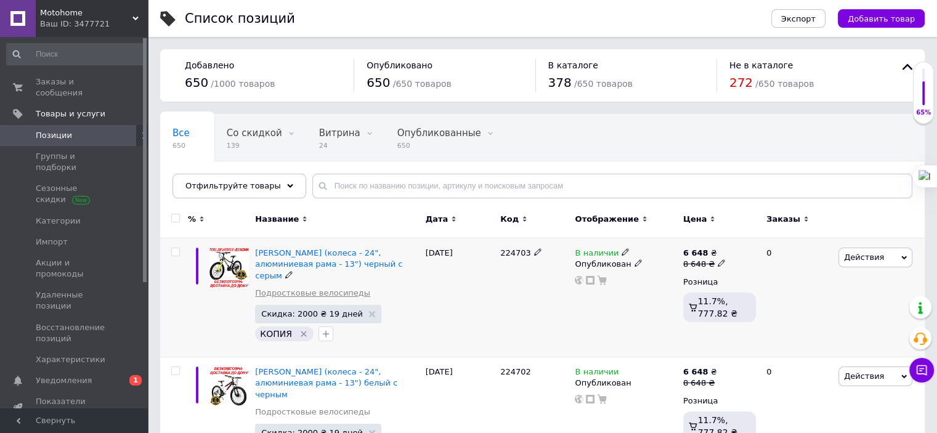
scroll to position [185, 0]
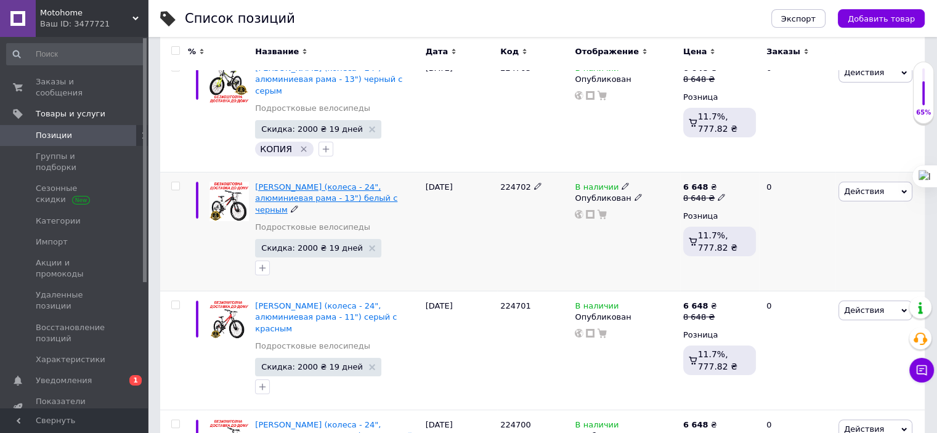
click at [319, 187] on span "[PERSON_NAME] (колеса - 24", алюминиевая рама - 13") белый с черным" at bounding box center [326, 197] width 142 height 31
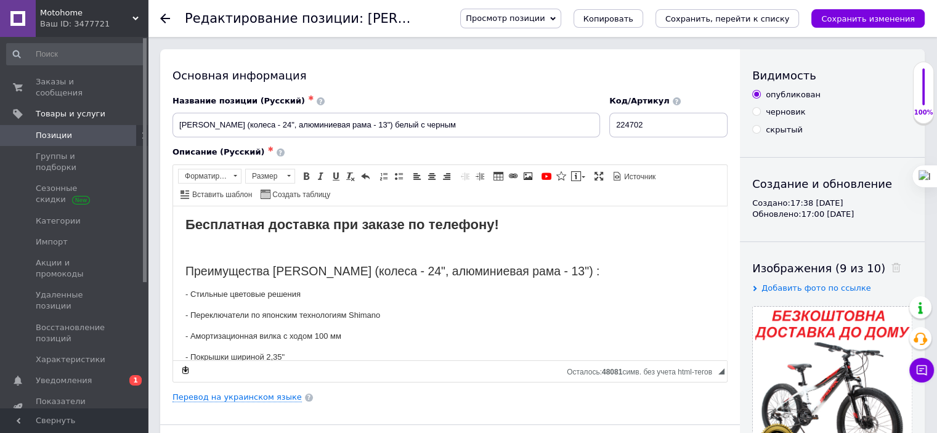
scroll to position [185, 0]
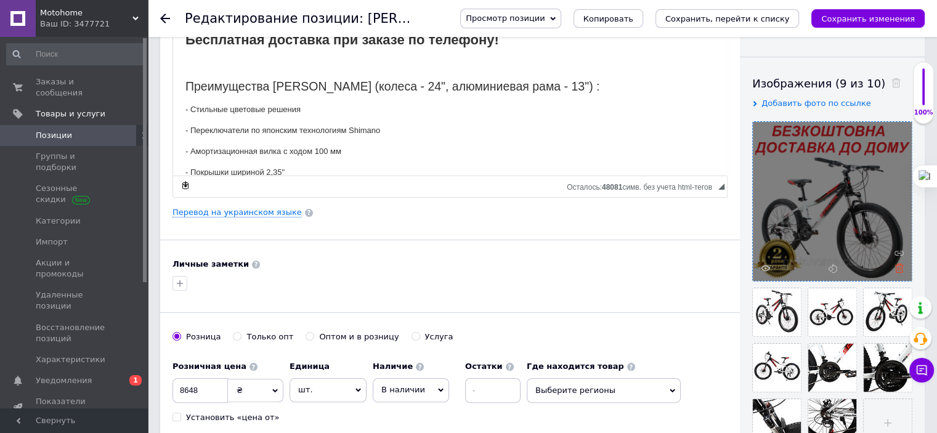
click at [901, 268] on icon at bounding box center [899, 268] width 9 height 9
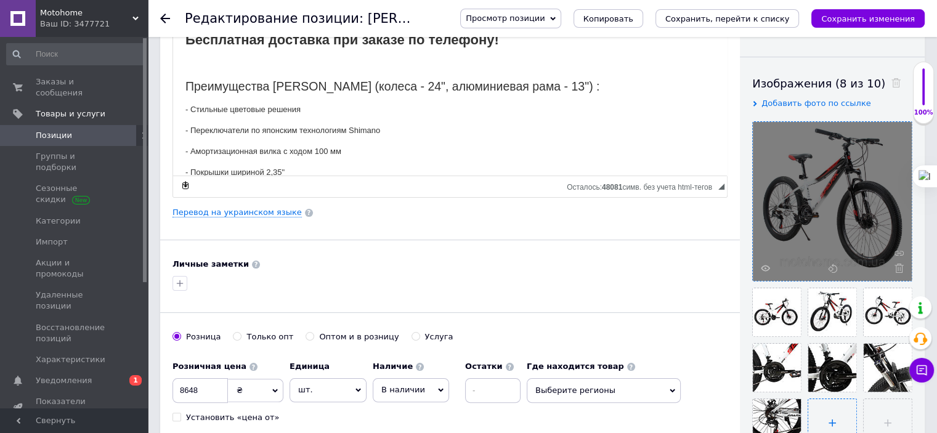
click at [836, 415] on input "file" at bounding box center [832, 423] width 48 height 48
type input "C:\fakepath\777.png"
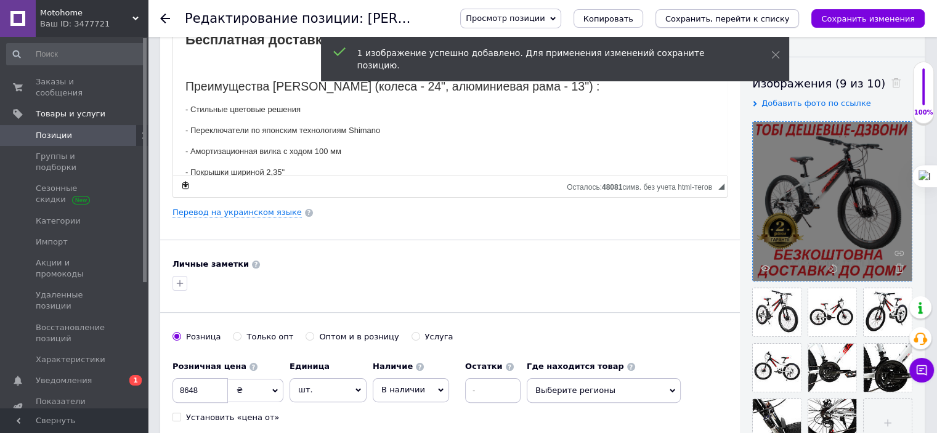
click at [784, 18] on icon "Сохранить, перейти к списку" at bounding box center [727, 18] width 124 height 9
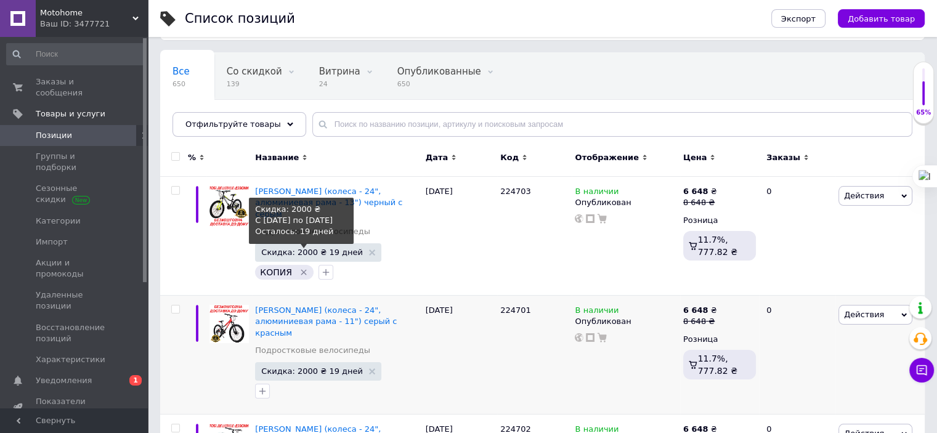
scroll to position [185, 0]
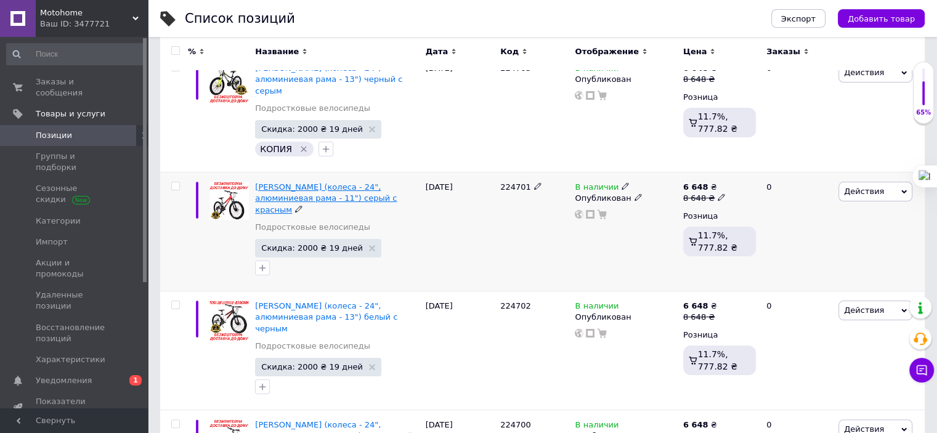
click at [350, 196] on span "[PERSON_NAME] (колеса - 24", алюминиевая рама - 11") серый с красным" at bounding box center [326, 197] width 142 height 31
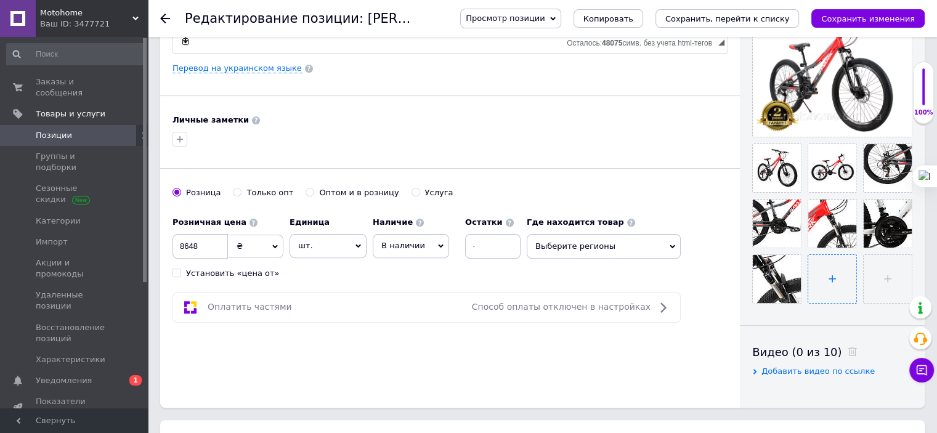
scroll to position [308, 0]
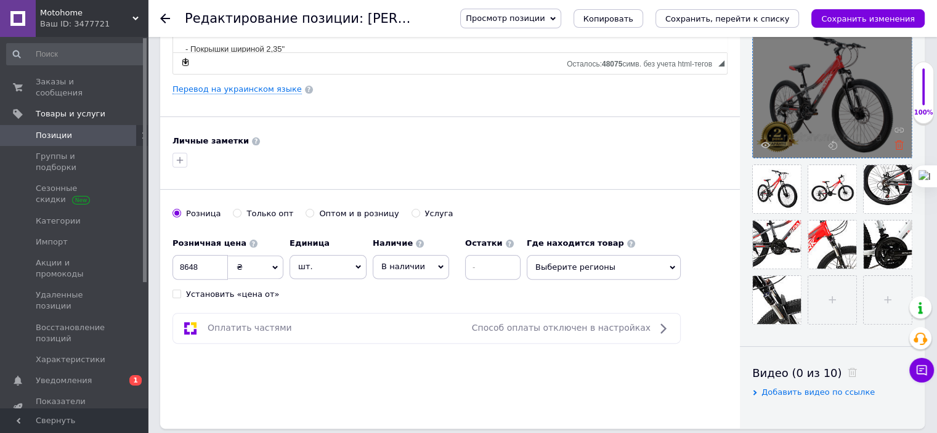
click at [897, 147] on icon at bounding box center [899, 144] width 9 height 9
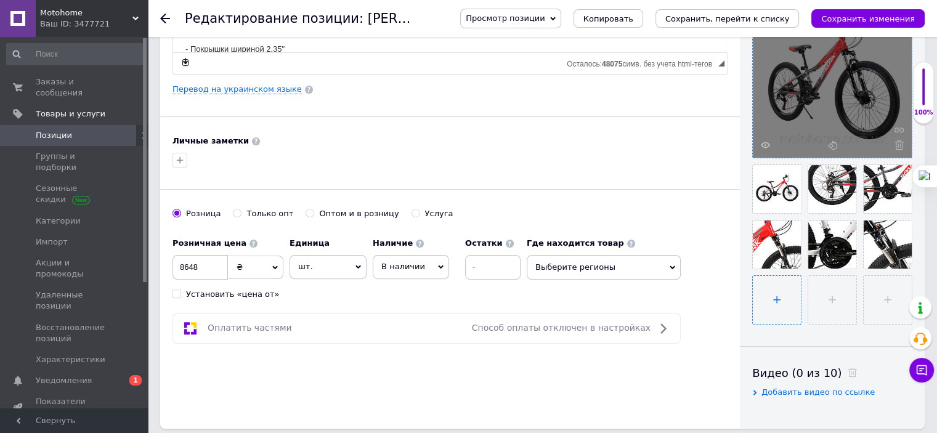
click at [788, 303] on input "file" at bounding box center [777, 300] width 48 height 48
type input "C:\fakepath\7777.png"
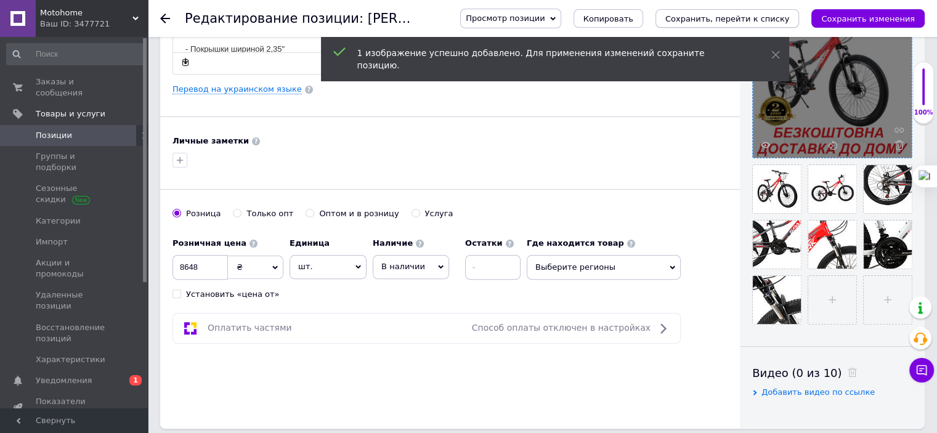
click at [789, 24] on button "Сохранить, перейти к списку" at bounding box center [728, 18] width 144 height 18
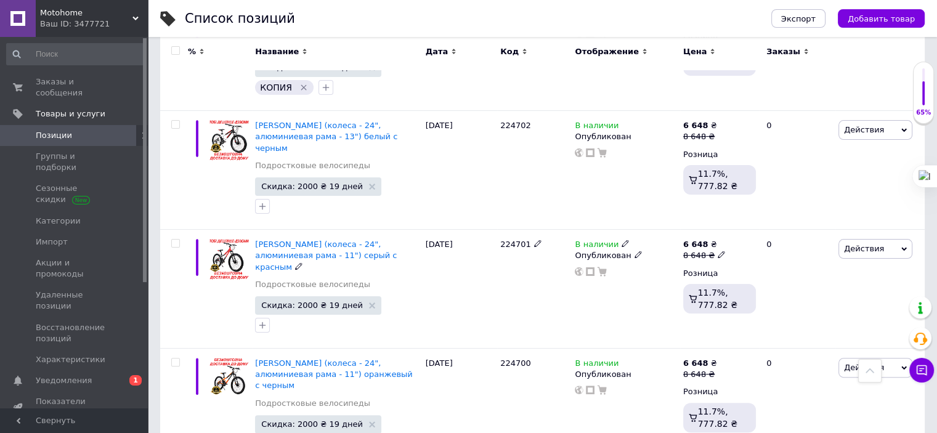
scroll to position [431, 0]
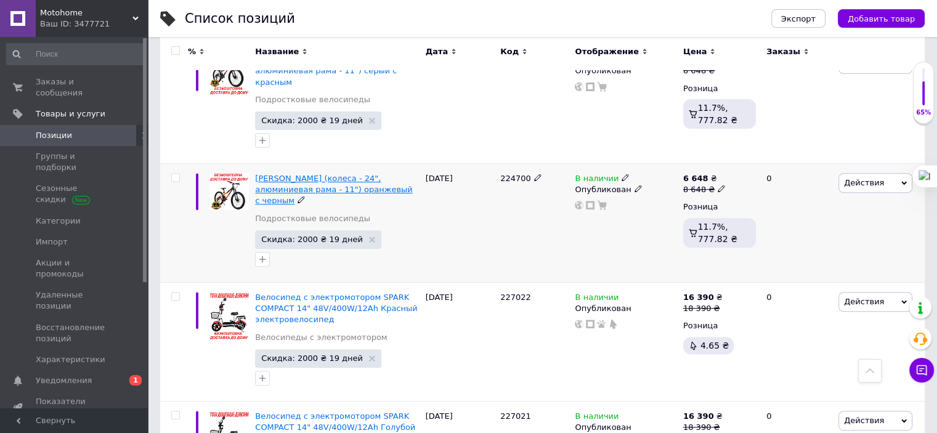
click at [381, 189] on span "[PERSON_NAME] (колеса - 24", алюминиевая рама - 11") оранжевый с черным" at bounding box center [333, 189] width 157 height 31
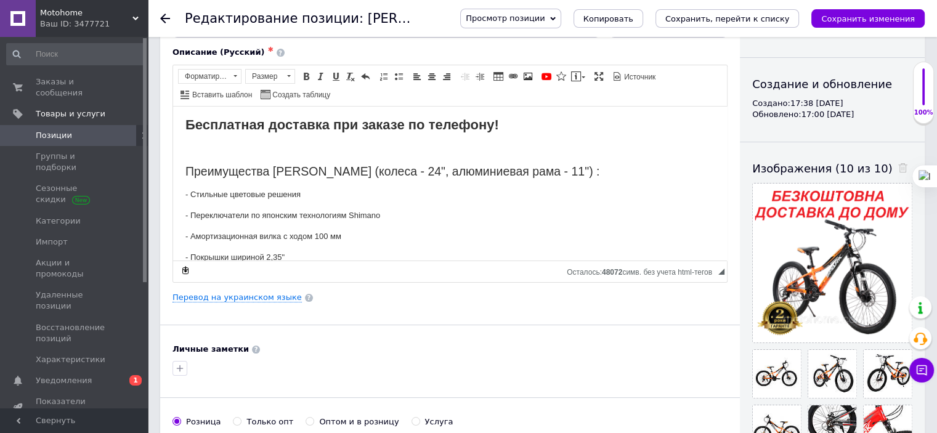
scroll to position [246, 0]
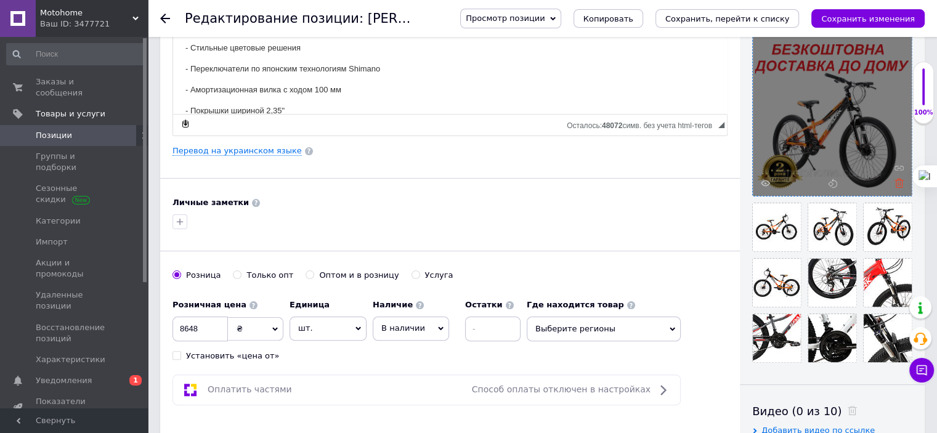
click at [897, 183] on icon at bounding box center [899, 183] width 9 height 9
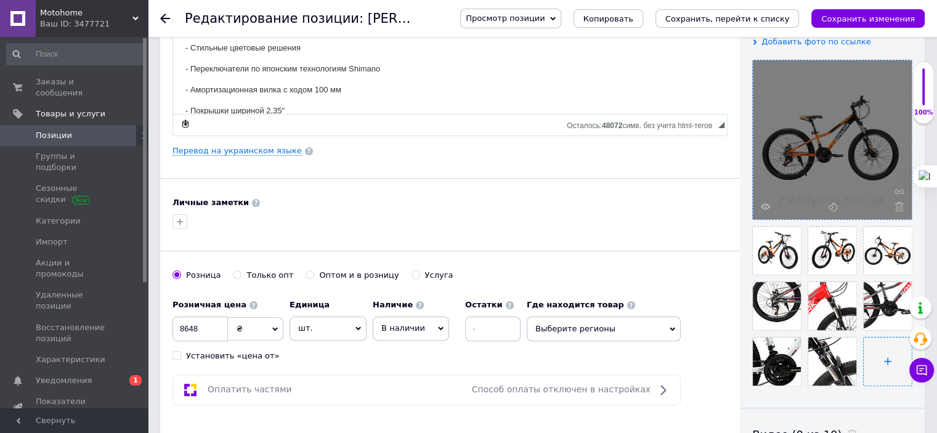
click at [890, 362] on input "file" at bounding box center [888, 362] width 48 height 48
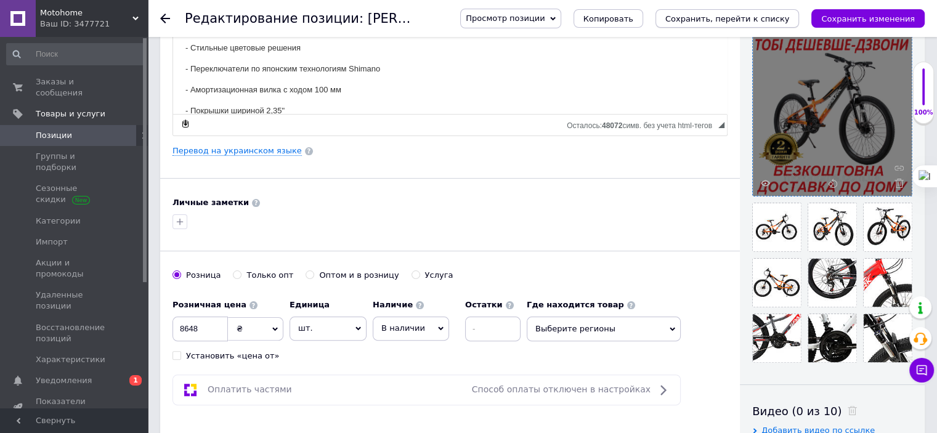
click at [735, 18] on icon "Сохранить, перейти к списку" at bounding box center [727, 18] width 124 height 9
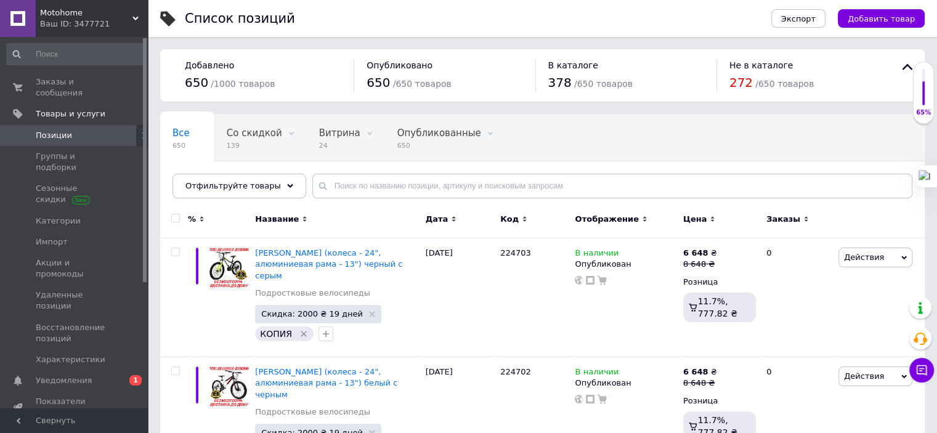
click at [73, 10] on span "Motohome" at bounding box center [86, 12] width 92 height 11
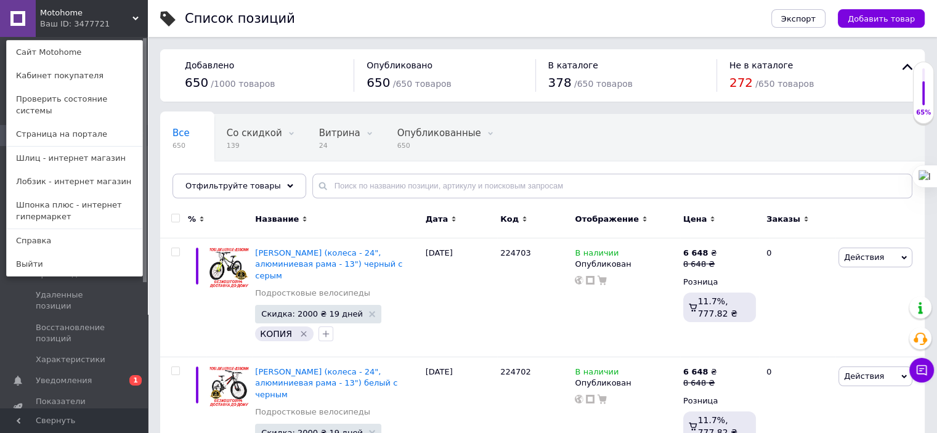
click at [73, 10] on span "Motohome" at bounding box center [86, 12] width 92 height 11
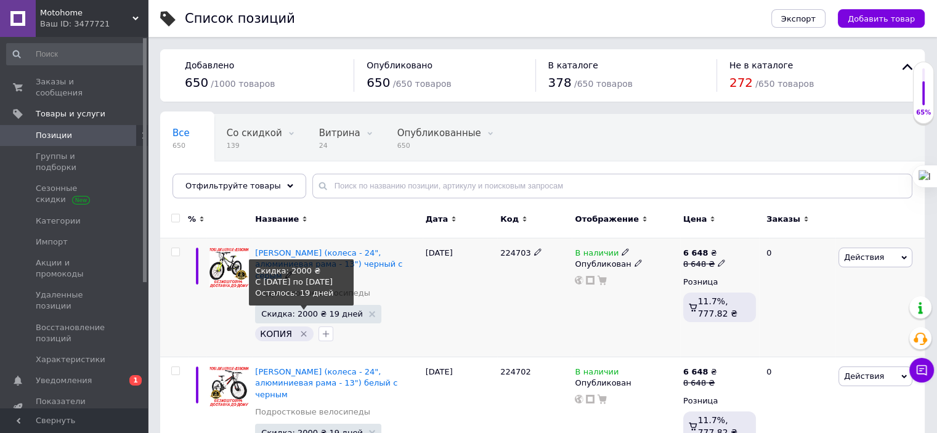
scroll to position [62, 0]
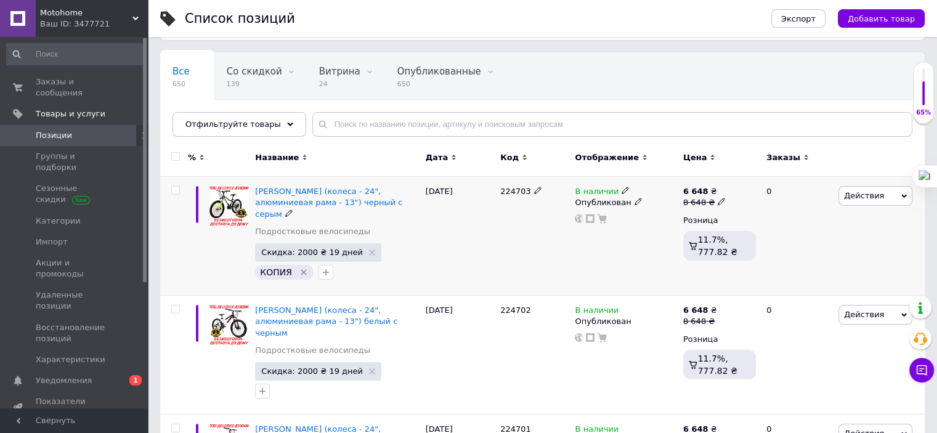
click at [175, 187] on input "checkbox" at bounding box center [175, 191] width 8 height 8
checkbox input "true"
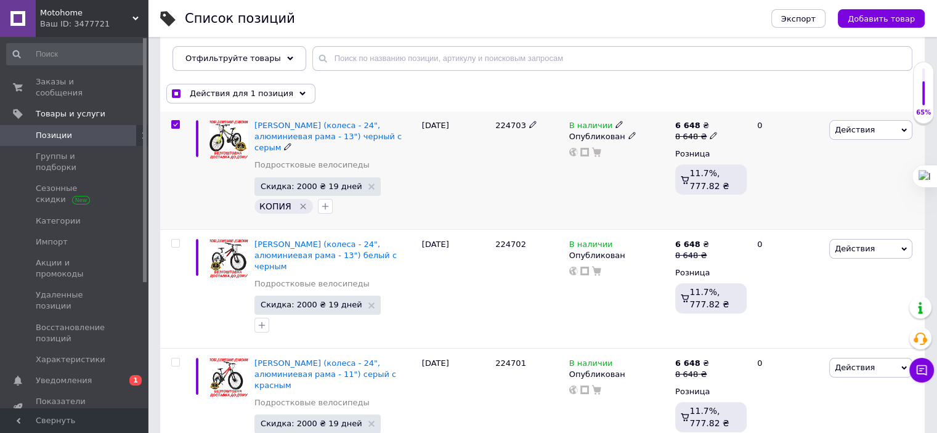
scroll to position [185, 0]
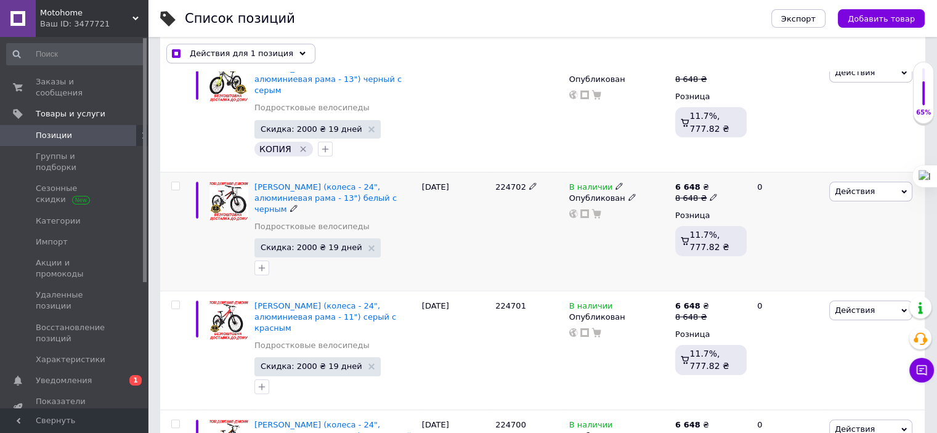
click at [174, 186] on input "checkbox" at bounding box center [175, 186] width 8 height 8
checkbox input "true"
click at [176, 305] on input "checkbox" at bounding box center [175, 305] width 8 height 8
checkbox input "true"
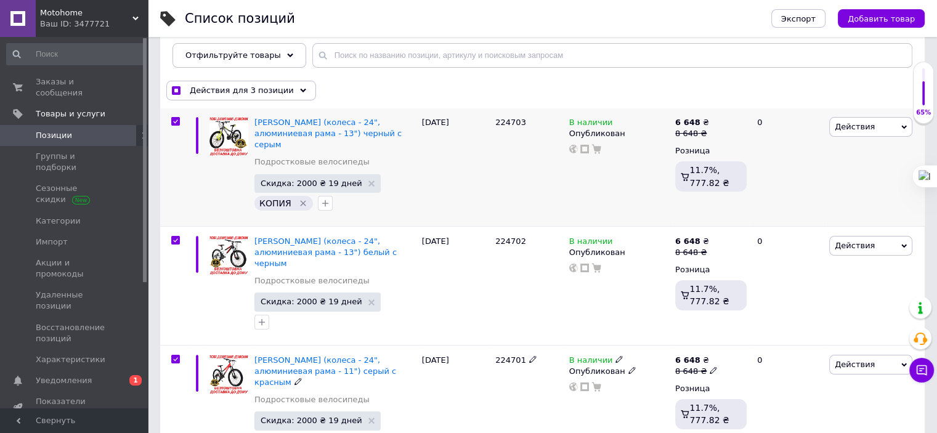
scroll to position [123, 0]
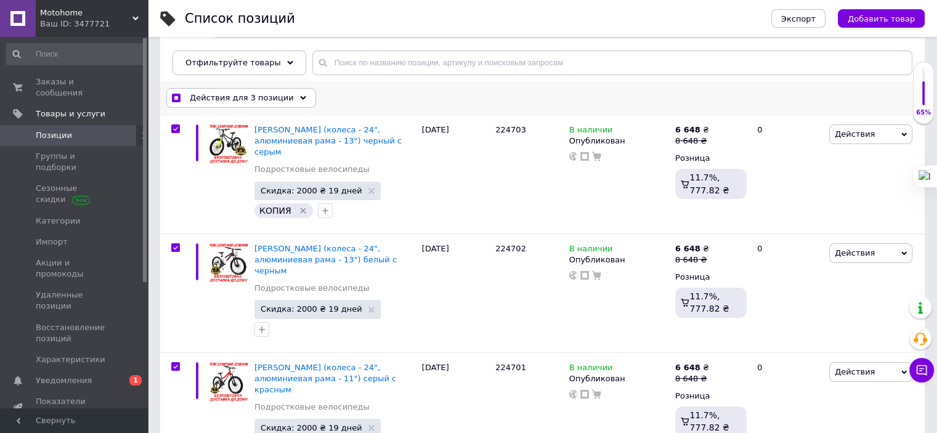
click at [290, 91] on div "Действия для 3 позиции" at bounding box center [241, 98] width 150 height 20
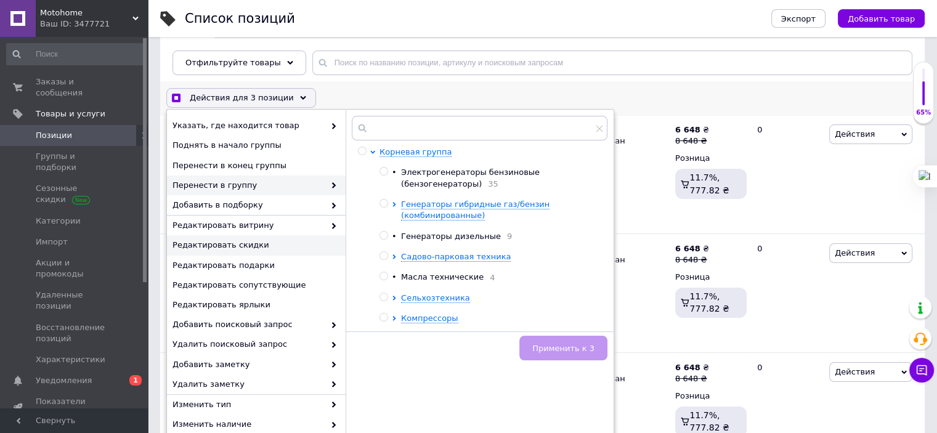
click at [245, 246] on span "Редактировать скидки" at bounding box center [255, 245] width 165 height 11
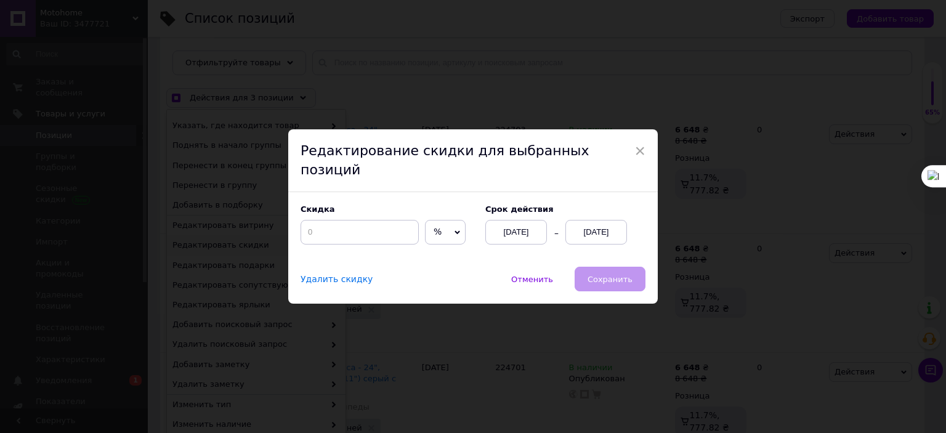
click at [434, 227] on span "%" at bounding box center [438, 232] width 8 height 10
click at [431, 253] on li "₴" at bounding box center [445, 258] width 39 height 17
click at [380, 226] on input at bounding box center [360, 232] width 118 height 25
checkbox input "true"
type input "2"
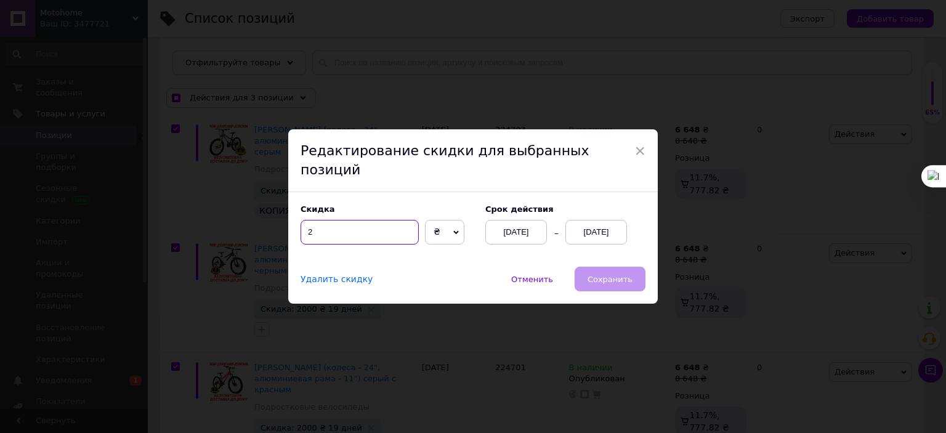
checkbox input "true"
type input "22"
checkbox input "true"
type input "2200"
checkbox input "true"
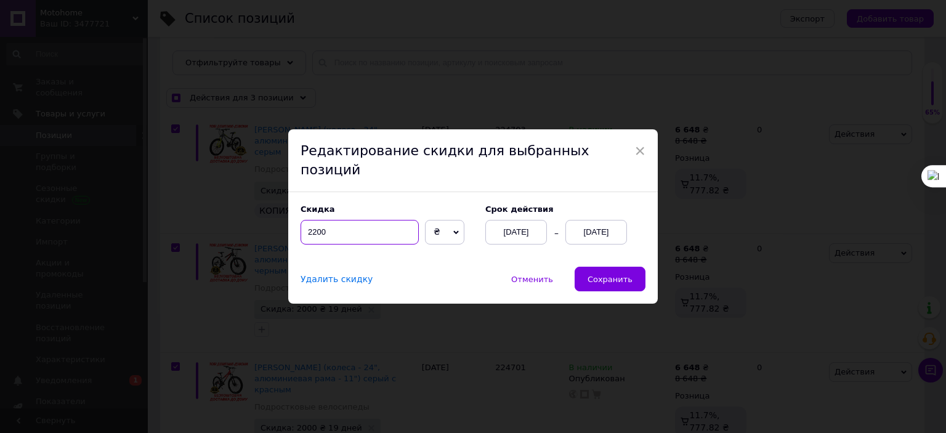
type input "2200"
click at [584, 222] on div "[DATE]" at bounding box center [597, 232] width 62 height 25
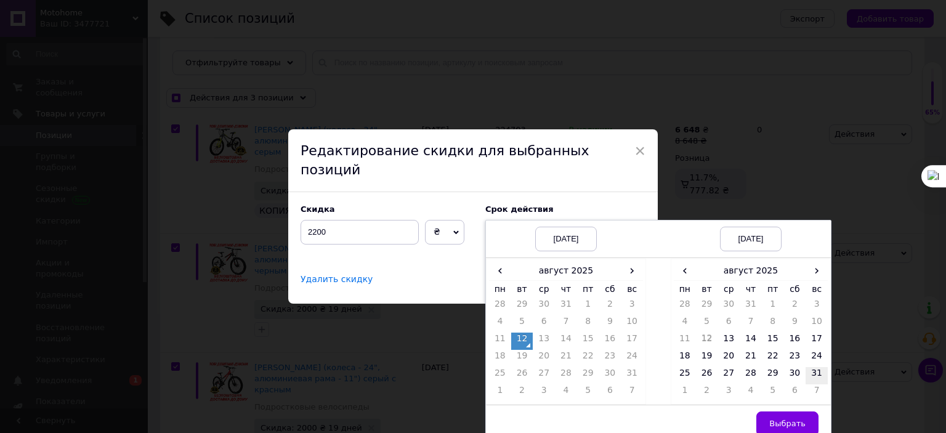
click at [809, 367] on td "31" at bounding box center [817, 375] width 22 height 17
click at [799, 421] on button "Выбрать" at bounding box center [788, 424] width 62 height 25
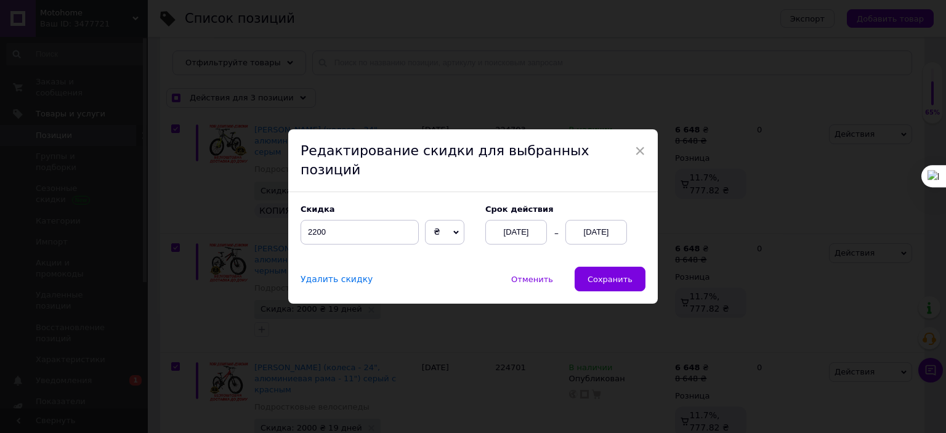
click at [614, 286] on div "Удалить скидку Отменить   Сохранить" at bounding box center [473, 285] width 370 height 37
click at [616, 275] on span "Сохранить" at bounding box center [610, 279] width 45 height 9
checkbox input "true"
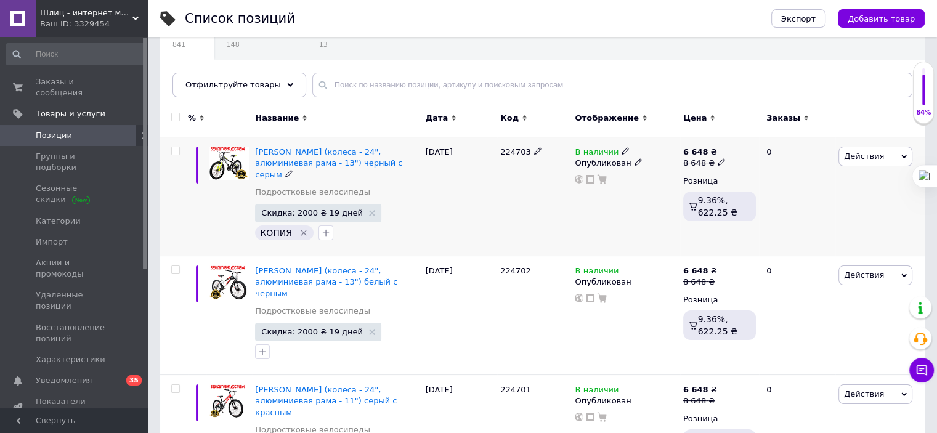
scroll to position [123, 0]
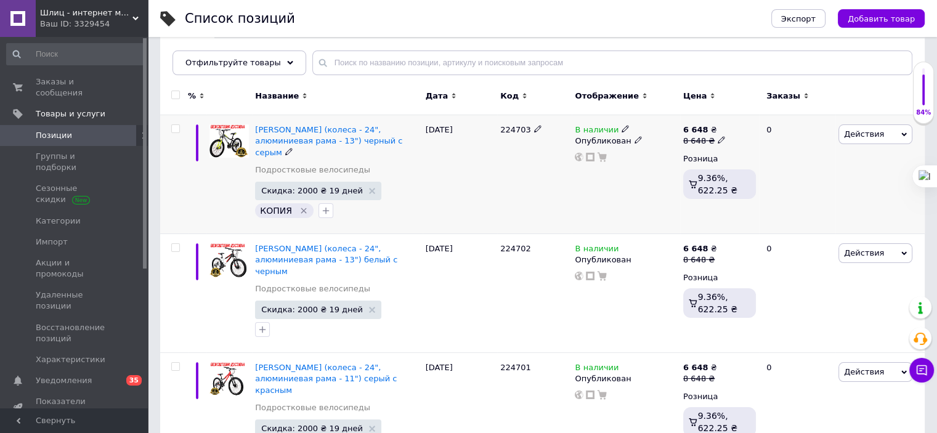
click at [175, 128] on input "checkbox" at bounding box center [175, 129] width 8 height 8
checkbox input "true"
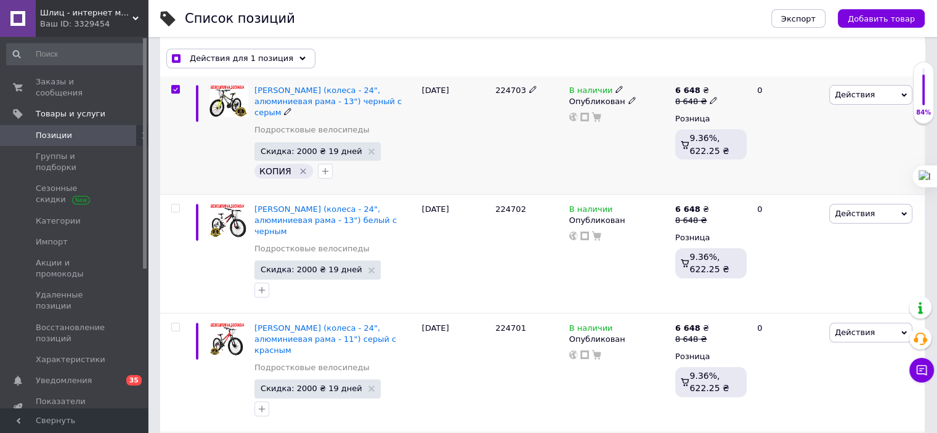
scroll to position [185, 0]
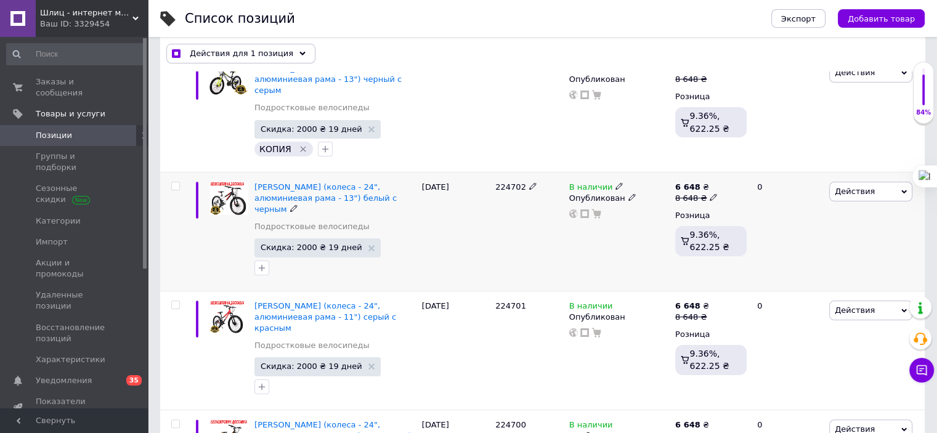
click at [176, 185] on input "checkbox" at bounding box center [175, 186] width 8 height 8
checkbox input "true"
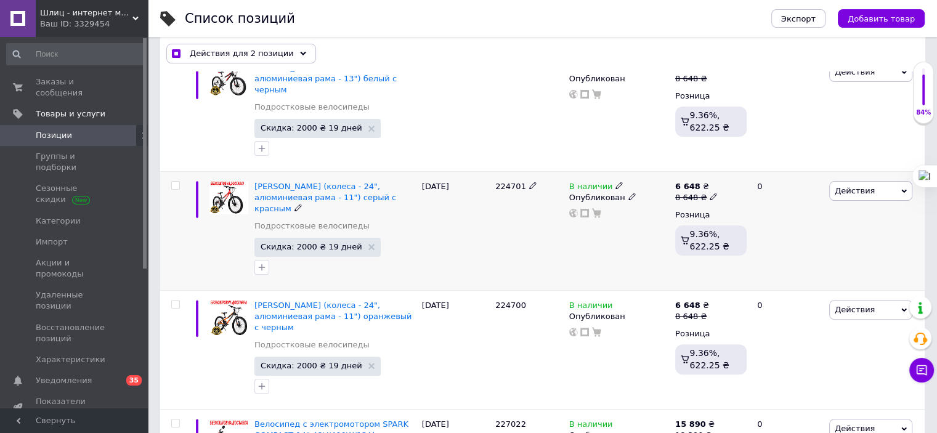
scroll to position [308, 0]
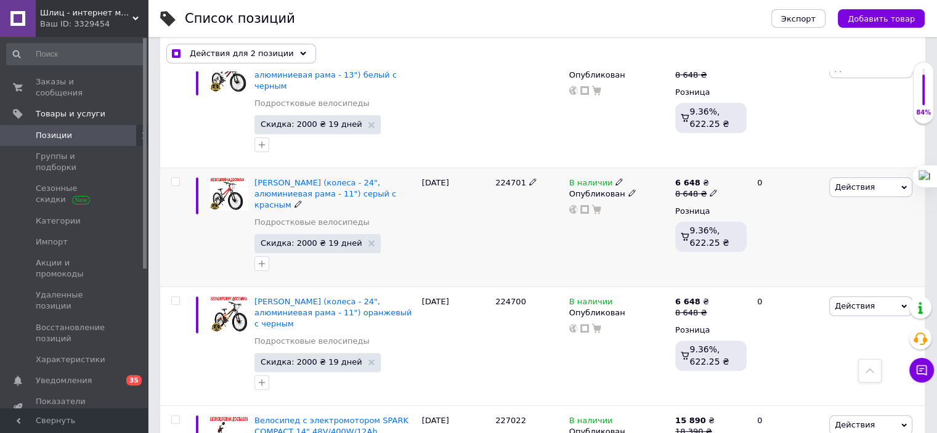
click at [171, 179] on input "checkbox" at bounding box center [175, 182] width 8 height 8
checkbox input "true"
click at [175, 298] on input "checkbox" at bounding box center [175, 301] width 8 height 8
checkbox input "true"
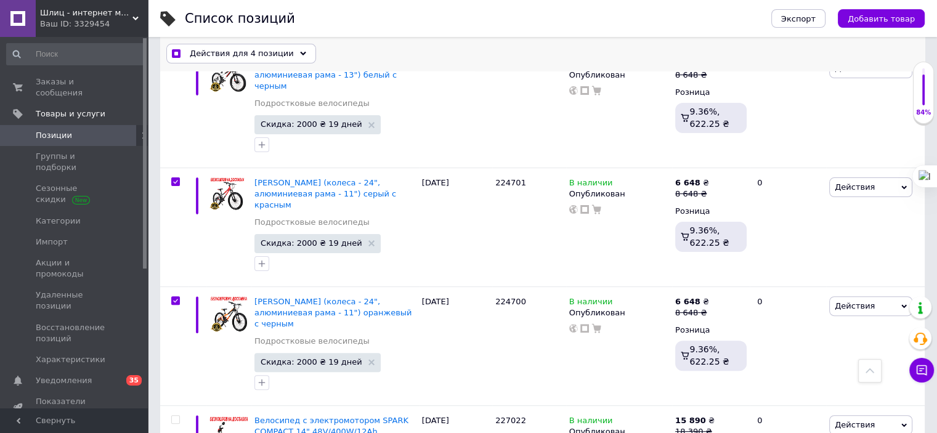
click at [300, 51] on icon at bounding box center [303, 54] width 6 height 6
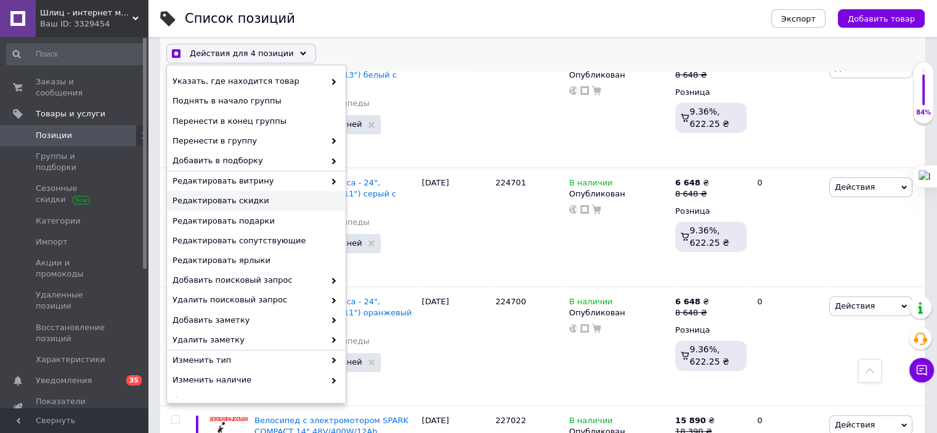
click at [278, 200] on span "Редактировать скидки" at bounding box center [255, 201] width 165 height 11
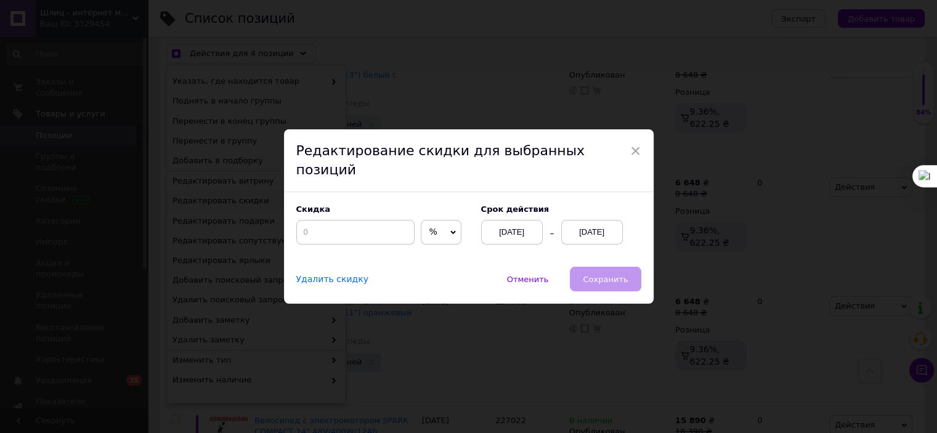
scroll to position [275, 0]
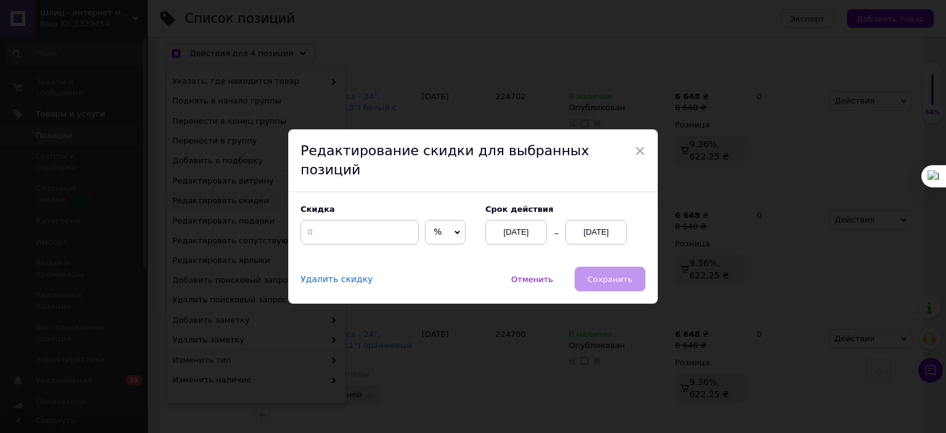
click at [594, 226] on div "[DATE]" at bounding box center [597, 232] width 62 height 25
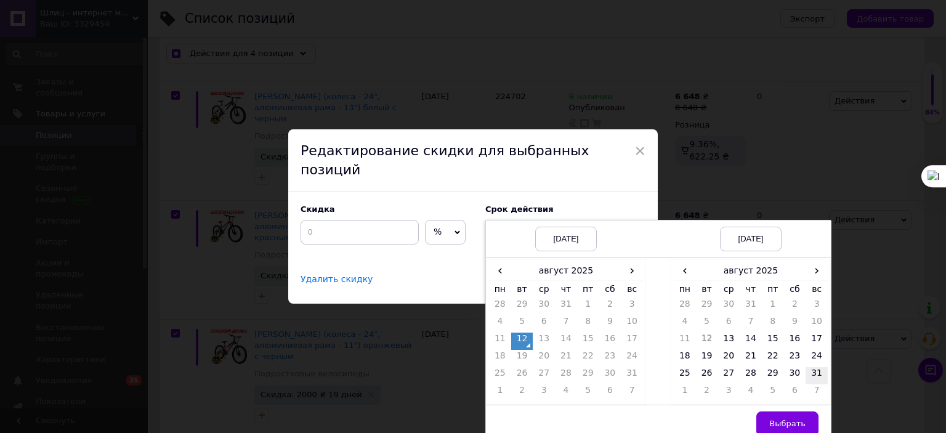
click at [818, 367] on td "31" at bounding box center [817, 375] width 22 height 17
click at [796, 412] on button "Выбрать" at bounding box center [788, 424] width 62 height 25
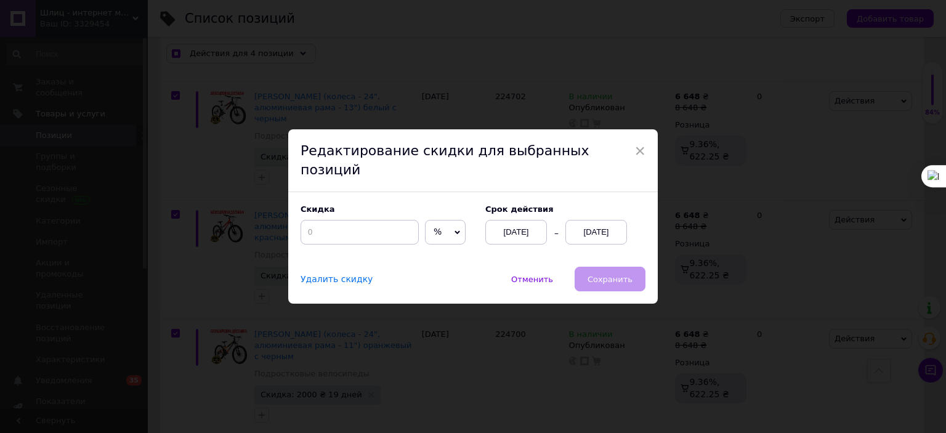
click at [434, 221] on span "%" at bounding box center [445, 232] width 41 height 25
click at [446, 251] on li "₴" at bounding box center [445, 258] width 39 height 17
click at [352, 223] on input at bounding box center [360, 232] width 118 height 25
checkbox input "true"
type input "2"
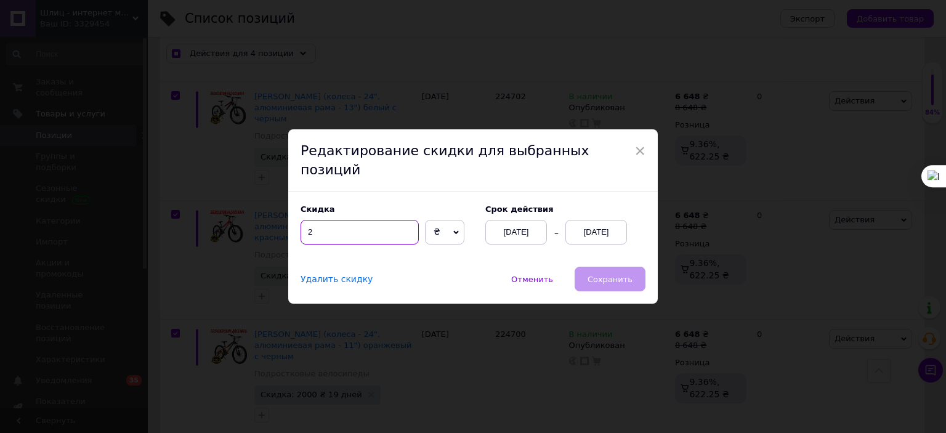
checkbox input "true"
type input "23"
checkbox input "true"
type input "230"
checkbox input "true"
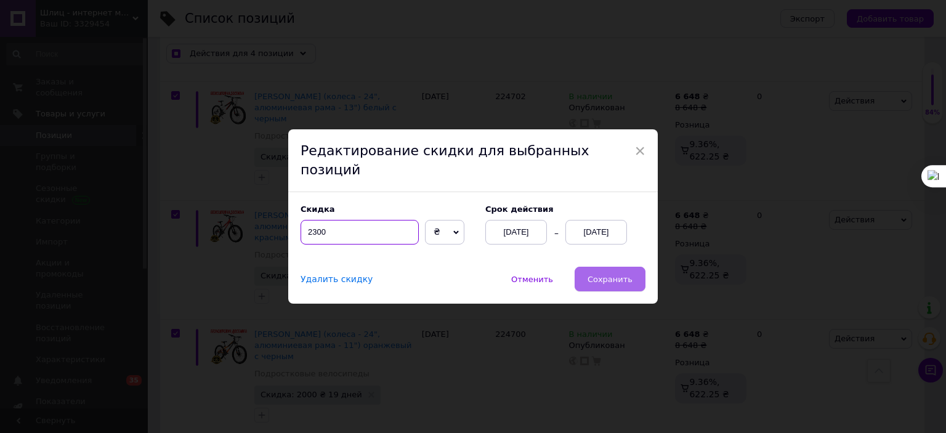
type input "2300"
click at [610, 275] on span "Сохранить" at bounding box center [610, 279] width 45 height 9
checkbox input "true"
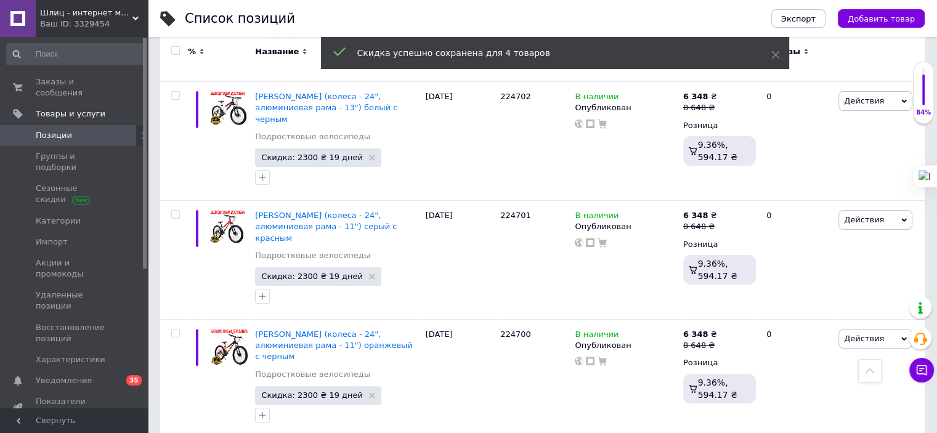
checkbox input "false"
click at [73, 20] on div "Ваш ID: 3329454" at bounding box center [94, 23] width 108 height 11
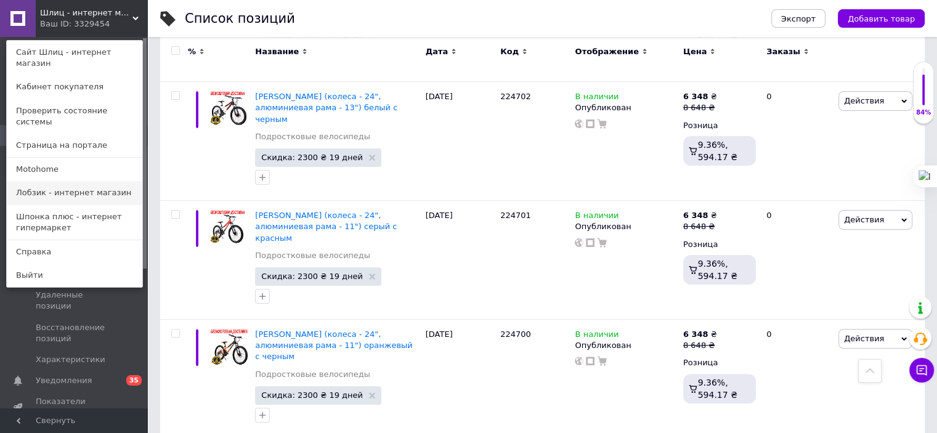
click at [50, 181] on link "Лобзик - интернет магазин" at bounding box center [75, 192] width 136 height 23
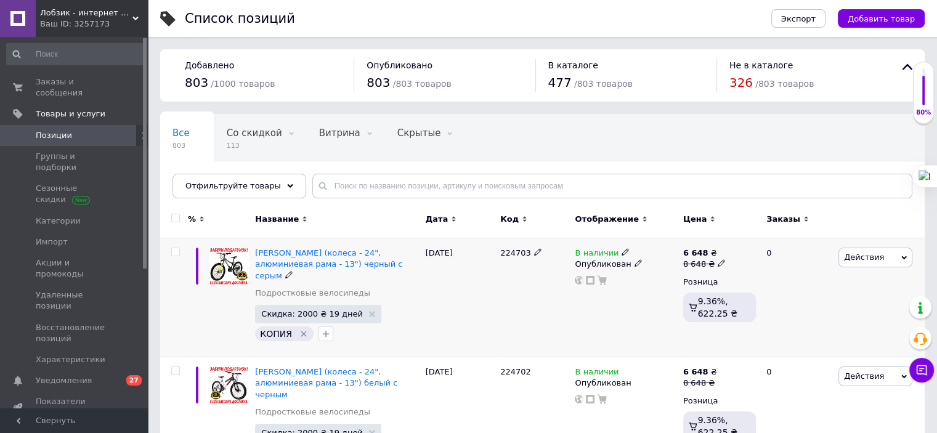
click at [177, 251] on input "checkbox" at bounding box center [175, 252] width 8 height 8
checkbox input "true"
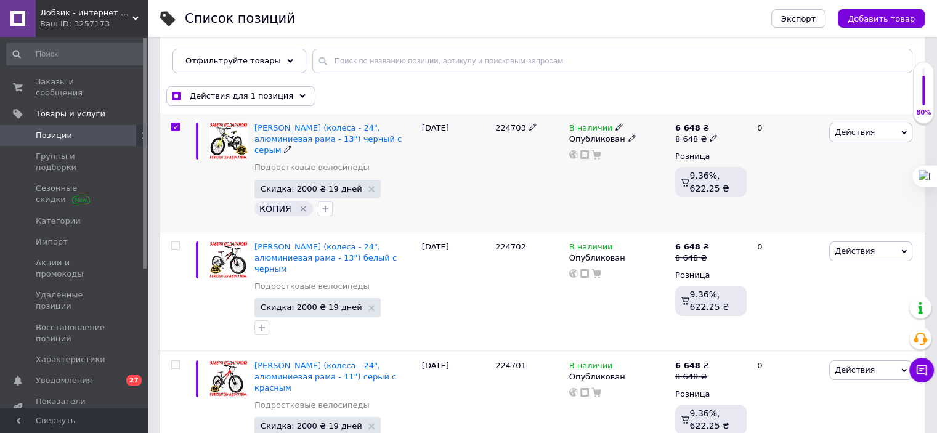
scroll to position [185, 0]
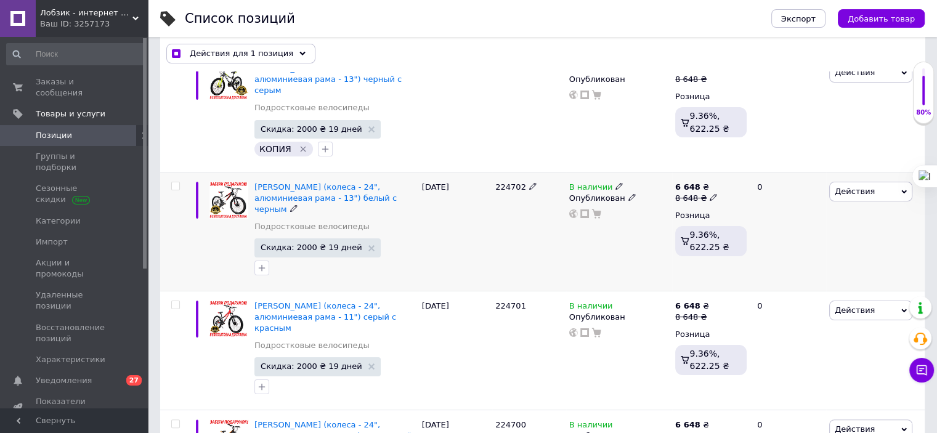
click at [173, 186] on input "checkbox" at bounding box center [175, 186] width 8 height 8
checkbox input "true"
click at [172, 306] on input "checkbox" at bounding box center [175, 305] width 8 height 8
checkbox input "true"
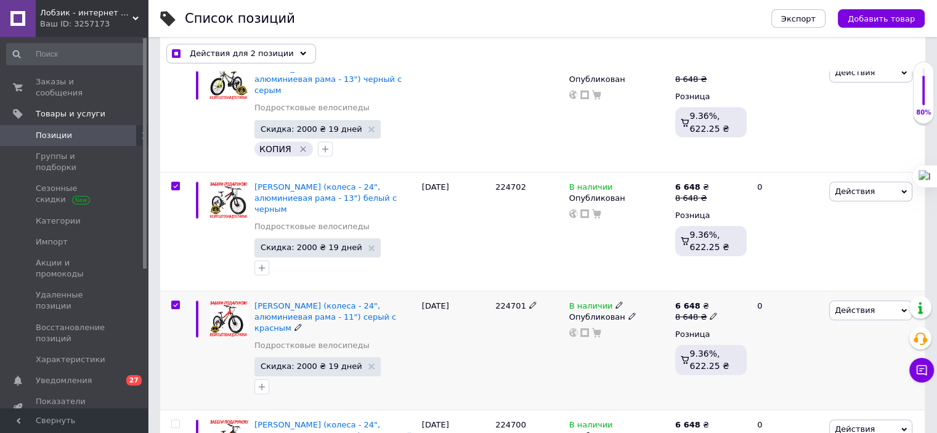
checkbox input "true"
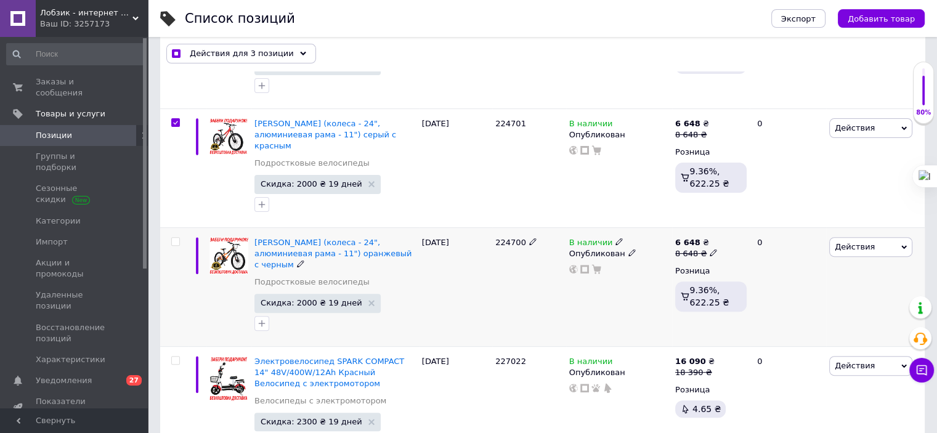
scroll to position [370, 0]
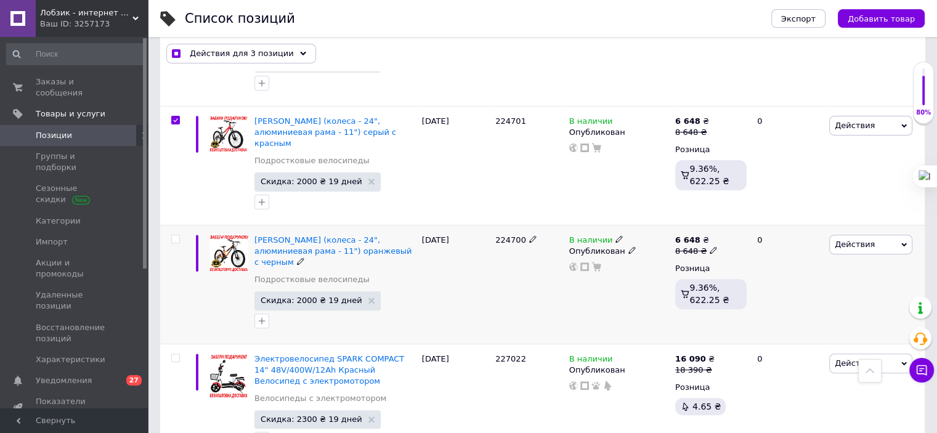
click at [174, 235] on input "checkbox" at bounding box center [175, 239] width 8 height 8
checkbox input "true"
click at [300, 56] on icon at bounding box center [303, 54] width 6 height 6
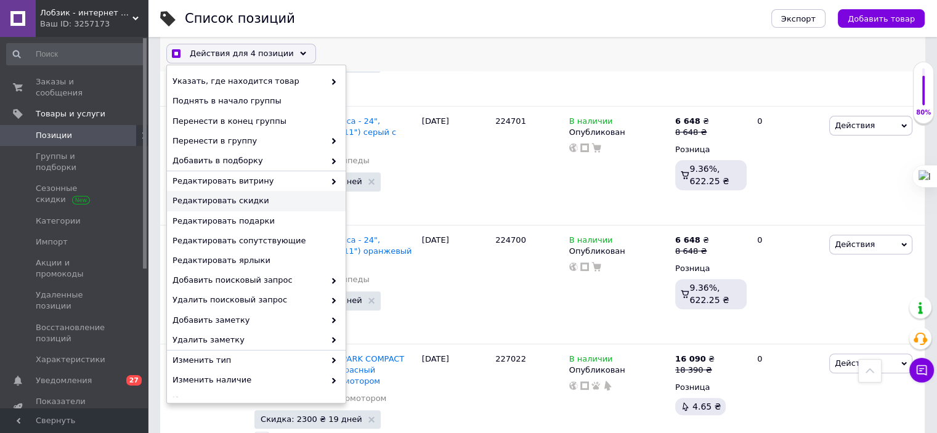
click at [264, 202] on span "Редактировать скидки" at bounding box center [255, 201] width 165 height 11
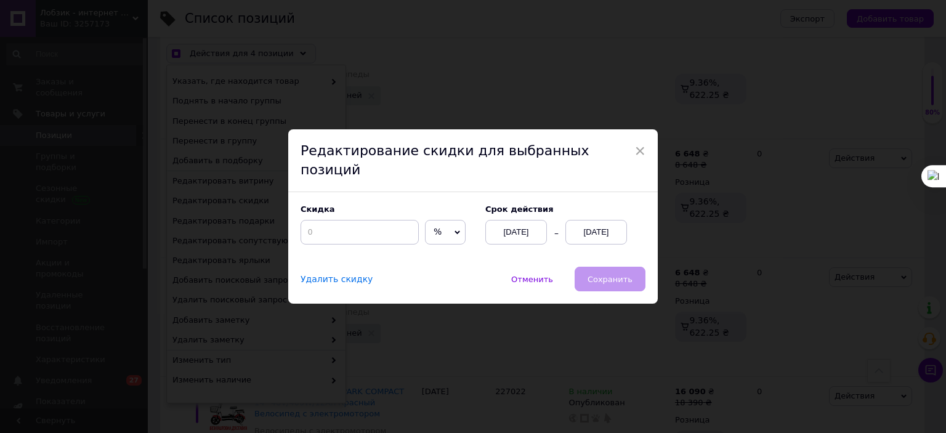
click at [441, 222] on span "%" at bounding box center [445, 232] width 41 height 25
click at [442, 250] on li "₴" at bounding box center [445, 258] width 39 height 17
click at [376, 226] on input at bounding box center [360, 232] width 118 height 25
checkbox input "true"
type input "2"
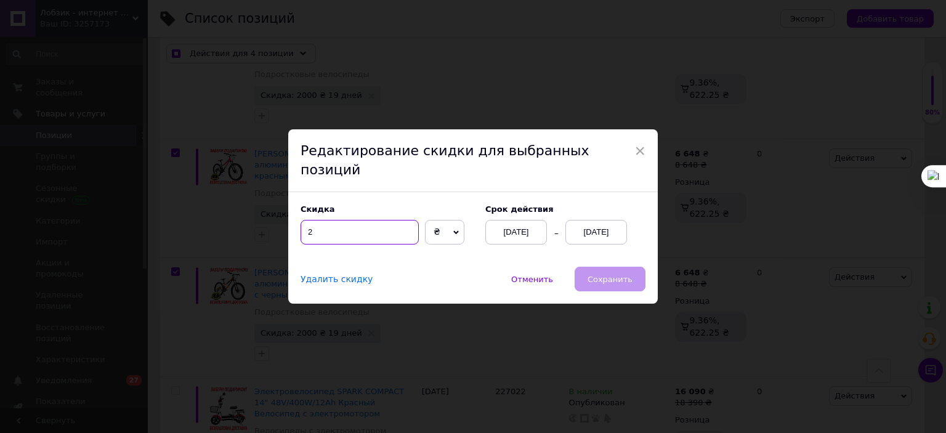
checkbox input "true"
type input "21"
checkbox input "true"
type input "2100"
checkbox input "true"
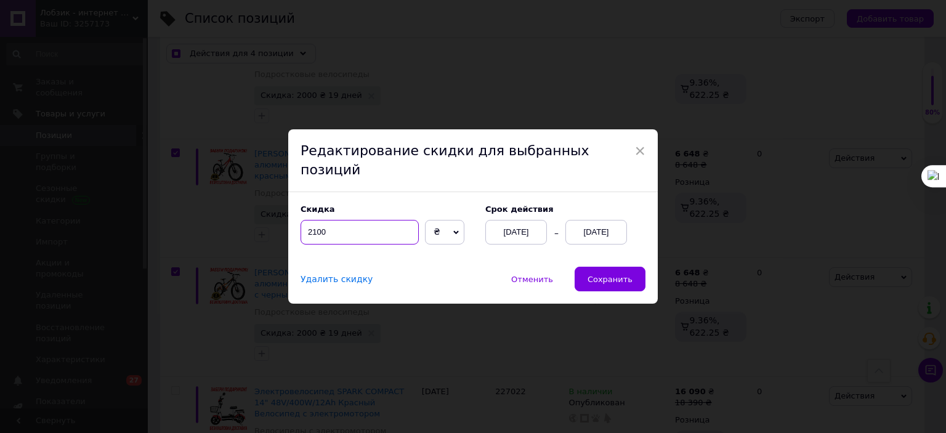
type input "2100"
click at [600, 226] on div "[DATE]" at bounding box center [597, 232] width 62 height 25
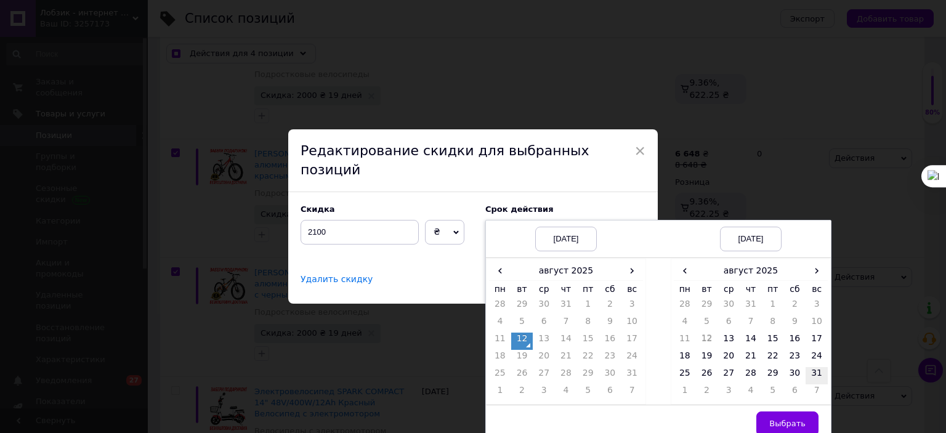
click at [809, 367] on td "31" at bounding box center [817, 375] width 22 height 17
click at [800, 419] on span "Выбрать" at bounding box center [788, 423] width 36 height 9
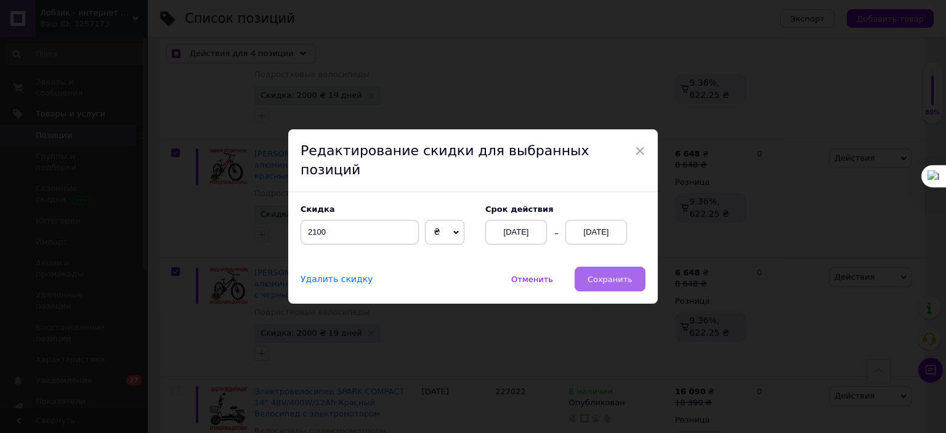
click at [609, 278] on button "Сохранить" at bounding box center [610, 279] width 71 height 25
checkbox input "true"
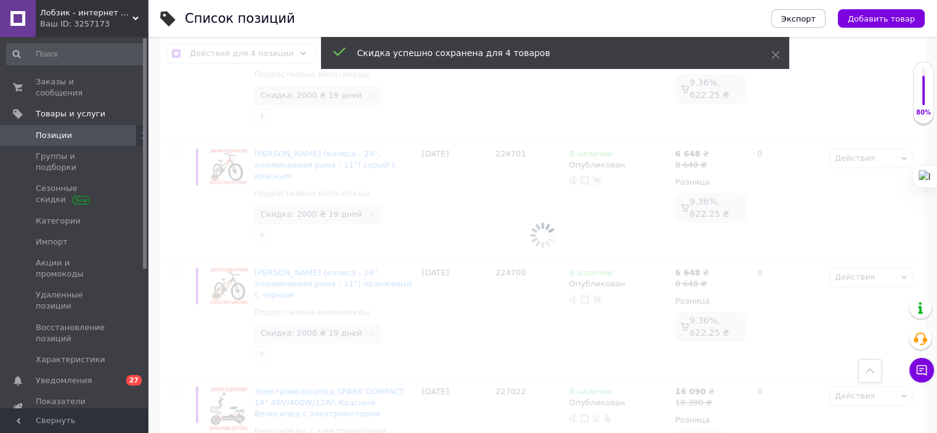
checkbox input "false"
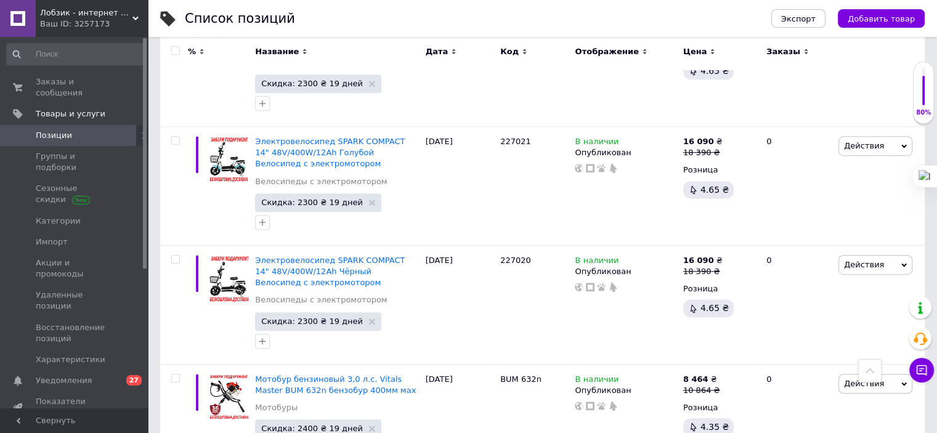
scroll to position [707, 0]
